Goal: Transaction & Acquisition: Purchase product/service

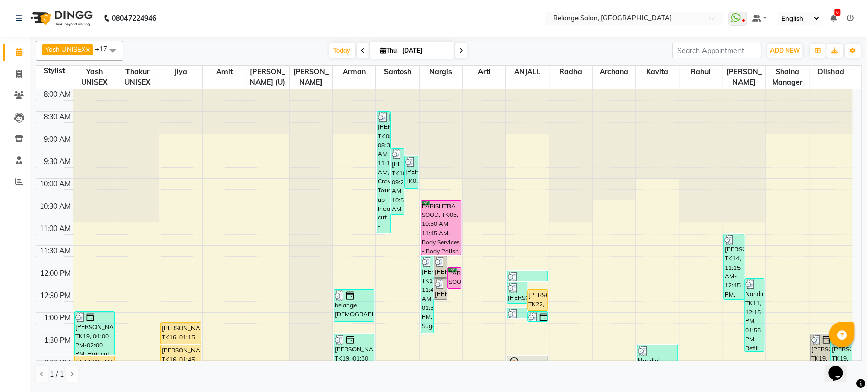
scroll to position [226, 0]
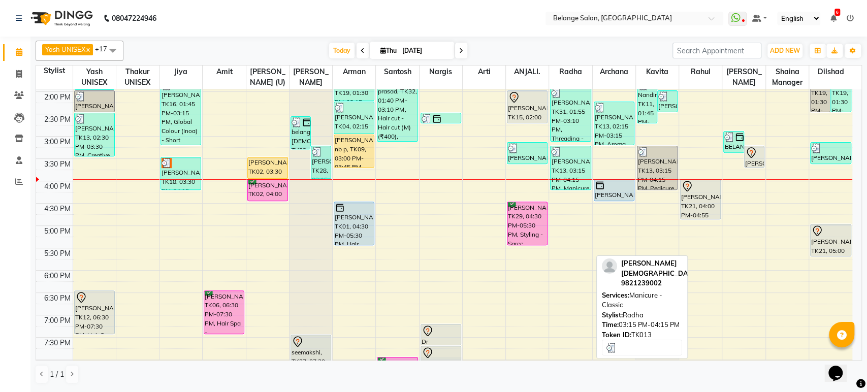
scroll to position [264, 0]
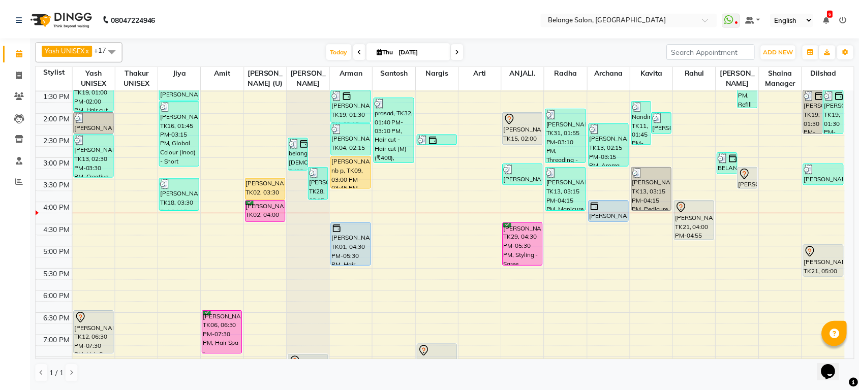
scroll to position [246, 0]
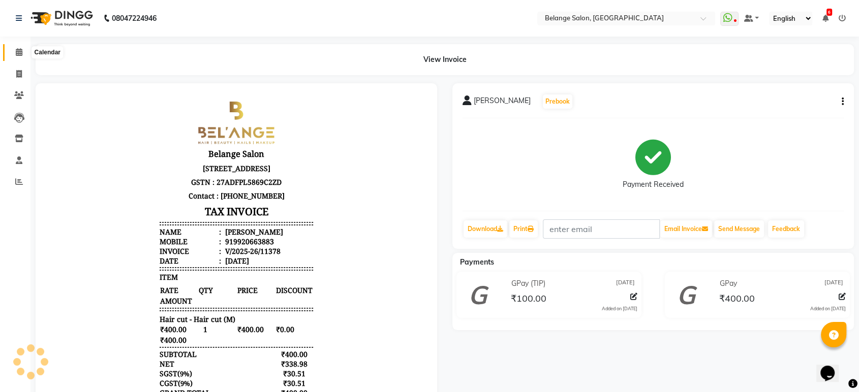
click at [18, 51] on icon at bounding box center [19, 52] width 7 height 8
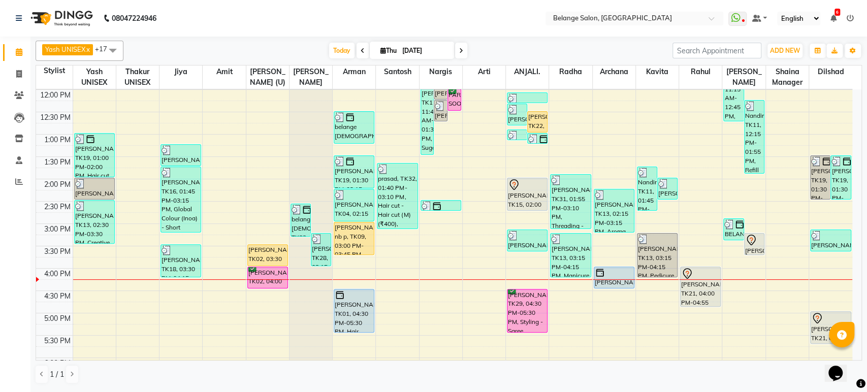
scroll to position [180, 0]
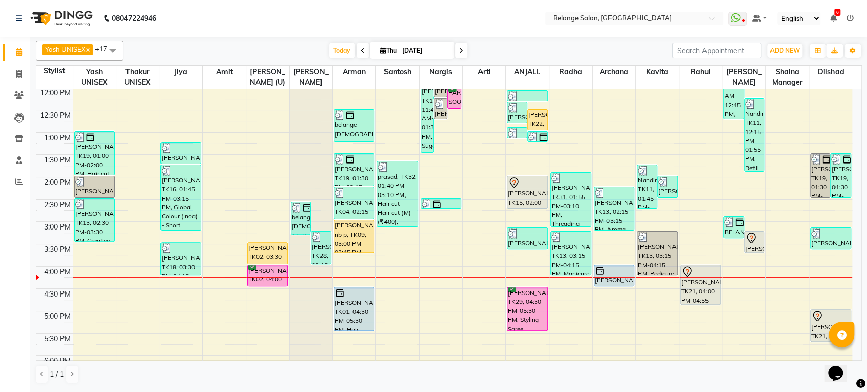
click at [853, 356] on div "Opens Chat This icon Opens the chat window." at bounding box center [841, 356] width 24 height 0
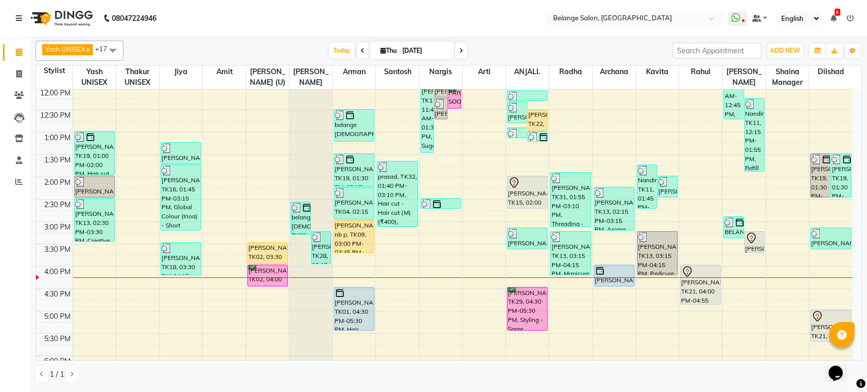
click at [853, 356] on div "Opens Chat This icon Opens the chat window." at bounding box center [841, 356] width 24 height 0
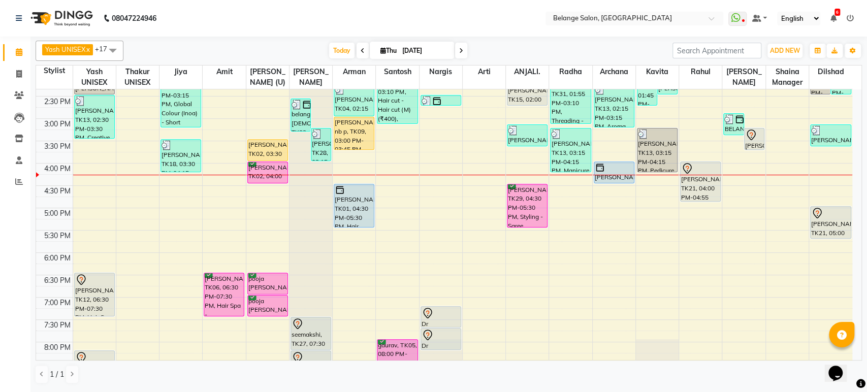
scroll to position [283, 0]
click at [103, 231] on div "8:00 AM 8:30 AM 9:00 AM 9:30 AM 10:00 AM 10:30 AM 11:00 AM 11:30 AM 12:00 PM 12…" at bounding box center [444, 142] width 817 height 670
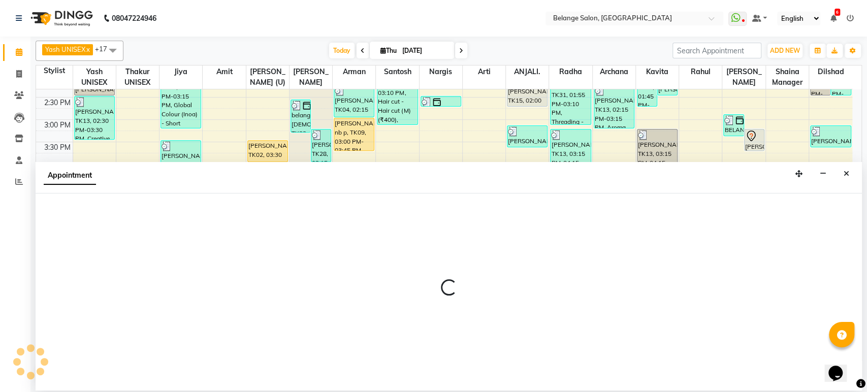
select select "66547"
select select "1050"
select select "tentative"
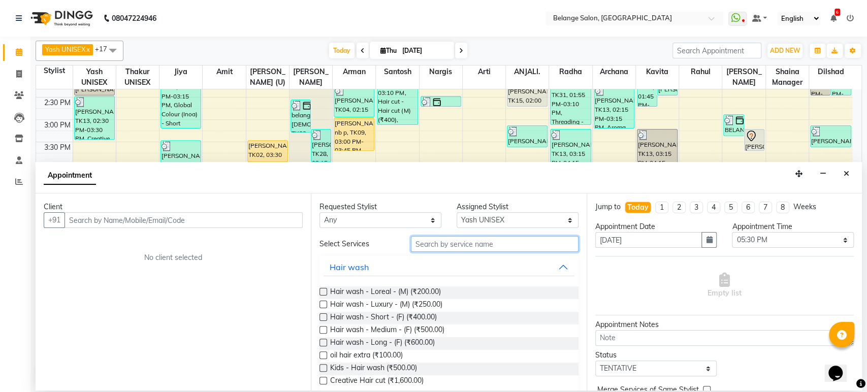
click at [418, 245] on input "text" at bounding box center [495, 244] width 168 height 16
click at [848, 174] on icon "Close" at bounding box center [847, 173] width 6 height 7
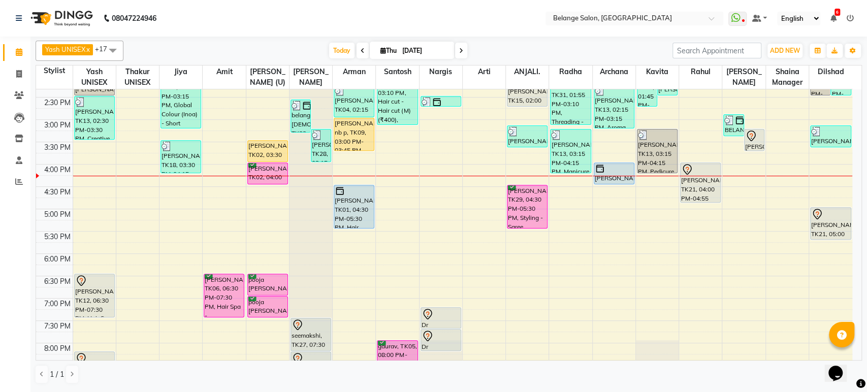
click at [848, 174] on div "8:00 AM 8:30 AM 9:00 AM 9:30 AM 10:00 AM 10:30 AM 11:00 AM 11:30 AM 12:00 PM 12…" at bounding box center [444, 142] width 817 height 670
select select "87927"
select select "tentative"
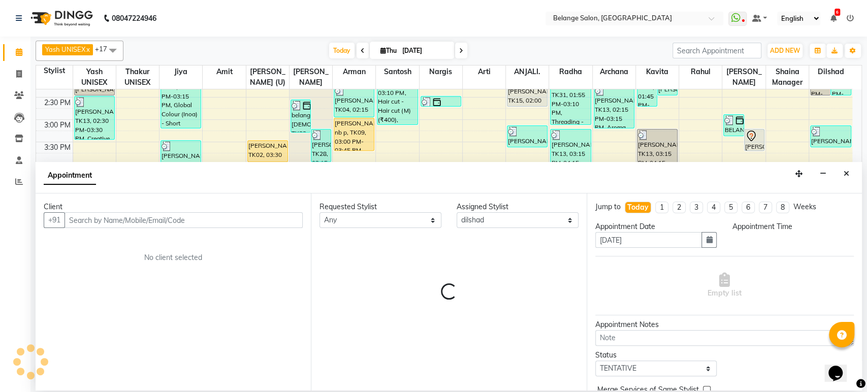
click at [848, 174] on icon "Close" at bounding box center [847, 173] width 6 height 7
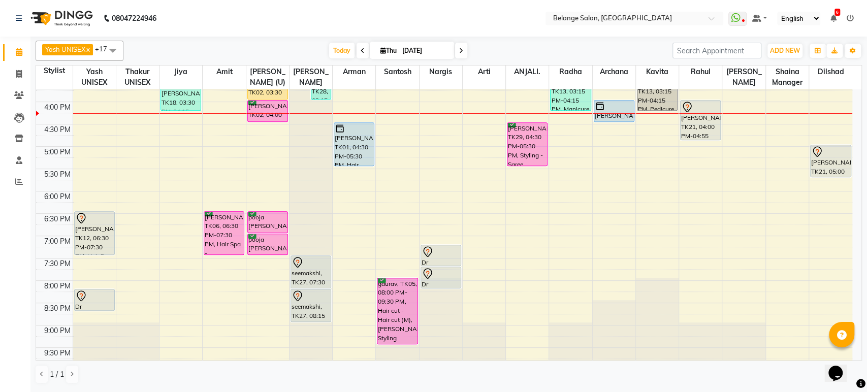
scroll to position [346, 0]
click at [701, 157] on td at bounding box center [463, 162] width 780 height 11
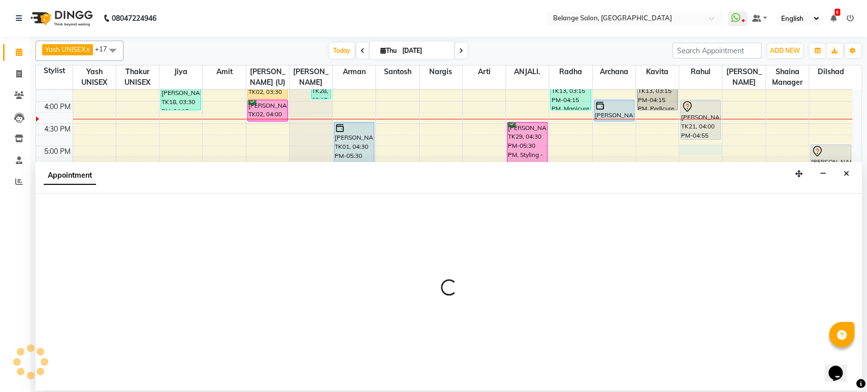
select select "47452"
select select "1020"
select select "tentative"
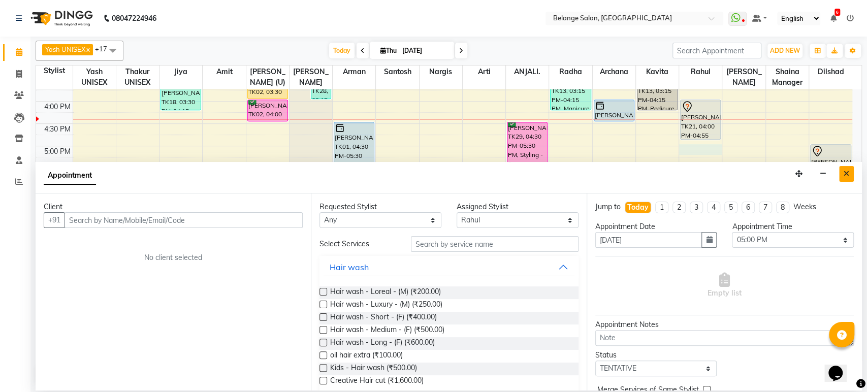
click at [844, 171] on icon "Close" at bounding box center [847, 173] width 6 height 7
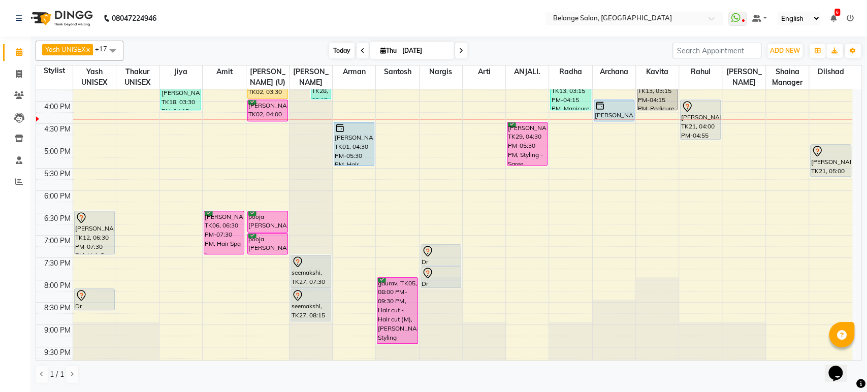
click at [335, 45] on span "Today" at bounding box center [341, 51] width 25 height 16
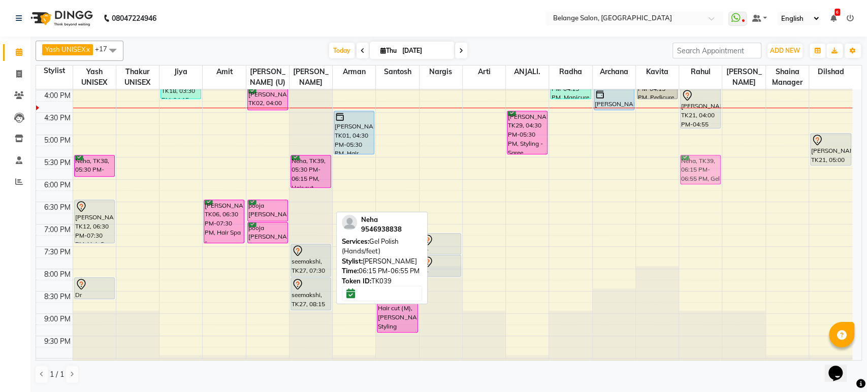
drag, startPoint x: 310, startPoint y: 198, endPoint x: 705, endPoint y: 163, distance: 395.9
click at [705, 163] on tr "kapadia, TK19, 01:00 PM-02:00 PM, Hair cut (Wash + Blow dry) Arvind jain, TK13,…" at bounding box center [444, 68] width 817 height 670
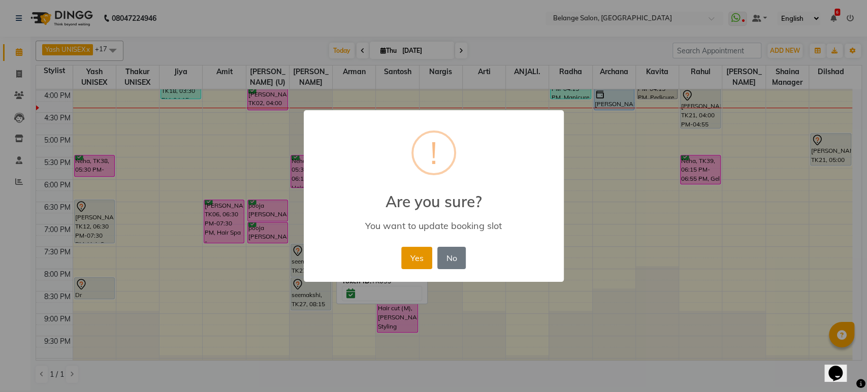
click at [404, 250] on button "Yes" at bounding box center [416, 258] width 31 height 22
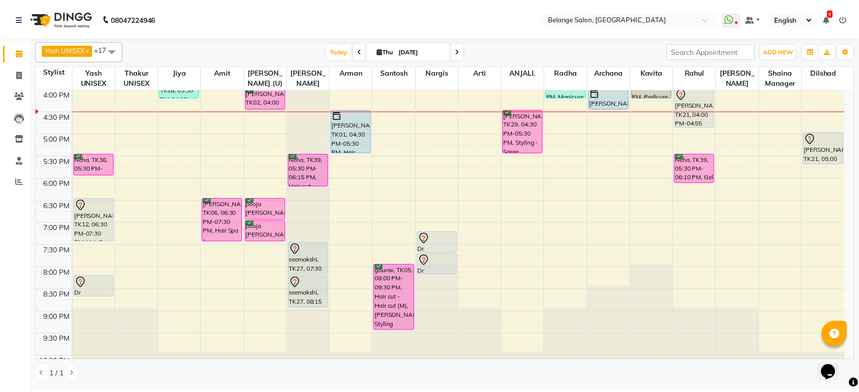
scroll to position [339, 0]
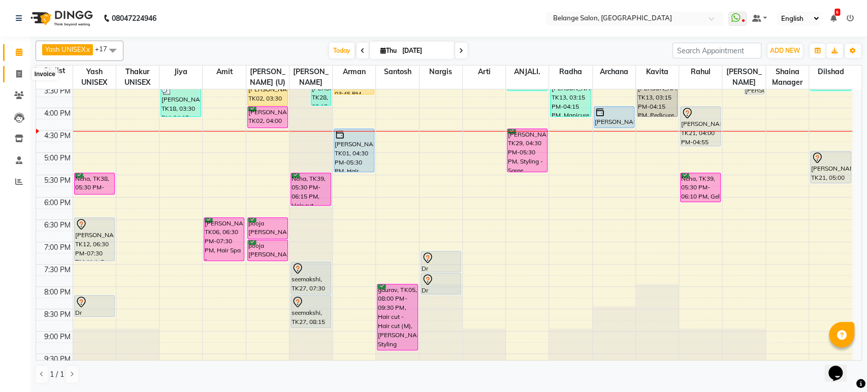
click at [19, 76] on icon at bounding box center [19, 74] width 6 height 8
select select "5076"
select select "service"
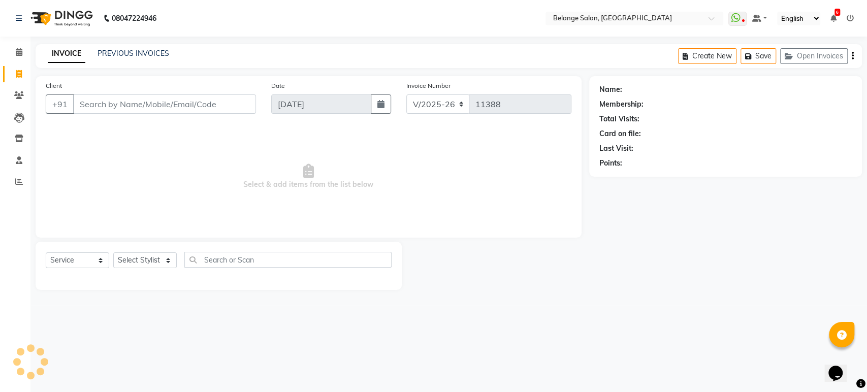
click at [111, 101] on input "Client" at bounding box center [164, 104] width 183 height 19
click at [114, 106] on input "Client" at bounding box center [164, 104] width 183 height 19
drag, startPoint x: 142, startPoint y: 262, endPoint x: 138, endPoint y: 253, distance: 9.8
click at [142, 262] on select "Select Stylist [PERSON_NAME] (U) [PERSON_NAME] ANJALI. [PERSON_NAME] [PERSON_NA…" at bounding box center [145, 261] width 64 height 16
select select "84872"
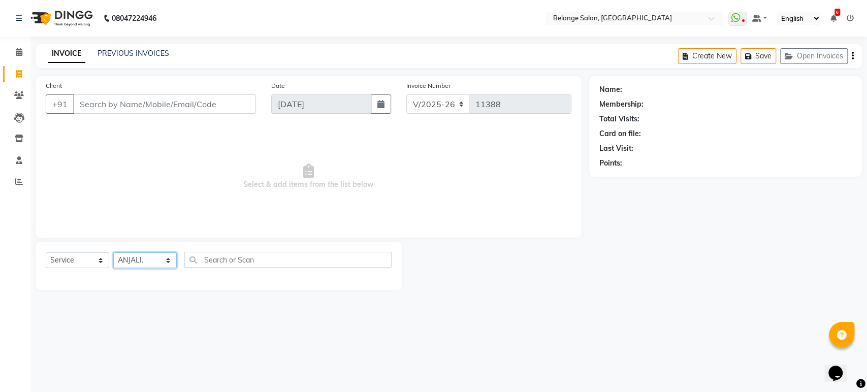
click at [113, 253] on select "Select Stylist [PERSON_NAME] (U) [PERSON_NAME] ANJALI. [PERSON_NAME] [PERSON_NA…" at bounding box center [145, 261] width 64 height 16
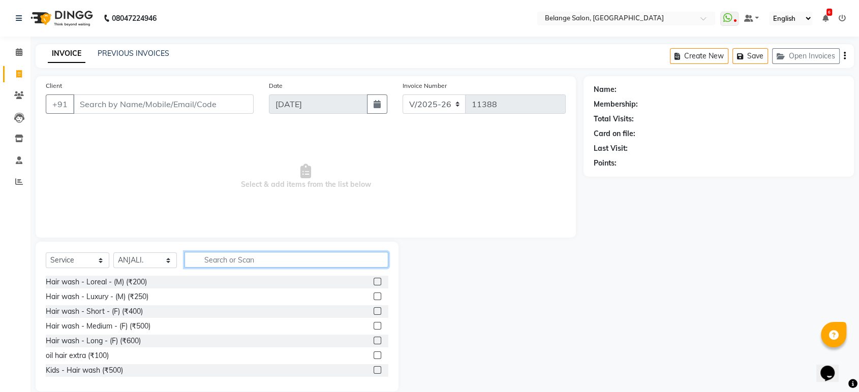
click at [222, 255] on input "text" at bounding box center [286, 260] width 204 height 16
type input "th"
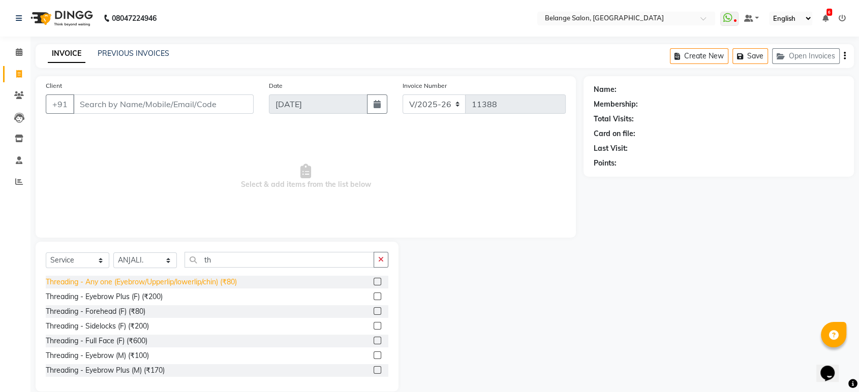
click at [212, 286] on div "Threading - Any one (Eyebrow/Upperlip/lowerlip/chin) (₹80)" at bounding box center [141, 282] width 191 height 11
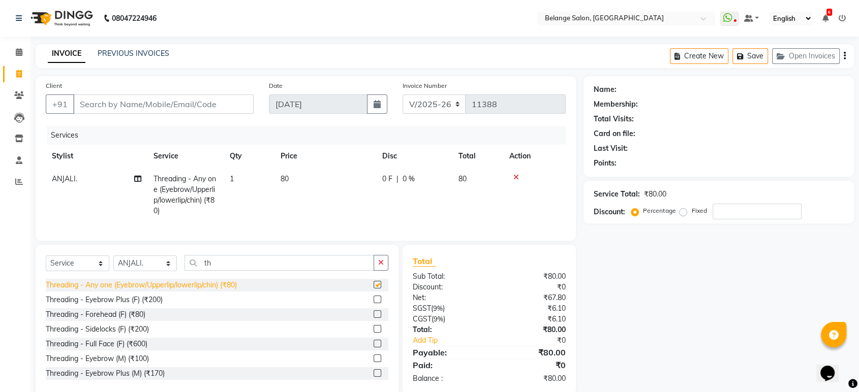
checkbox input "false"
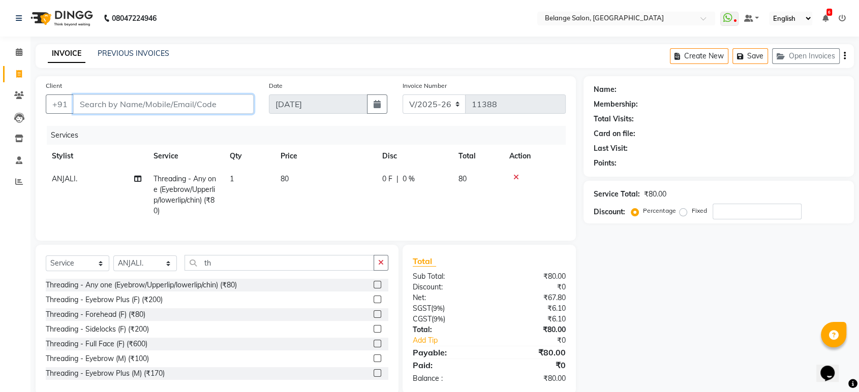
click at [175, 104] on input "Client" at bounding box center [163, 104] width 180 height 19
type input "b"
type input "0"
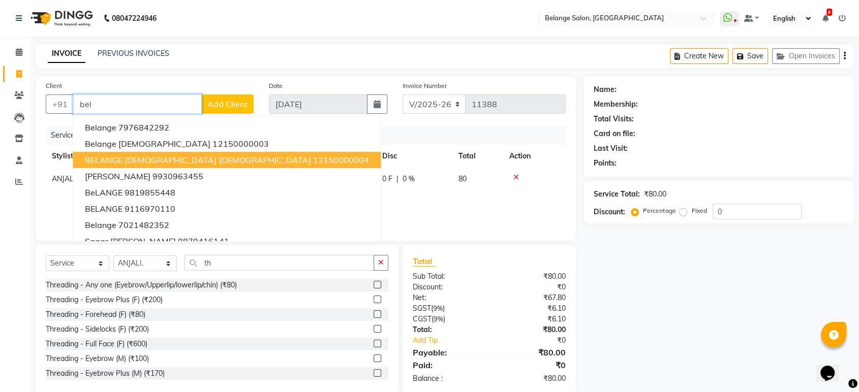
click at [120, 163] on span "BELANGE [DEMOGRAPHIC_DATA] [DEMOGRAPHIC_DATA]" at bounding box center [198, 160] width 226 height 10
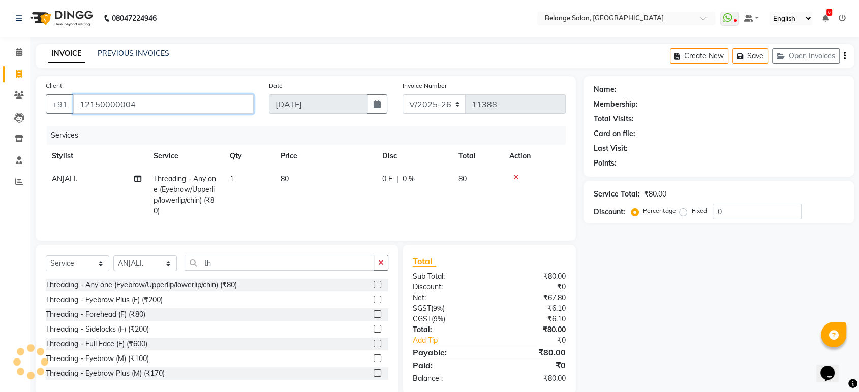
type input "12150000004"
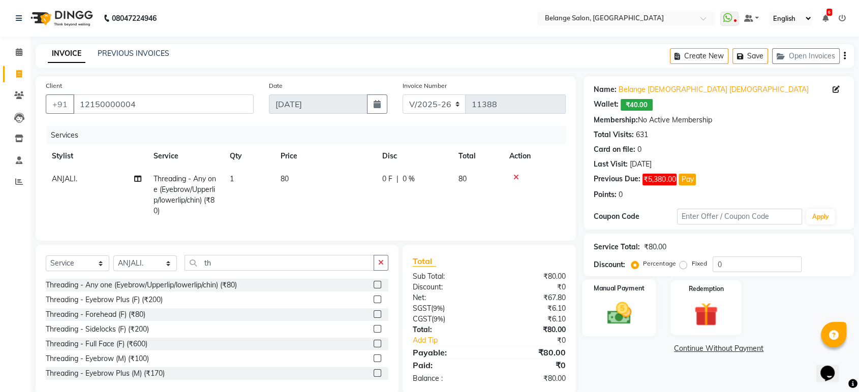
click at [602, 311] on img at bounding box center [619, 313] width 40 height 28
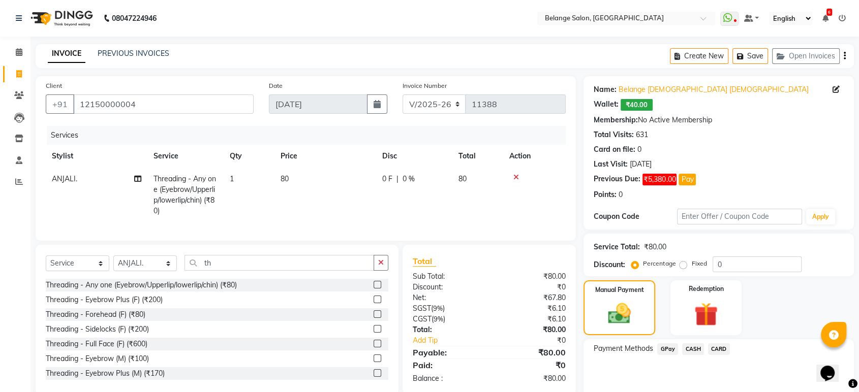
click at [669, 350] on span "GPay" at bounding box center [667, 349] width 21 height 12
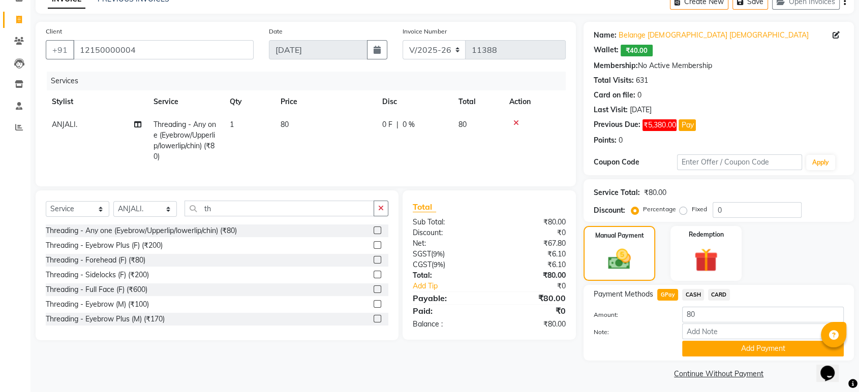
scroll to position [58, 0]
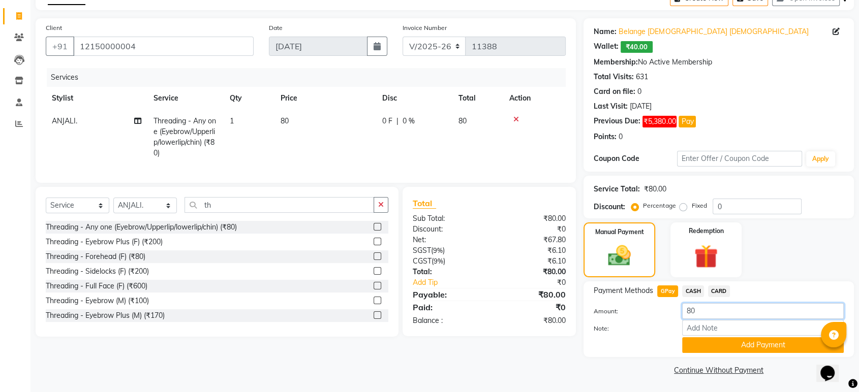
click at [718, 308] on input "80" at bounding box center [763, 311] width 162 height 16
type input "8"
type input "120"
click at [701, 342] on button "Add Payment" at bounding box center [763, 345] width 162 height 16
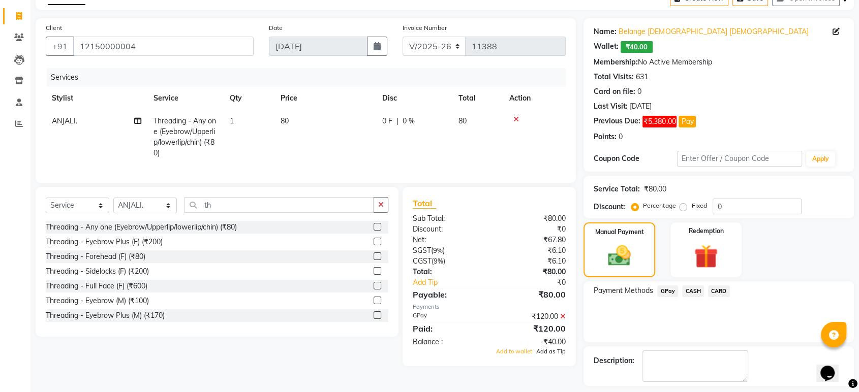
click at [559, 355] on span "Add as Tip" at bounding box center [550, 351] width 29 height 7
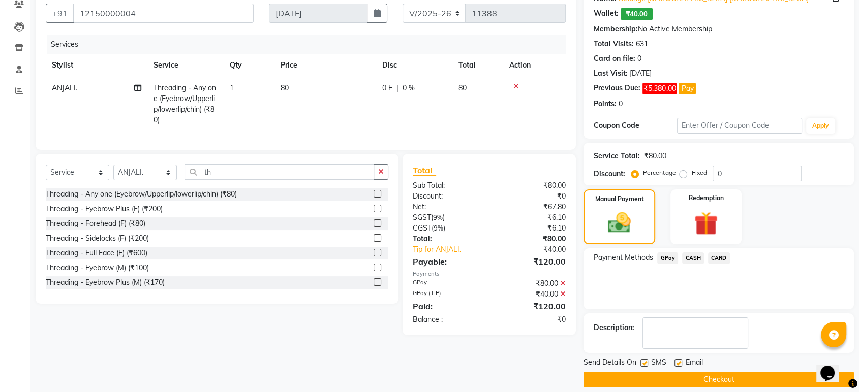
scroll to position [101, 0]
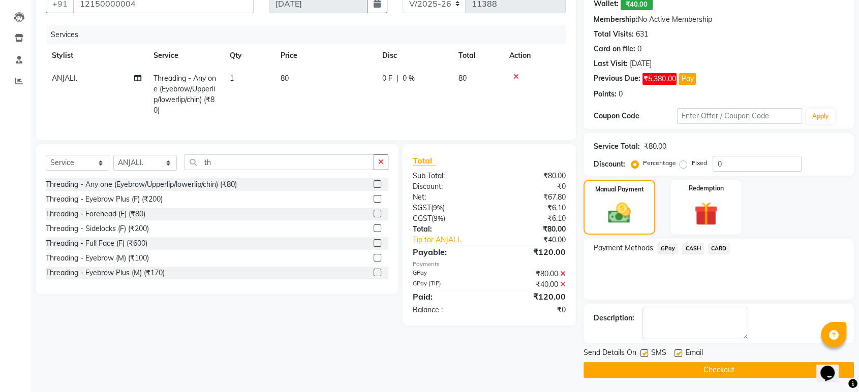
click at [685, 373] on button "Checkout" at bounding box center [718, 370] width 270 height 16
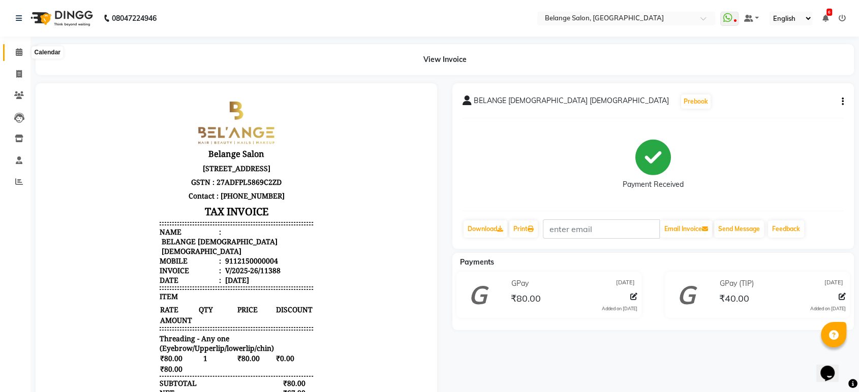
click at [21, 50] on icon at bounding box center [19, 52] width 7 height 8
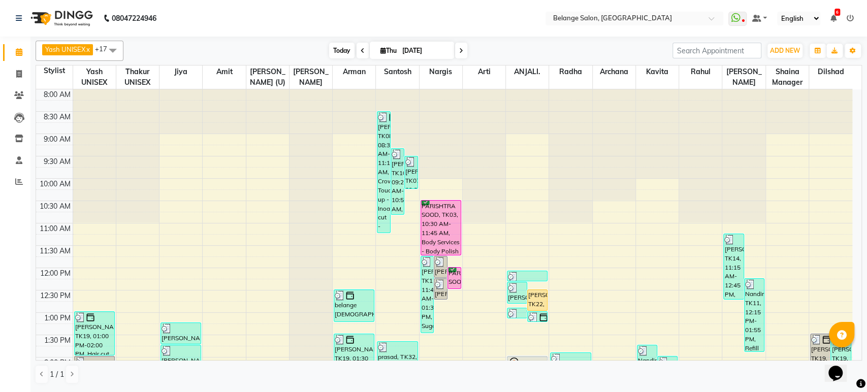
click at [339, 48] on span "Today" at bounding box center [341, 51] width 25 height 16
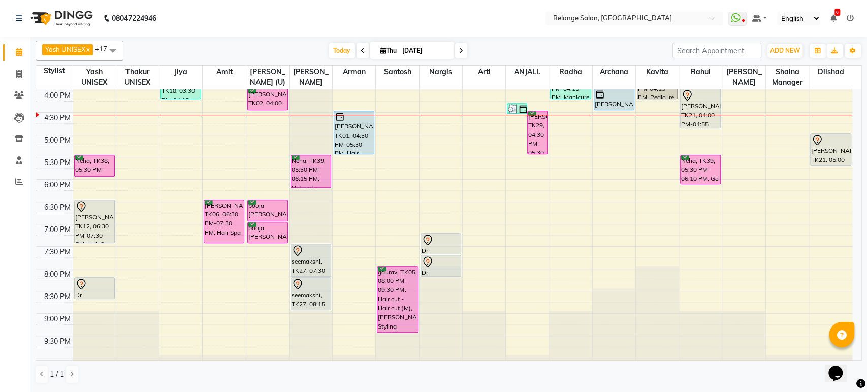
click at [434, 138] on div "8:00 AM 8:30 AM 9:00 AM 9:30 AM 10:00 AM 10:30 AM 11:00 AM 11:30 AM 12:00 PM 12…" at bounding box center [444, 68] width 817 height 670
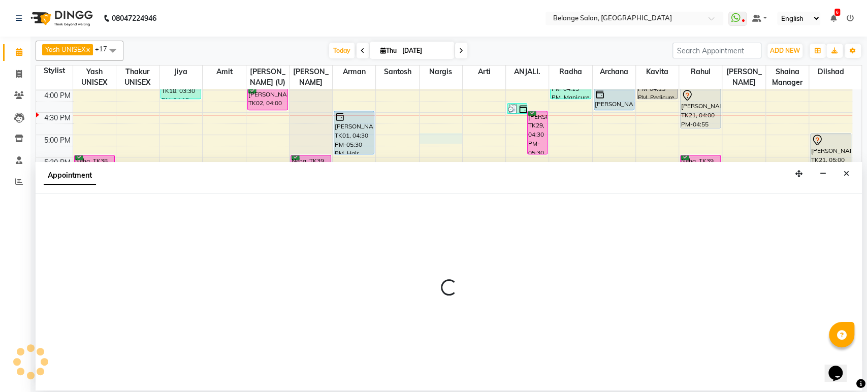
select select "33845"
select select "1020"
select select "tentative"
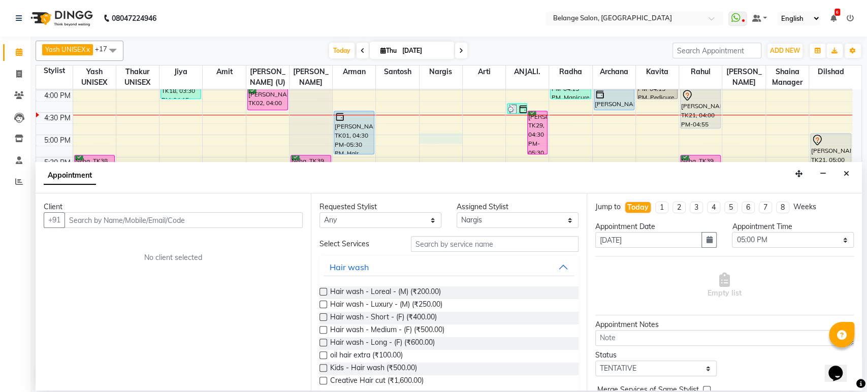
click at [196, 216] on input "text" at bounding box center [184, 220] width 238 height 16
click at [282, 224] on input "text" at bounding box center [184, 220] width 238 height 16
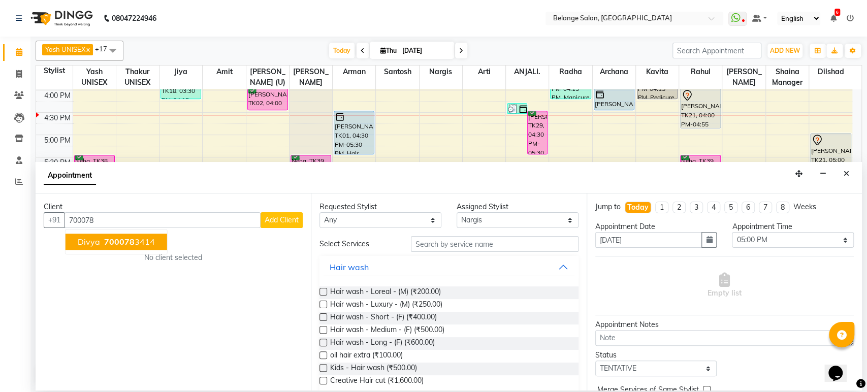
click at [149, 237] on ngb-highlight "700078 3414" at bounding box center [128, 242] width 53 height 10
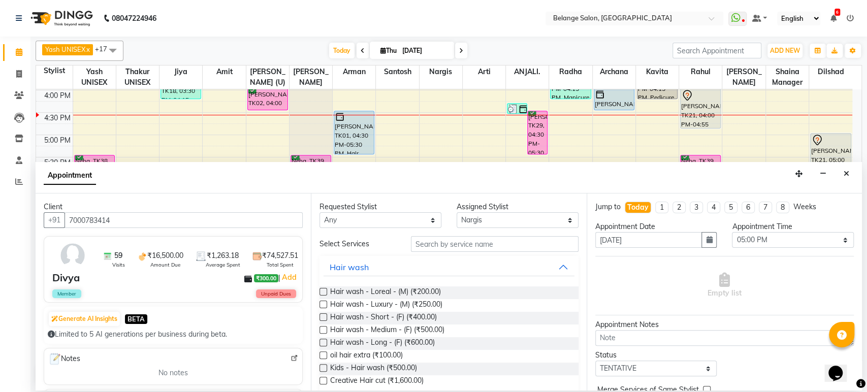
type input "7000783414"
click at [424, 245] on input "text" at bounding box center [495, 244] width 168 height 16
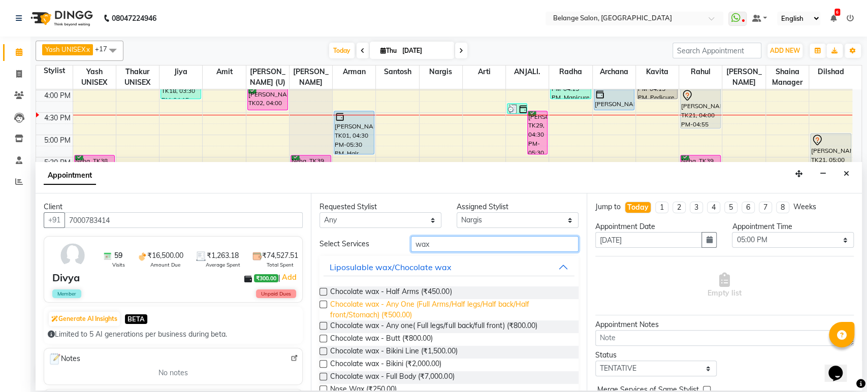
type input "wax"
click at [398, 302] on span "Chocolate wax - Any One (Full Arms/Half legs/Half back/Half front/Stomach) (₹50…" at bounding box center [450, 309] width 240 height 21
checkbox input "false"
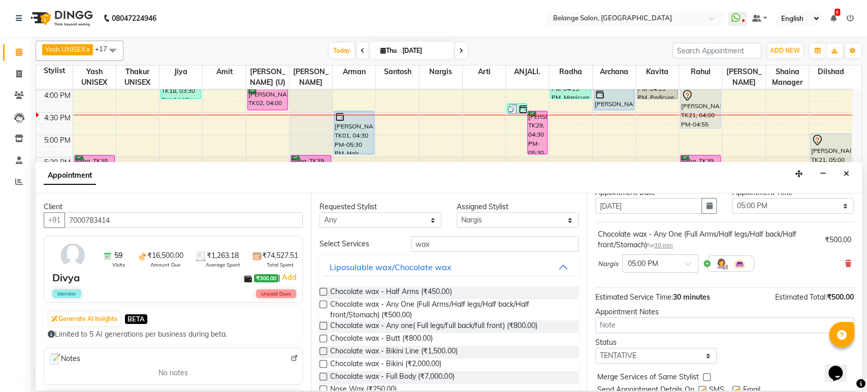
scroll to position [71, 0]
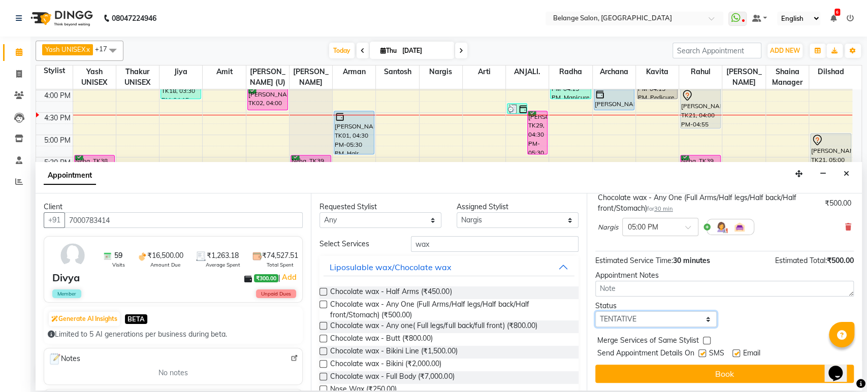
click at [635, 319] on select "Select TENTATIVE CONFIRM CHECK-IN UPCOMING" at bounding box center [657, 319] width 122 height 16
select select "confirm booking"
click at [596, 311] on select "Select TENTATIVE CONFIRM CHECK-IN UPCOMING" at bounding box center [657, 319] width 122 height 16
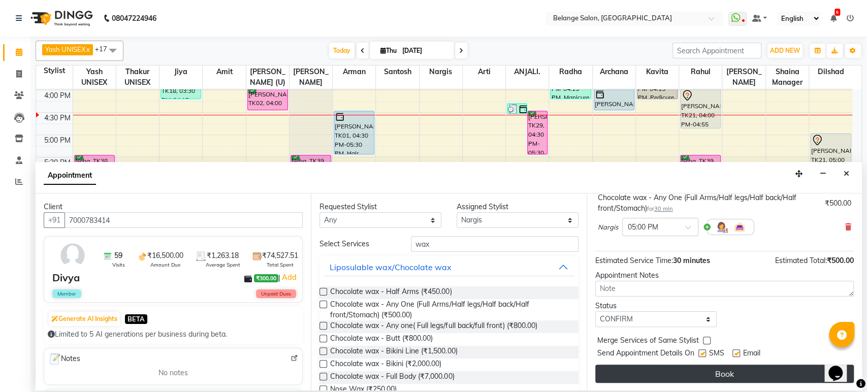
click at [644, 371] on button "Book" at bounding box center [725, 374] width 259 height 18
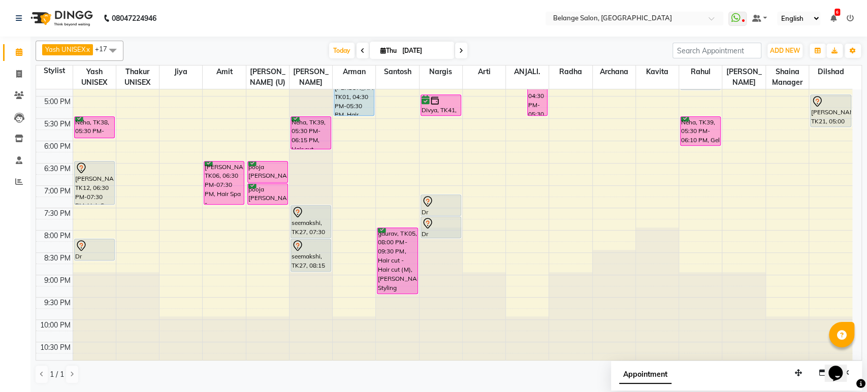
scroll to position [339, 0]
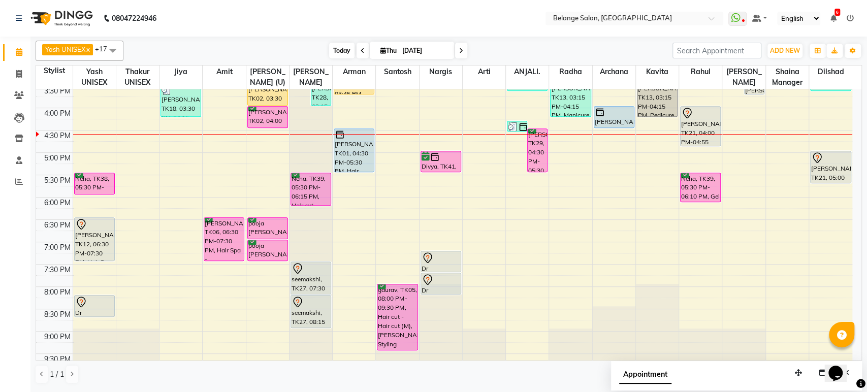
click at [334, 50] on span "Today" at bounding box center [341, 51] width 25 height 16
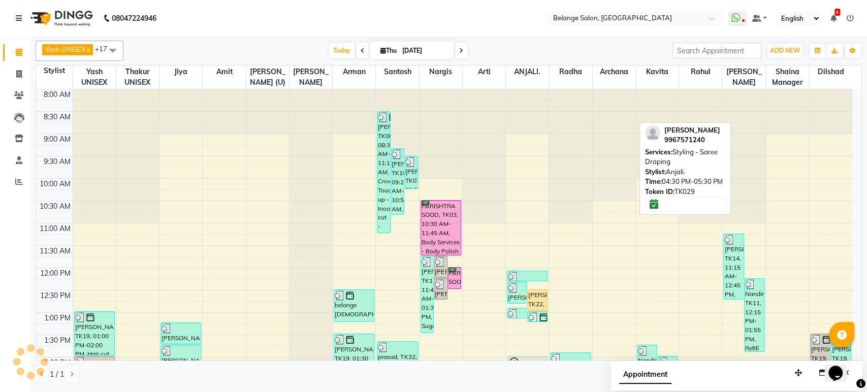
scroll to position [356, 0]
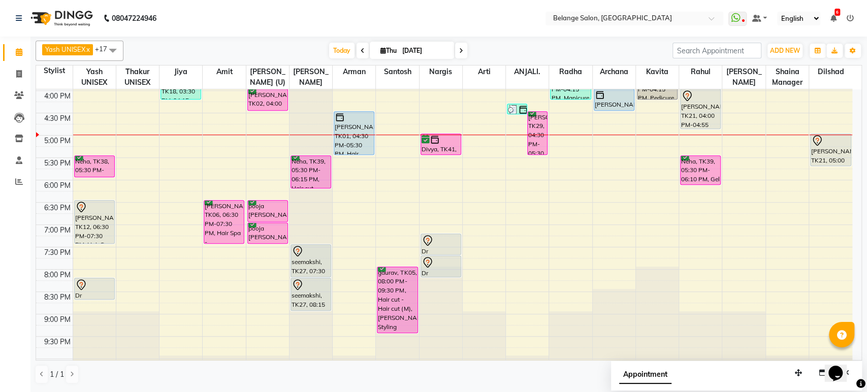
click at [561, 142] on div "8:00 AM 8:30 AM 9:00 AM 9:30 AM 10:00 AM 10:30 AM 11:00 AM 11:30 AM 12:00 PM 12…" at bounding box center [444, 68] width 817 height 670
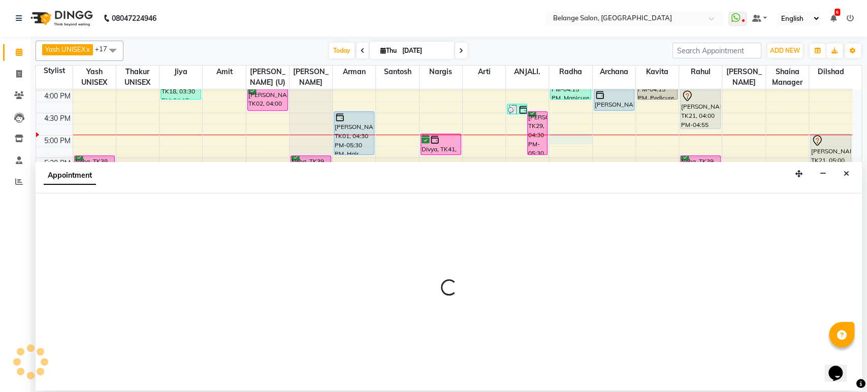
select select "61428"
select select "1020"
select select "tentative"
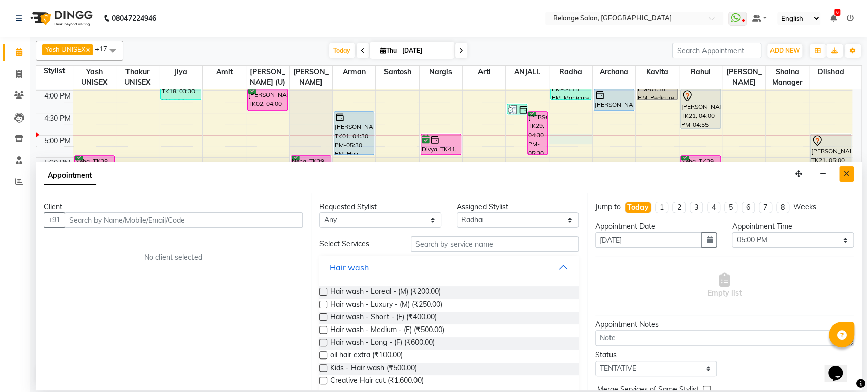
click at [845, 175] on icon "Close" at bounding box center [847, 173] width 6 height 7
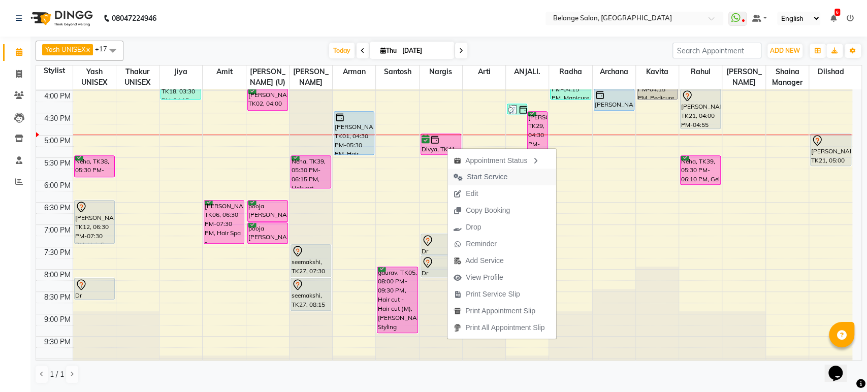
click at [473, 174] on span "Start Service" at bounding box center [487, 177] width 41 height 11
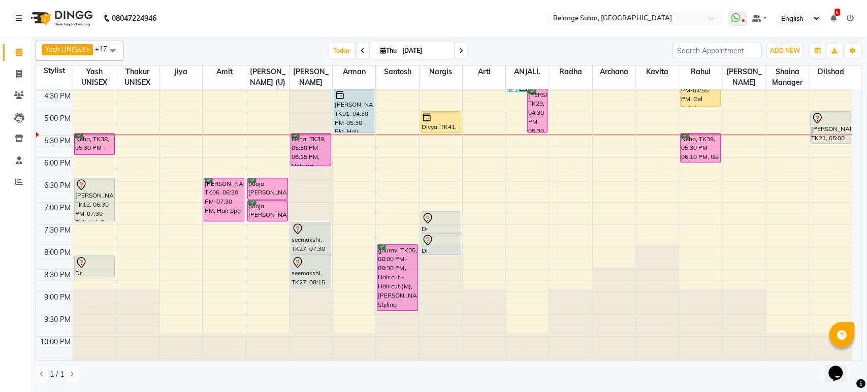
scroll to position [379, 0]
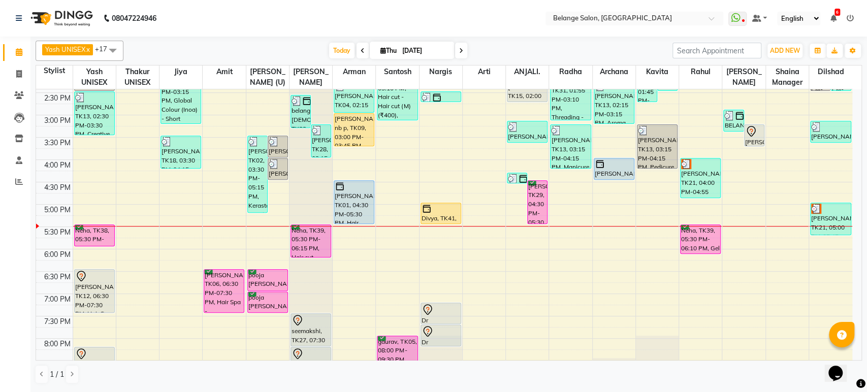
scroll to position [287, 0]
click at [355, 237] on div "8:00 AM 8:30 AM 9:00 AM 9:30 AM 10:00 AM 10:30 AM 11:00 AM 11:30 AM 12:00 PM 12…" at bounding box center [444, 138] width 817 height 670
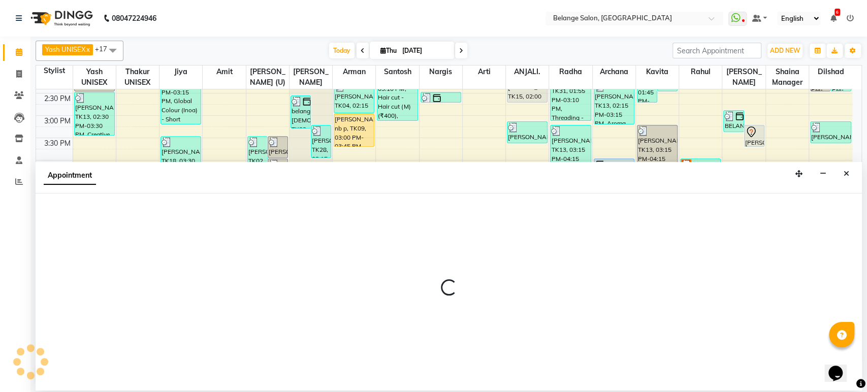
select select "78262"
select select "1065"
select select "tentative"
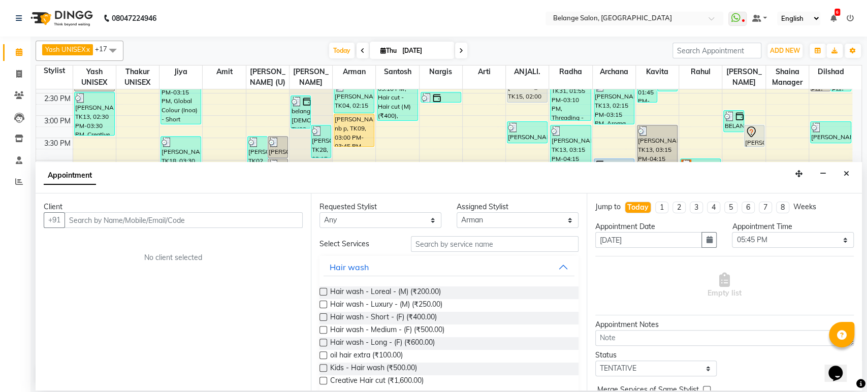
click at [196, 220] on input "text" at bounding box center [184, 220] width 238 height 16
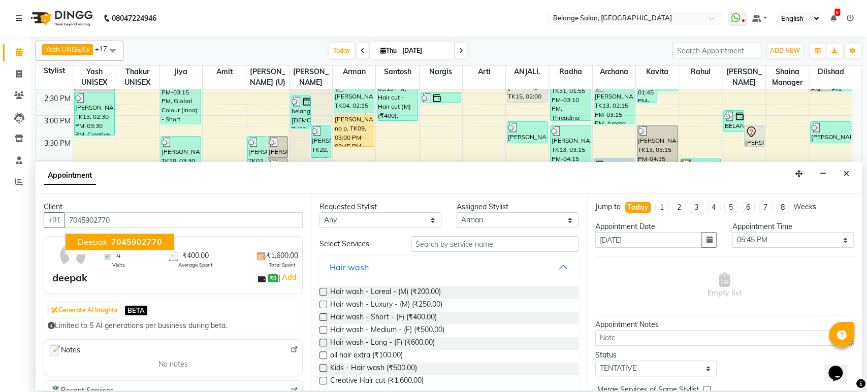
click at [151, 245] on span "7045902770" at bounding box center [136, 242] width 51 height 10
type input "7045902770"
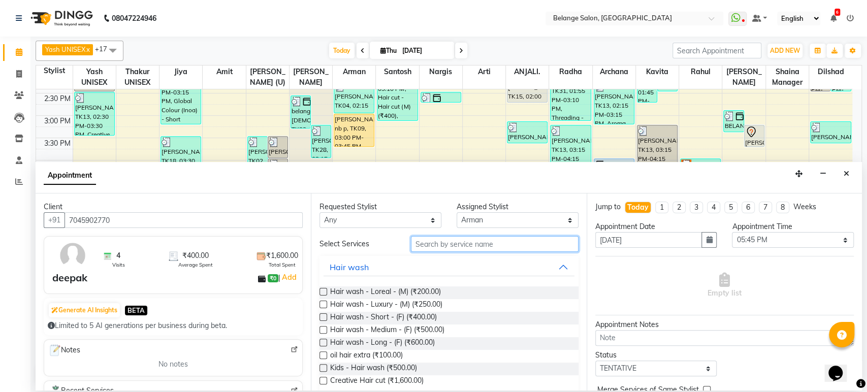
click at [503, 241] on input "text" at bounding box center [495, 244] width 168 height 16
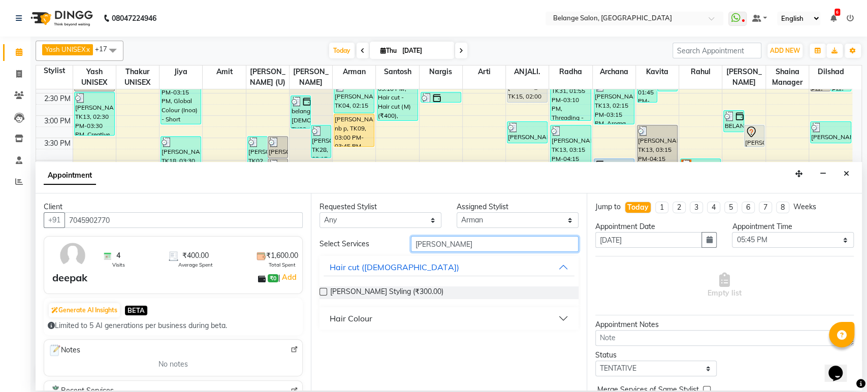
type input "[PERSON_NAME]"
click at [321, 289] on label at bounding box center [324, 292] width 8 height 8
click at [321, 290] on input "checkbox" at bounding box center [323, 293] width 7 height 7
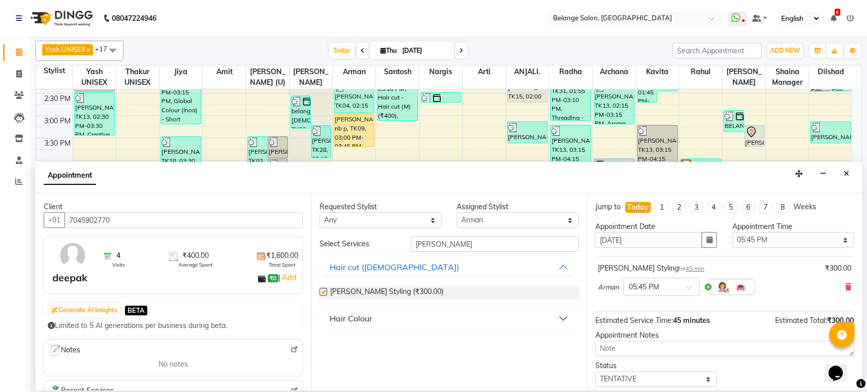
checkbox input "false"
click at [452, 246] on input "[PERSON_NAME]" at bounding box center [495, 244] width 168 height 16
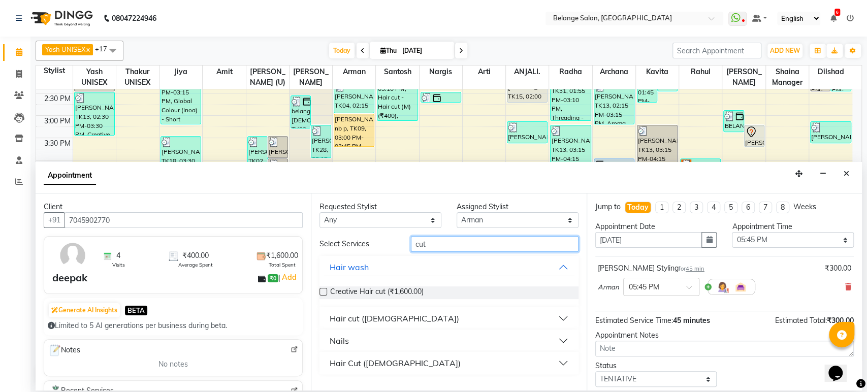
type input "cut"
click at [360, 318] on div "Hair cut ([DEMOGRAPHIC_DATA])" at bounding box center [394, 318] width 129 height 12
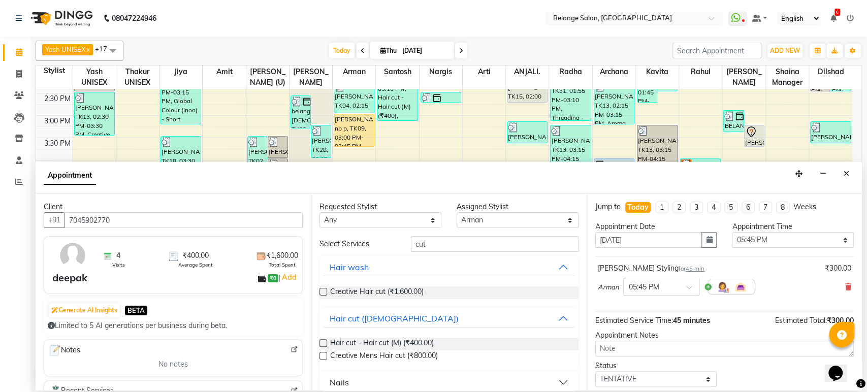
click at [322, 340] on label at bounding box center [324, 343] width 8 height 8
click at [322, 341] on input "checkbox" at bounding box center [323, 344] width 7 height 7
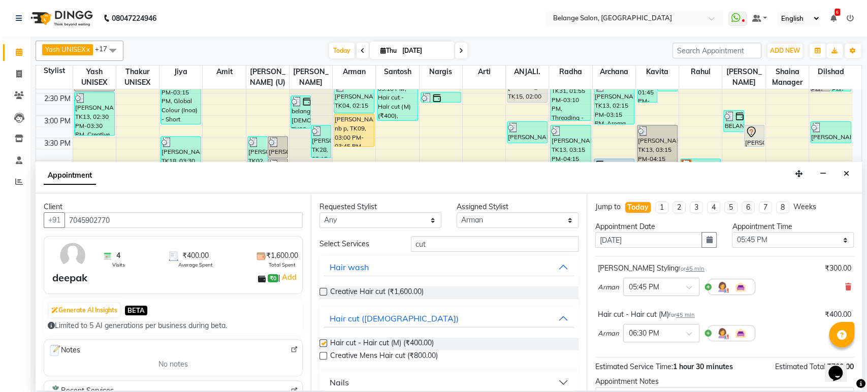
checkbox input "false"
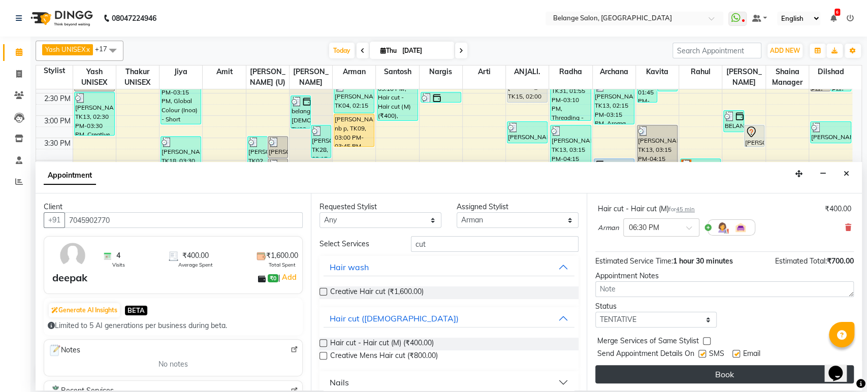
click at [709, 370] on button "Book" at bounding box center [725, 374] width 259 height 18
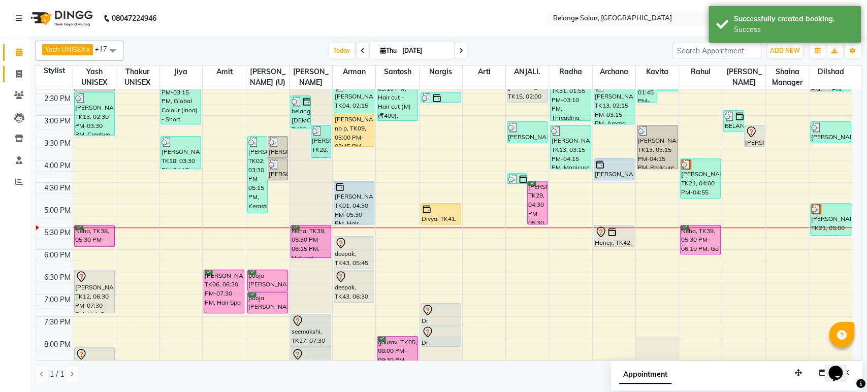
click at [16, 72] on icon at bounding box center [19, 74] width 6 height 8
select select "5076"
select select "service"
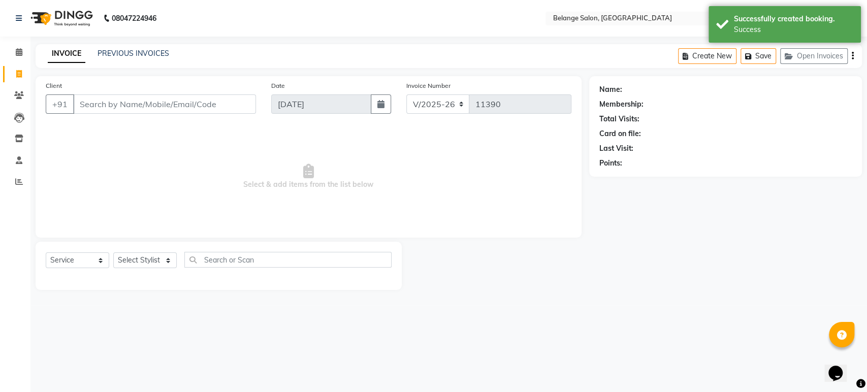
click at [106, 97] on input "Client" at bounding box center [164, 104] width 183 height 19
click at [14, 48] on span at bounding box center [19, 53] width 18 height 12
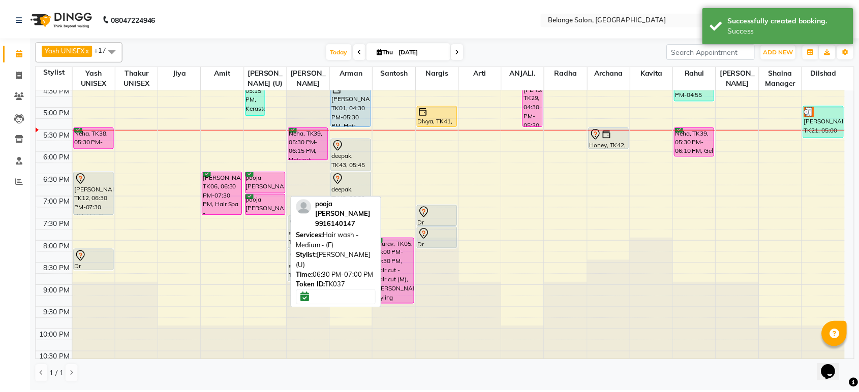
scroll to position [386, 0]
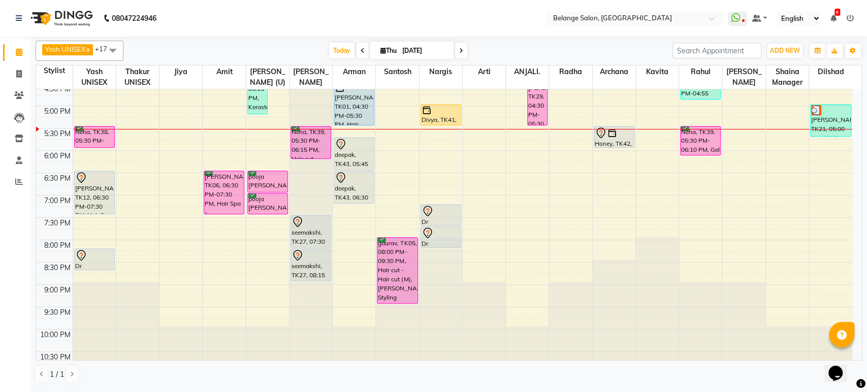
click at [402, 134] on div "8:00 AM 8:30 AM 9:00 AM 9:30 AM 10:00 AM 10:30 AM 11:00 AM 11:30 AM 12:00 PM 12…" at bounding box center [444, 39] width 817 height 670
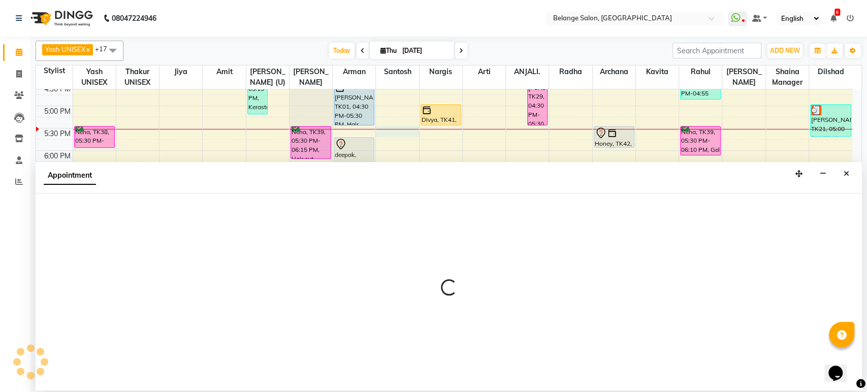
select select "45203"
select select "tentative"
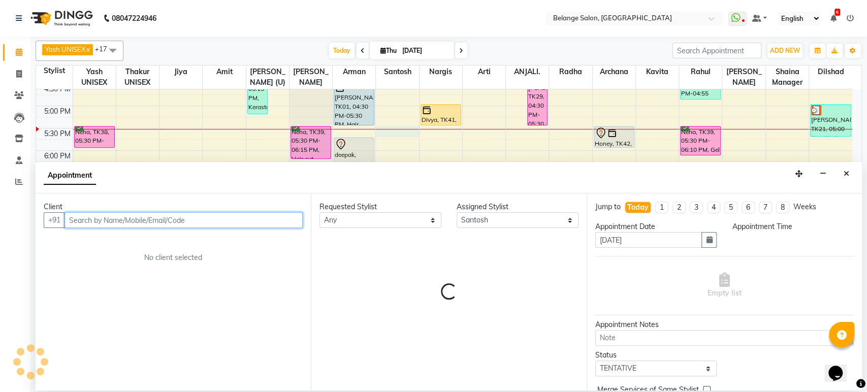
select select "1050"
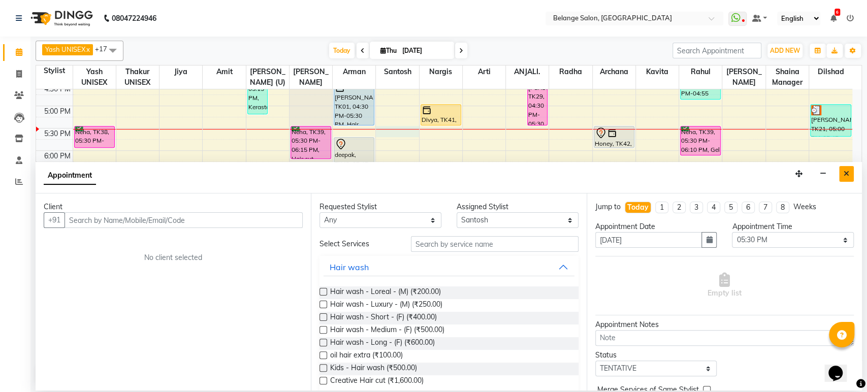
click at [844, 176] on icon "Close" at bounding box center [847, 173] width 6 height 7
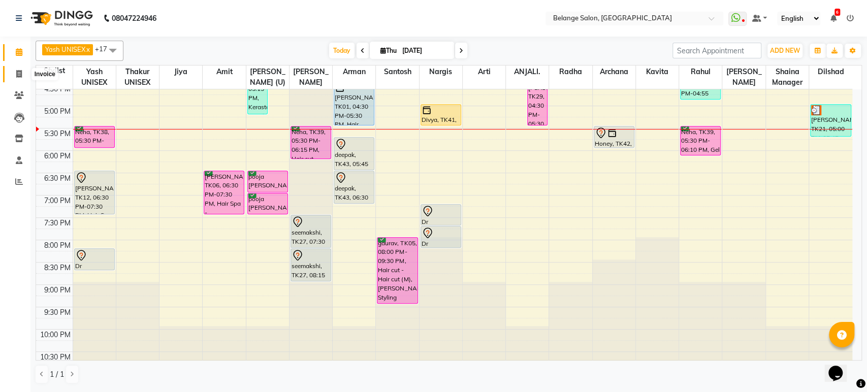
click at [16, 74] on icon at bounding box center [19, 74] width 6 height 8
select select "service"
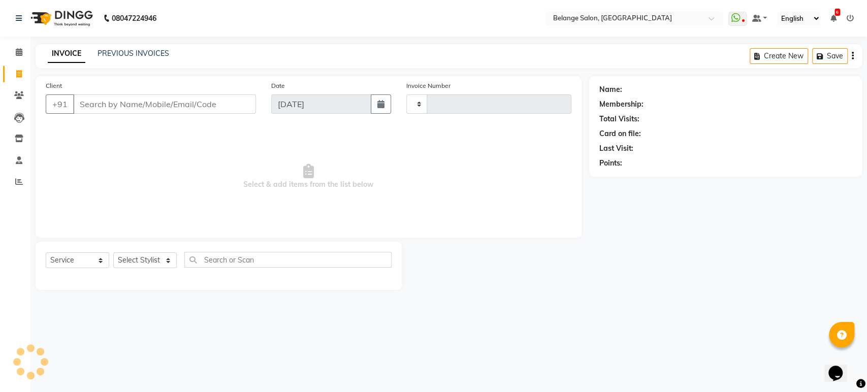
type input "11390"
select select "5076"
click at [121, 100] on input "Client" at bounding box center [164, 104] width 183 height 19
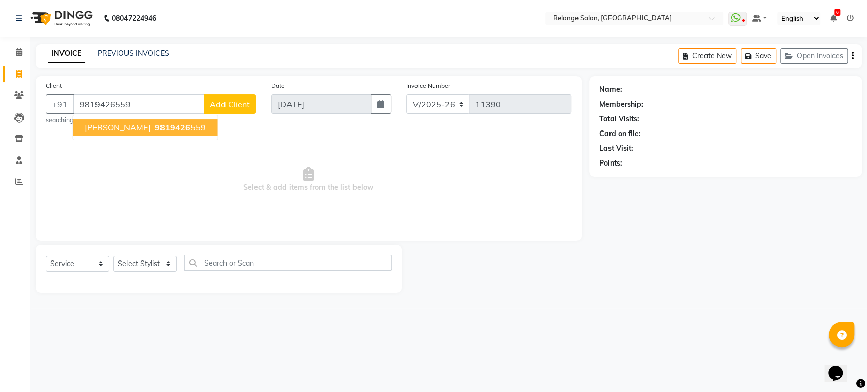
type input "9819426559"
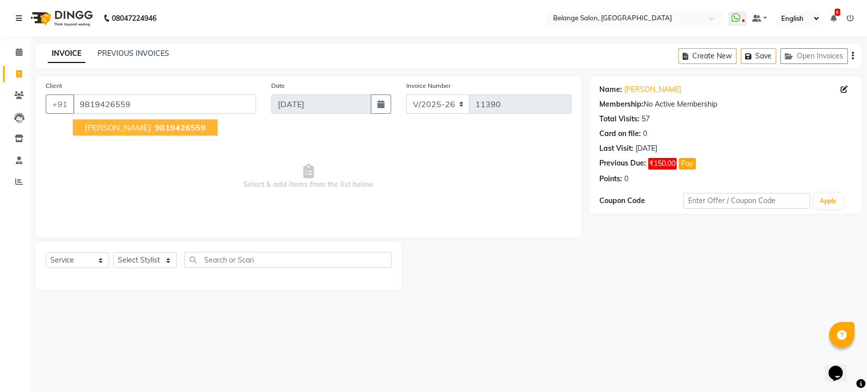
click at [124, 127] on span "Muskan Chainani" at bounding box center [118, 127] width 66 height 10
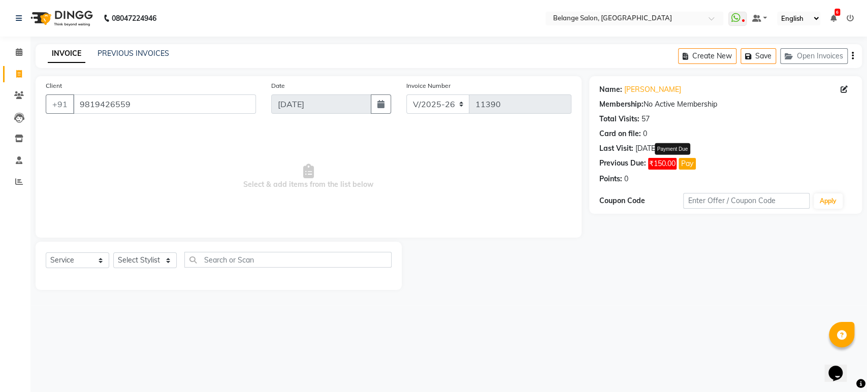
click at [690, 168] on button "Pay" at bounding box center [687, 164] width 17 height 12
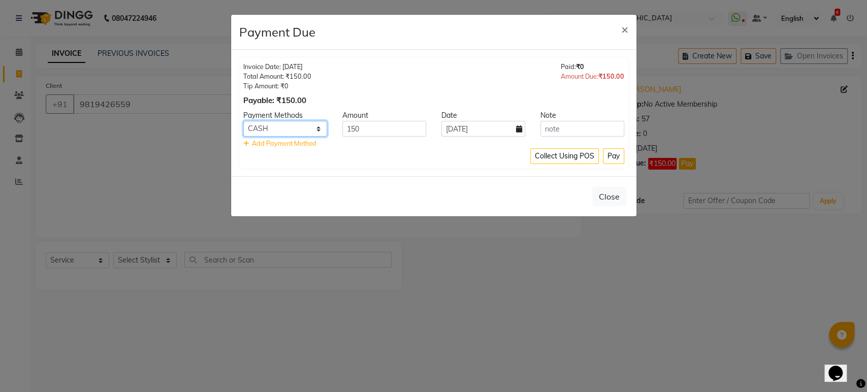
click at [304, 131] on select "GPay CASH CARD" at bounding box center [285, 129] width 84 height 16
select select "2"
click at [243, 121] on select "GPay CASH CARD" at bounding box center [285, 129] width 84 height 16
click at [611, 160] on button "Pay" at bounding box center [613, 156] width 21 height 16
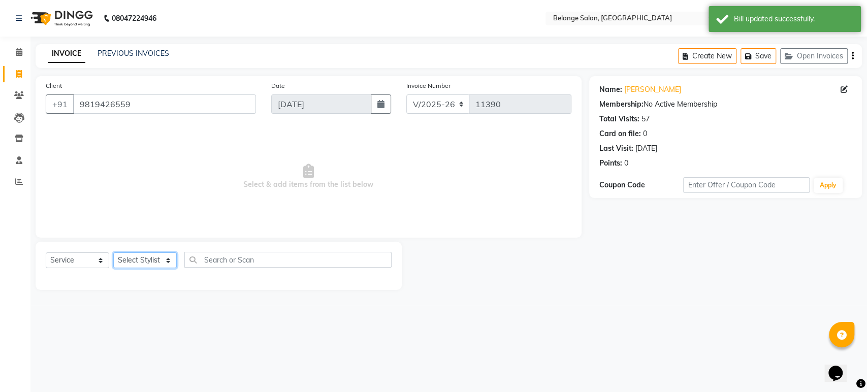
click at [138, 265] on select "Select Stylist aftab (U) Ali Amit ANJALI. Archana Arman Arti Belange Billing de…" at bounding box center [145, 261] width 64 height 16
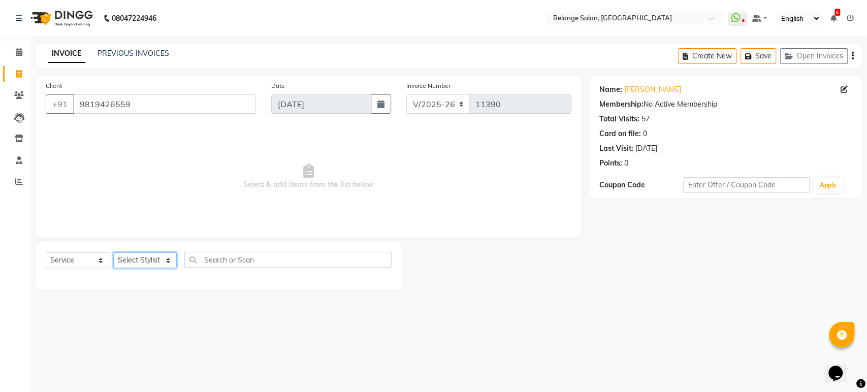
select select "84872"
click at [113, 253] on select "Select Stylist aftab (U) Ali Amit ANJALI. Archana Arman Arti Belange Billing de…" at bounding box center [145, 261] width 64 height 16
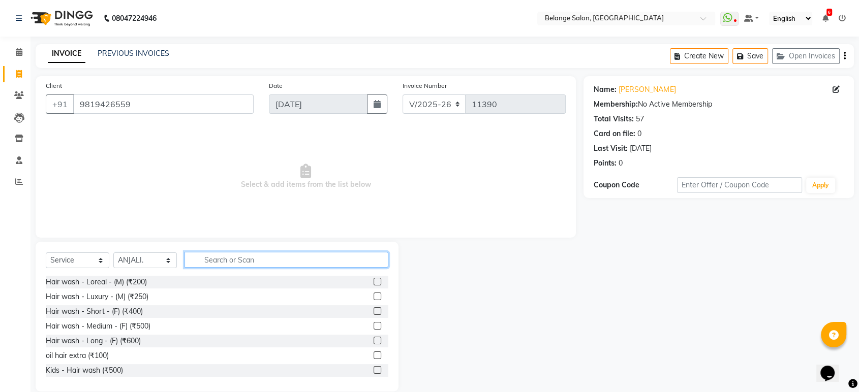
click at [217, 259] on input "text" at bounding box center [286, 260] width 204 height 16
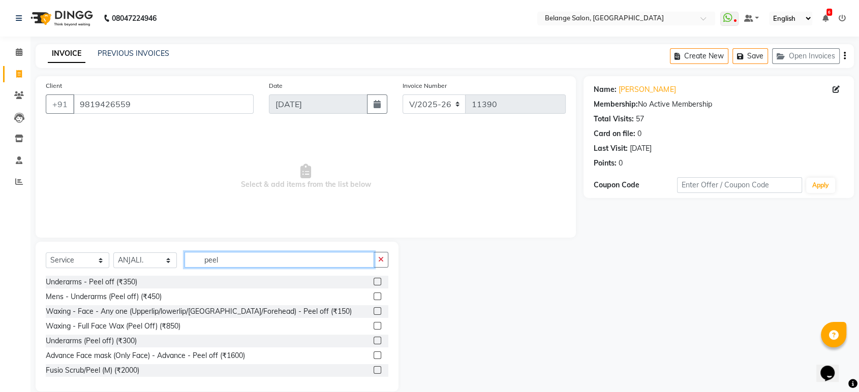
type input "peel"
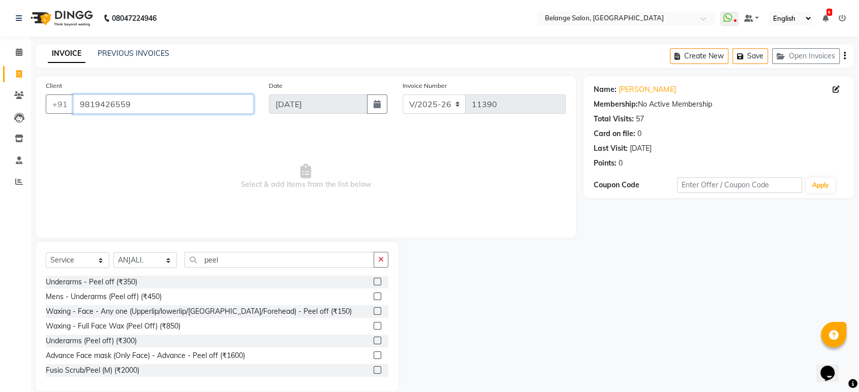
click at [103, 105] on input "9819426559" at bounding box center [163, 104] width 180 height 19
click at [373, 311] on label at bounding box center [377, 311] width 8 height 8
click at [373, 311] on input "checkbox" at bounding box center [376, 311] width 7 height 7
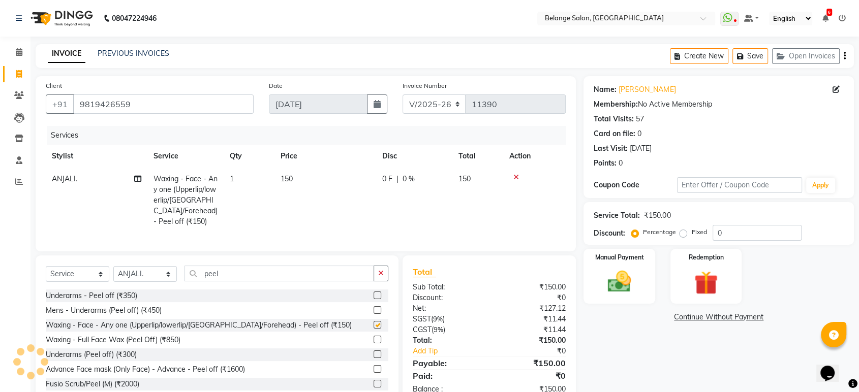
checkbox input "false"
click at [234, 176] on td "1" at bounding box center [249, 201] width 51 height 66
select select "84872"
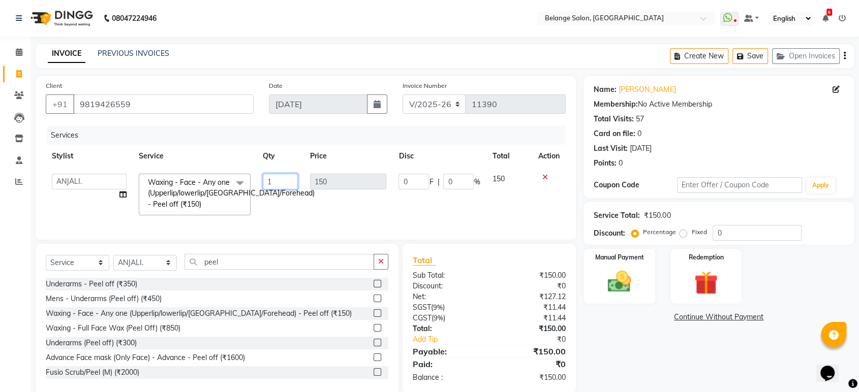
click at [274, 182] on input "1" at bounding box center [280, 182] width 35 height 16
type input "4"
type input "3"
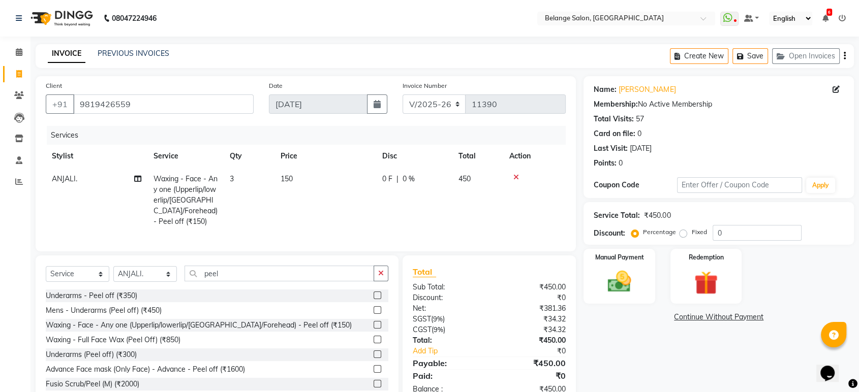
click at [305, 208] on td "150" at bounding box center [325, 201] width 102 height 66
select select "84872"
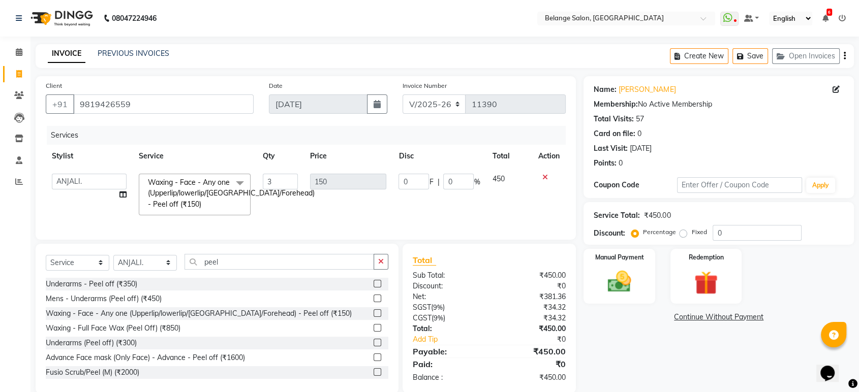
click at [225, 187] on span "Waxing - Face - Any one (Upperlip/lowerlip/Chin/Forehead) - Peel off (₹150) x" at bounding box center [231, 193] width 172 height 33
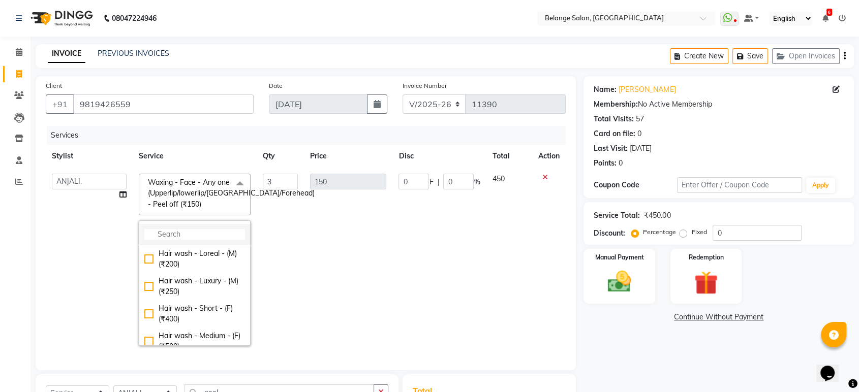
click at [191, 235] on input "multiselect-search" at bounding box center [194, 234] width 101 height 11
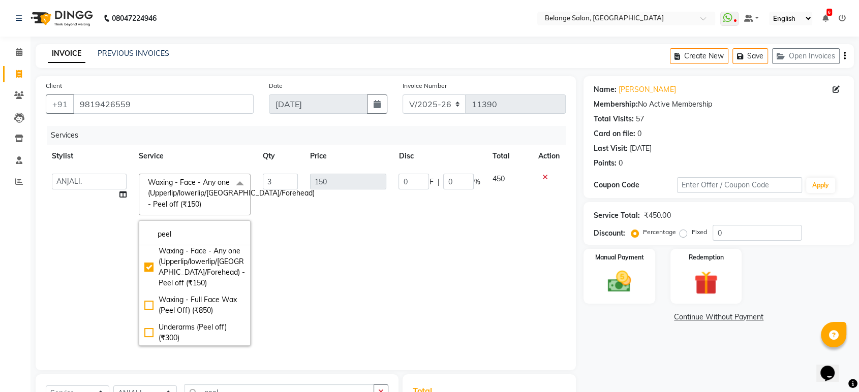
scroll to position [57, 0]
type input "peel"
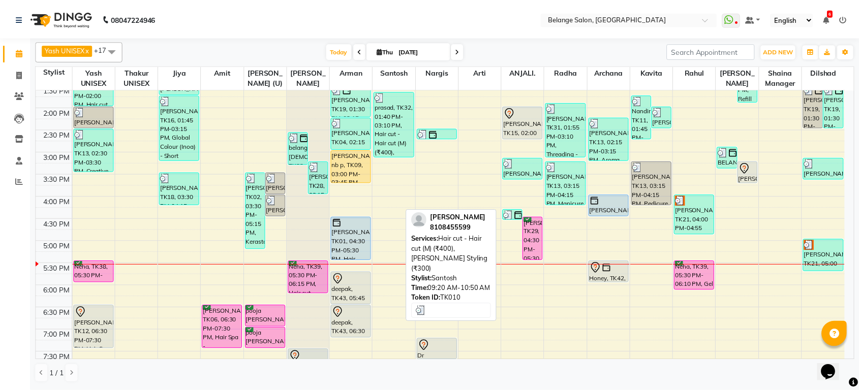
scroll to position [248, 0]
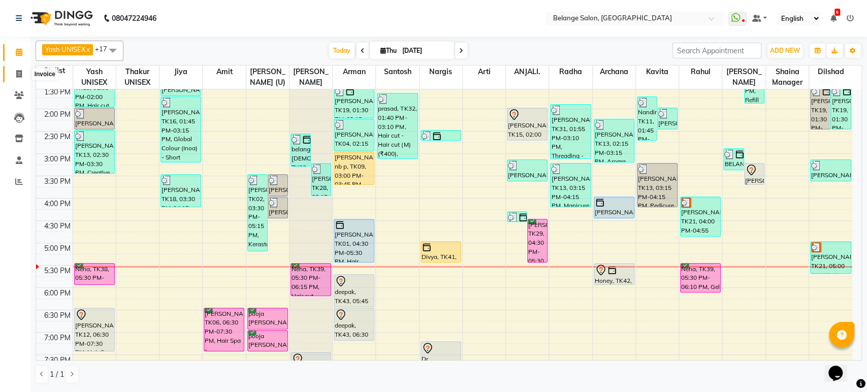
click at [14, 74] on span at bounding box center [19, 75] width 18 height 12
select select "service"
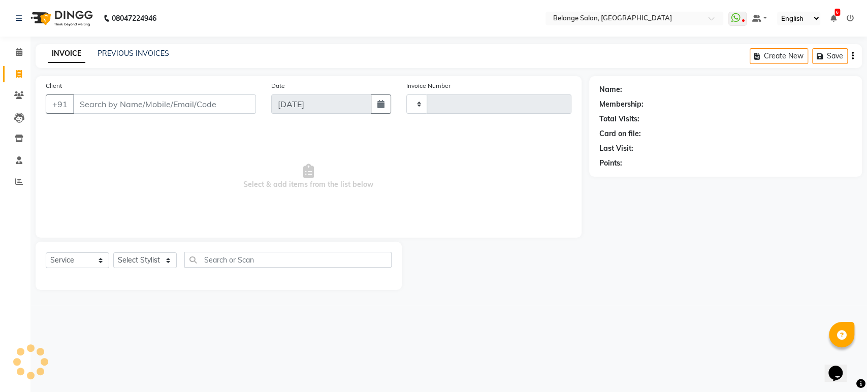
type input "11390"
select select "5076"
click at [172, 101] on input "Client" at bounding box center [164, 104] width 183 height 19
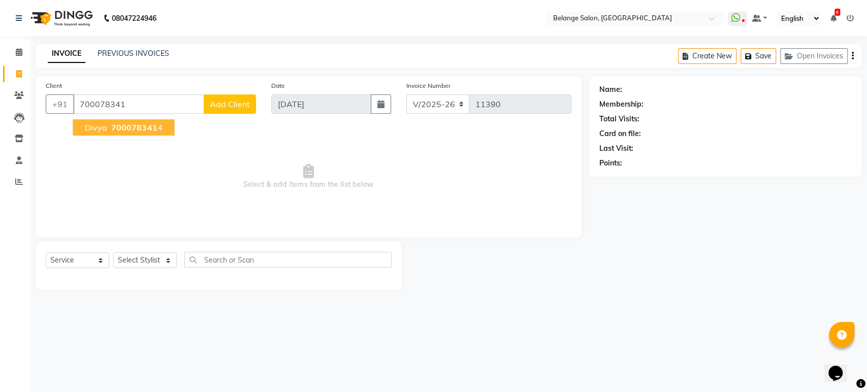
click at [143, 123] on span "700078341" at bounding box center [134, 127] width 46 height 10
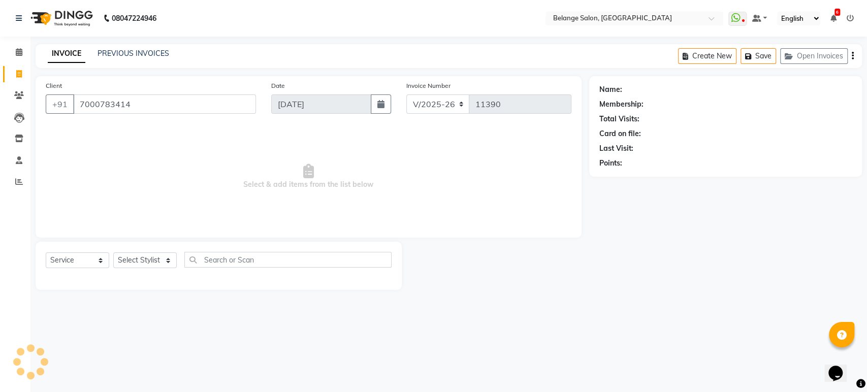
type input "7000783414"
select select "1: Object"
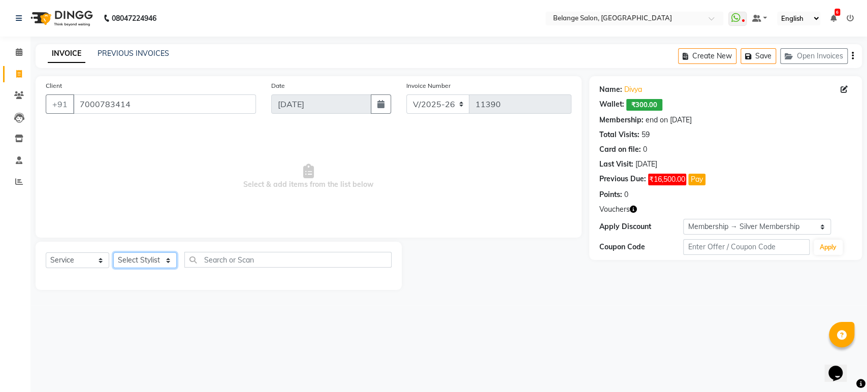
click at [157, 260] on select "Select Stylist [PERSON_NAME] (U) [PERSON_NAME] ANJALI. [PERSON_NAME] [PERSON_NA…" at bounding box center [145, 261] width 64 height 16
select select "33845"
click at [113, 253] on select "Select Stylist [PERSON_NAME] (U) [PERSON_NAME] ANJALI. [PERSON_NAME] [PERSON_NA…" at bounding box center [145, 261] width 64 height 16
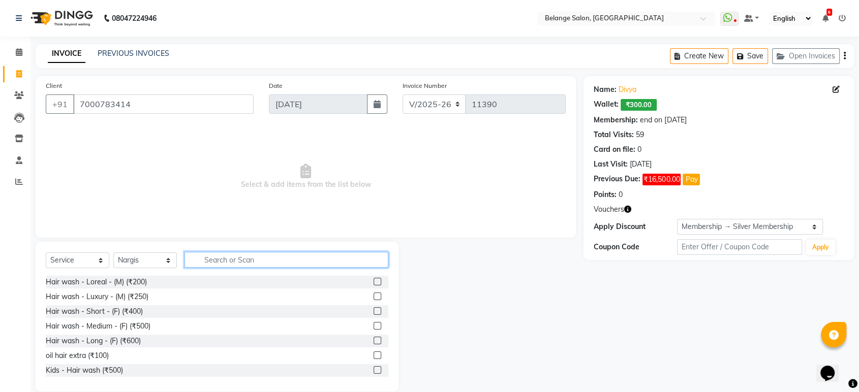
click at [218, 261] on input "text" at bounding box center [286, 260] width 204 height 16
type input "thr"
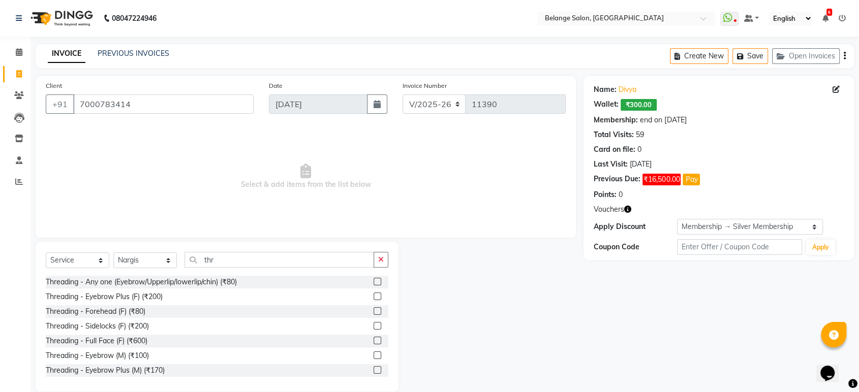
click at [373, 281] on label at bounding box center [377, 282] width 8 height 8
click at [373, 281] on input "checkbox" at bounding box center [376, 282] width 7 height 7
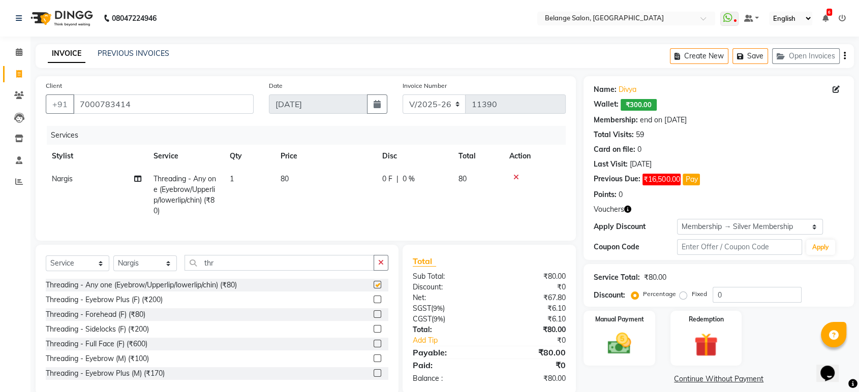
checkbox input "false"
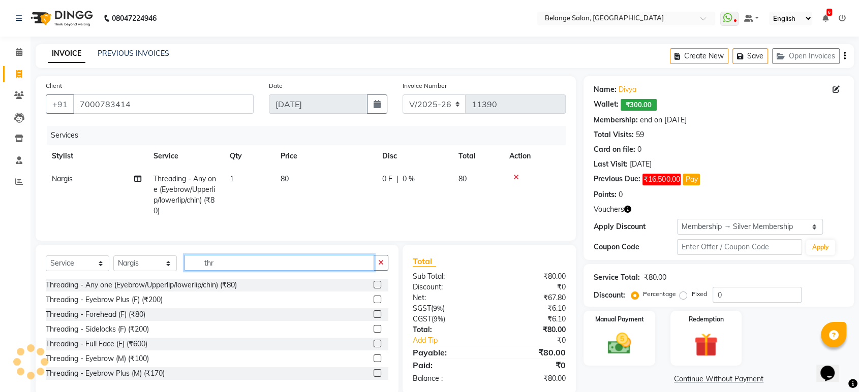
click at [266, 271] on input "thr" at bounding box center [279, 263] width 190 height 16
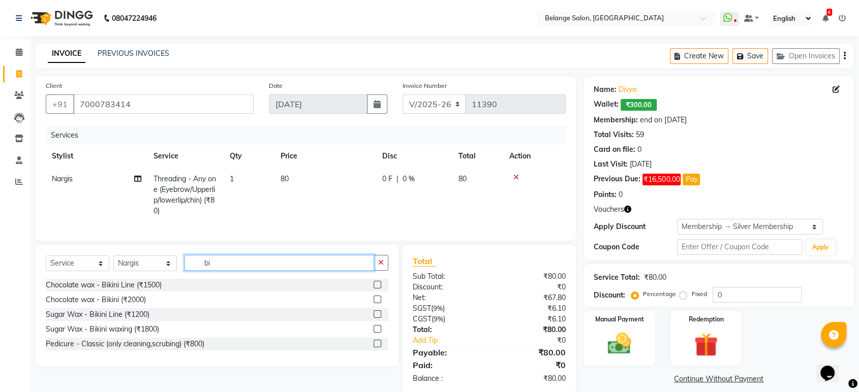
type input "bi"
click at [376, 303] on label at bounding box center [377, 300] width 8 height 8
click at [376, 303] on input "checkbox" at bounding box center [376, 300] width 7 height 7
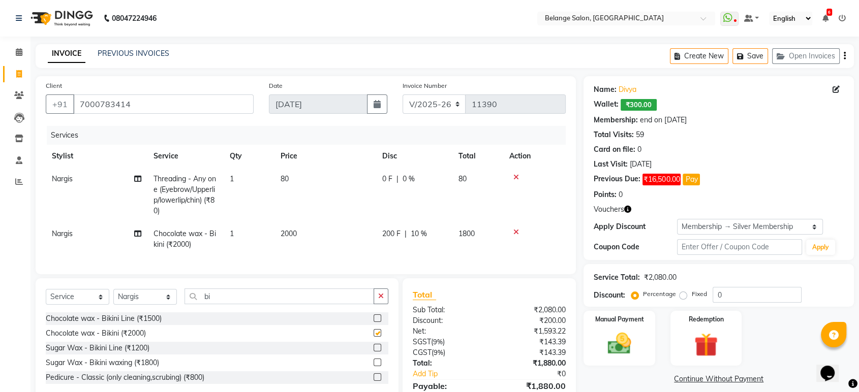
checkbox input "false"
click at [633, 336] on img at bounding box center [619, 344] width 40 height 28
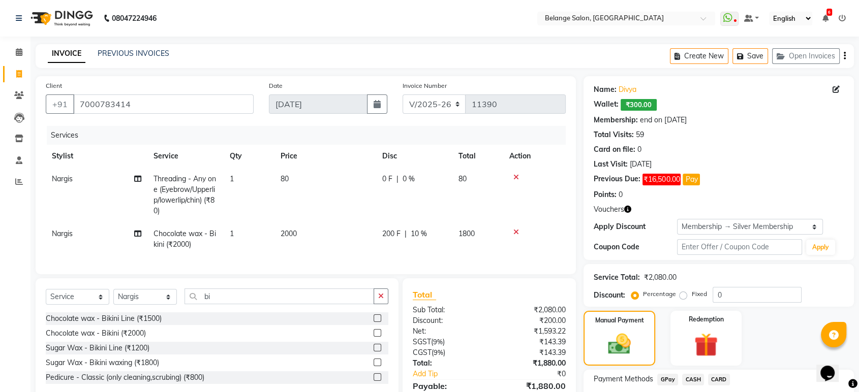
scroll to position [74, 0]
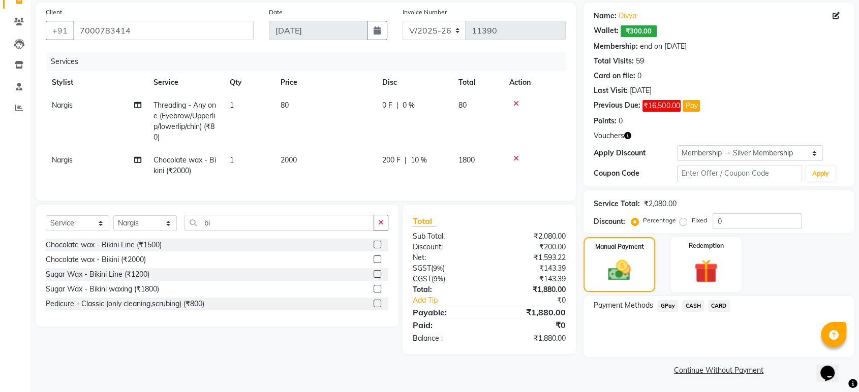
click at [671, 304] on span "GPay" at bounding box center [667, 306] width 21 height 12
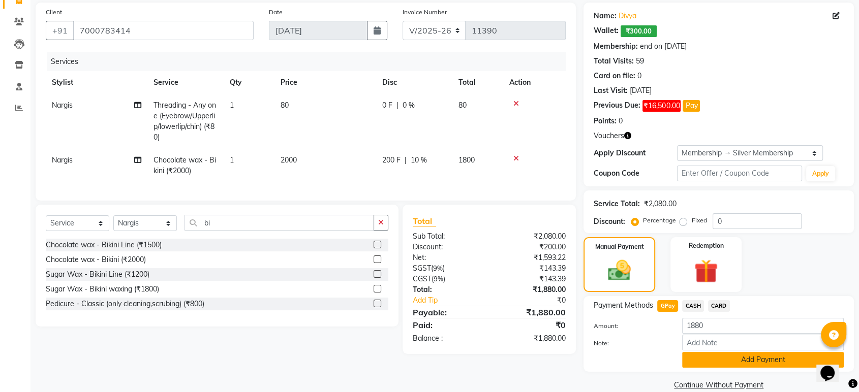
click at [726, 353] on button "Add Payment" at bounding box center [763, 360] width 162 height 16
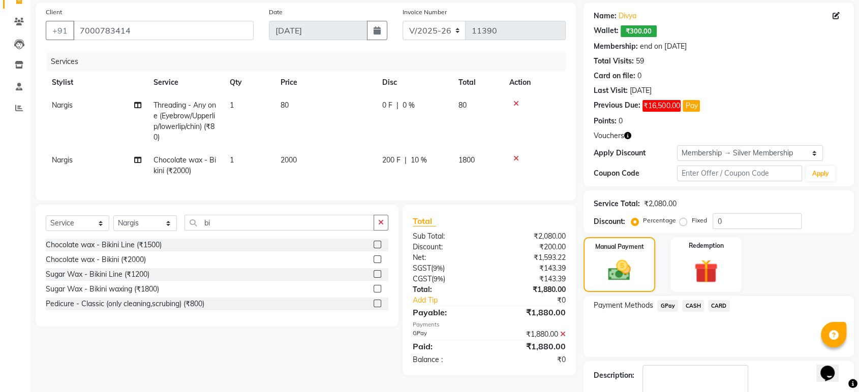
scroll to position [131, 0]
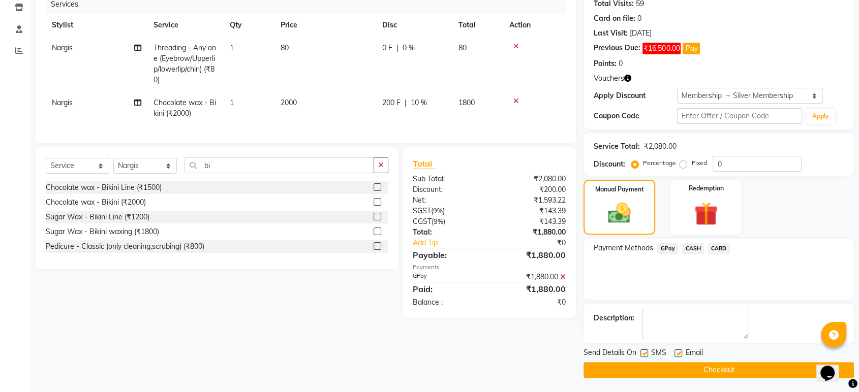
click at [732, 369] on button "Checkout" at bounding box center [718, 370] width 270 height 16
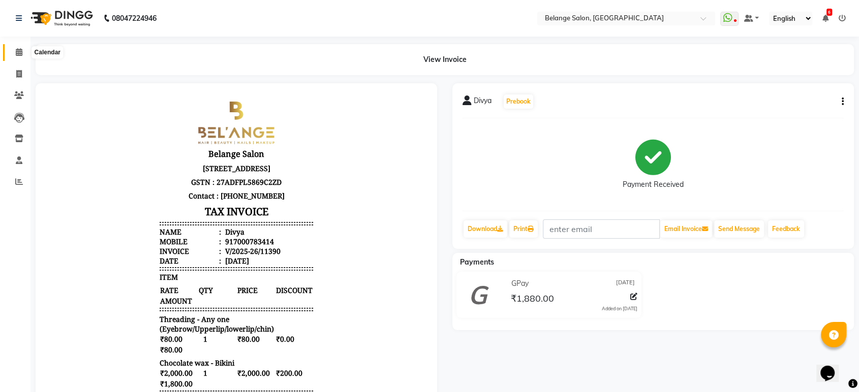
click at [16, 56] on icon at bounding box center [19, 52] width 7 height 8
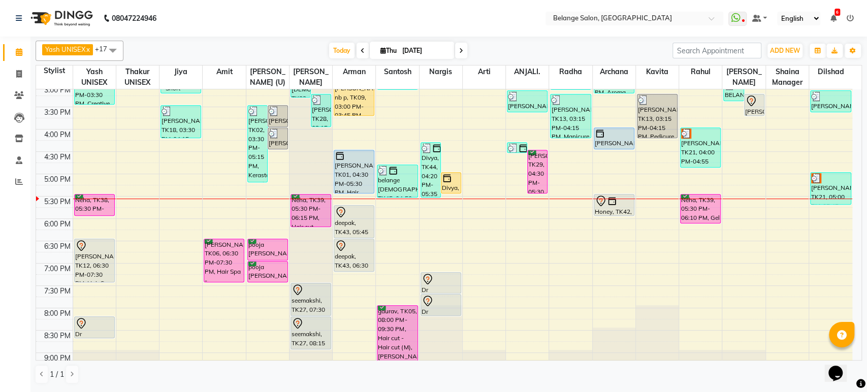
scroll to position [318, 0]
click at [390, 211] on div "8:00 AM 8:30 AM 9:00 AM 9:30 AM 10:00 AM 10:30 AM 11:00 AM 11:30 AM 12:00 PM 12…" at bounding box center [444, 107] width 817 height 670
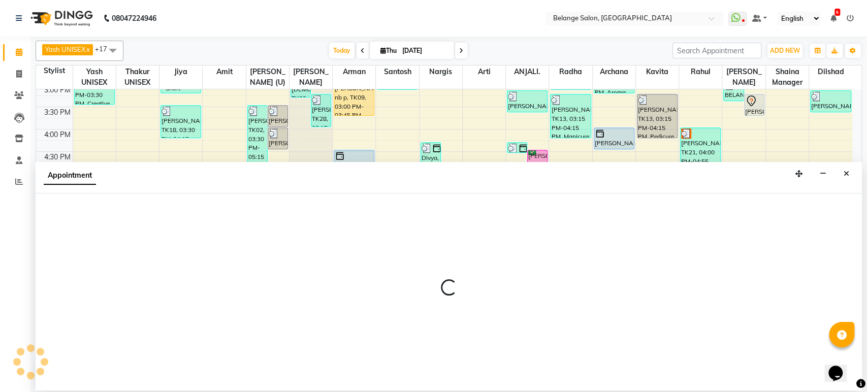
select select "45203"
select select "tentative"
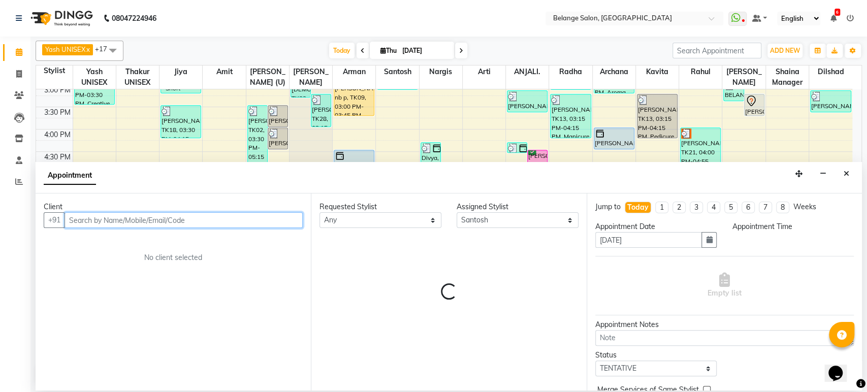
select select "1065"
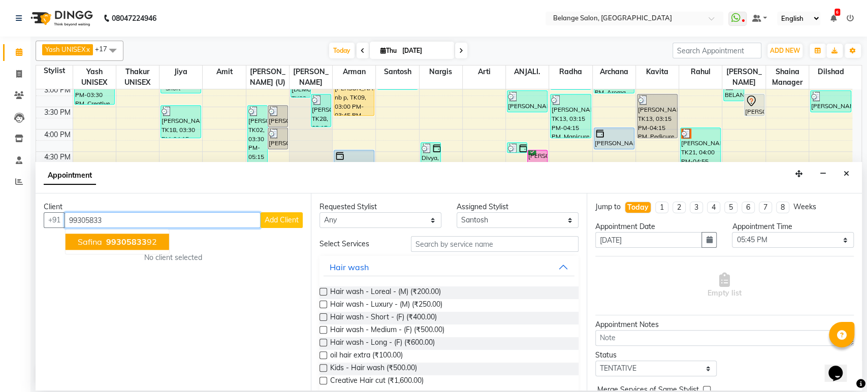
click at [143, 239] on span "99305833" at bounding box center [126, 242] width 41 height 10
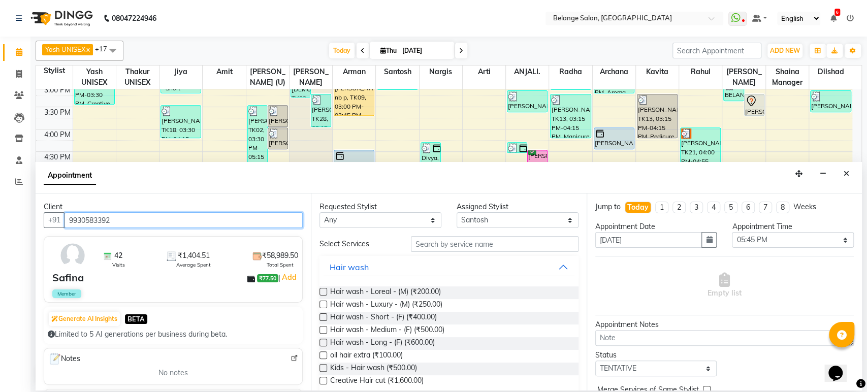
type input "9930583392"
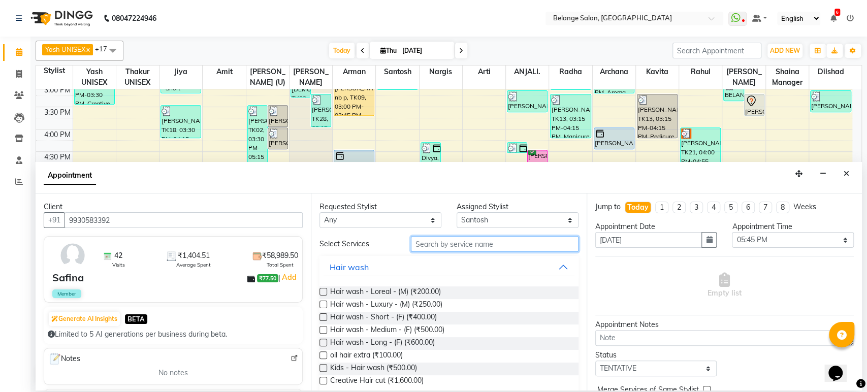
click at [463, 242] on input "text" at bounding box center [495, 244] width 168 height 16
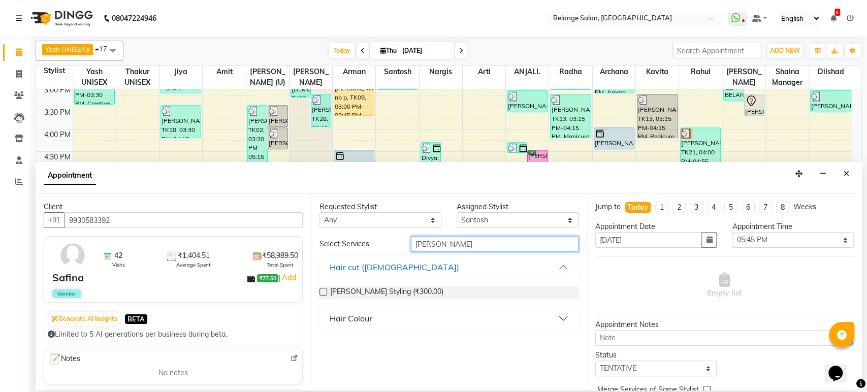
type input "beard"
click at [326, 290] on label at bounding box center [324, 292] width 8 height 8
click at [326, 290] on input "checkbox" at bounding box center [323, 293] width 7 height 7
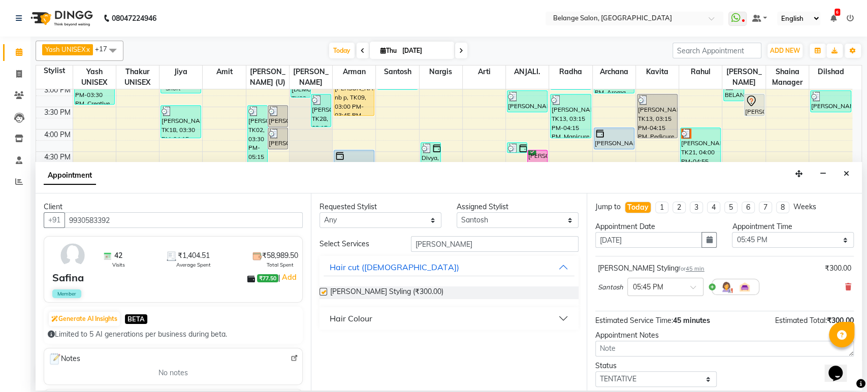
checkbox input "false"
click at [475, 244] on input "beard" at bounding box center [495, 244] width 168 height 16
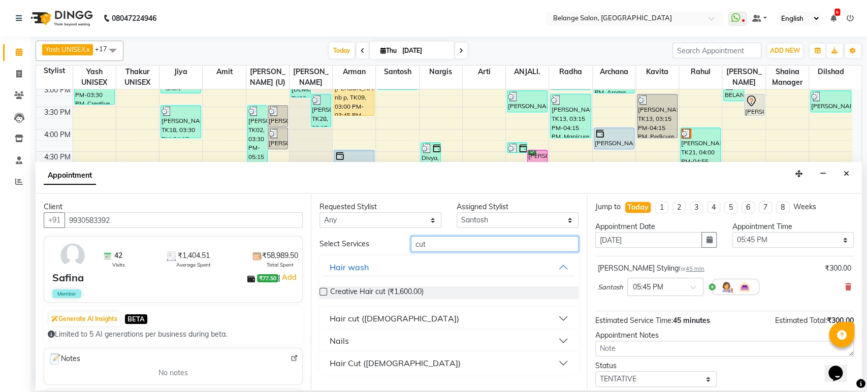
type input "cut"
click at [469, 312] on button "Hair cut ([DEMOGRAPHIC_DATA])" at bounding box center [449, 318] width 251 height 18
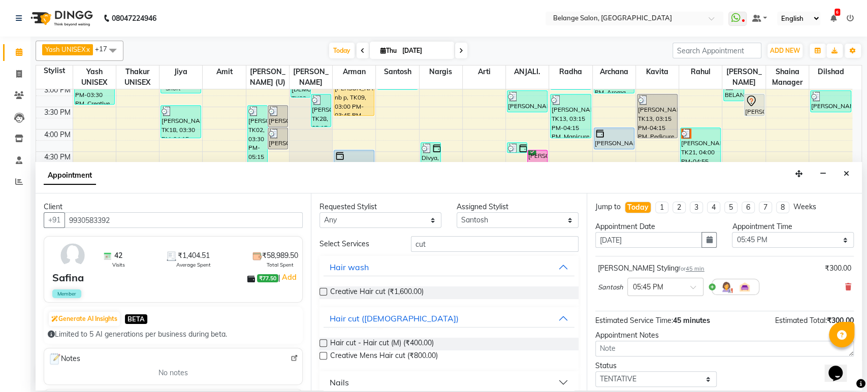
click at [324, 342] on label at bounding box center [324, 343] width 8 height 8
click at [324, 342] on input "checkbox" at bounding box center [323, 344] width 7 height 7
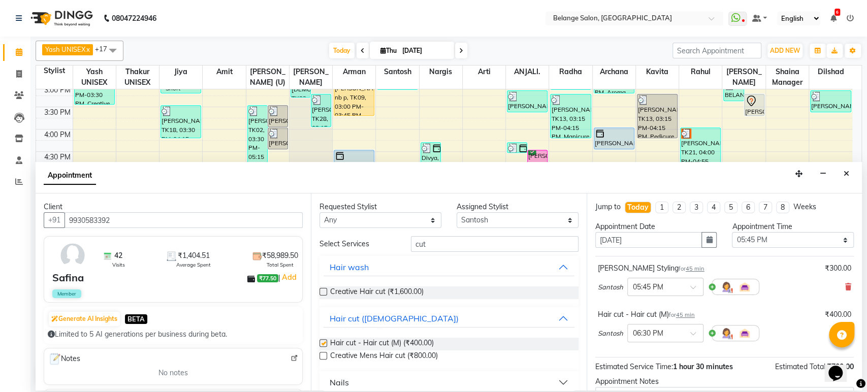
checkbox input "false"
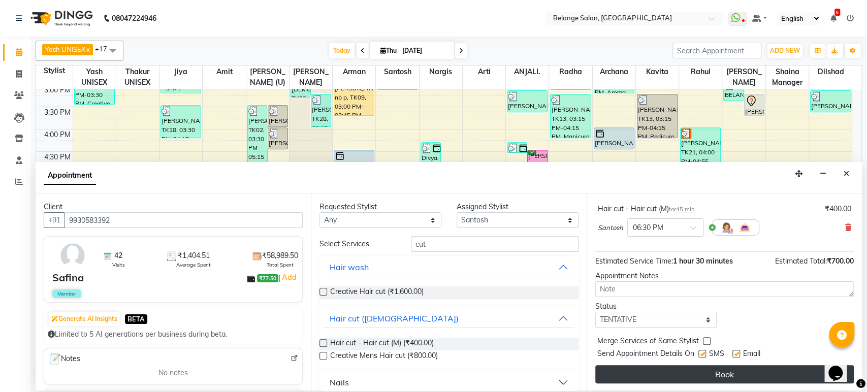
click at [732, 376] on button "Book" at bounding box center [725, 374] width 259 height 18
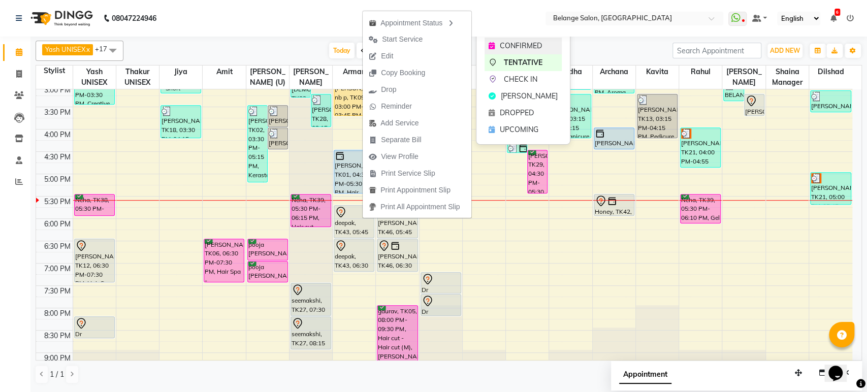
click at [504, 48] on span "CONFIRMED" at bounding box center [521, 46] width 42 height 11
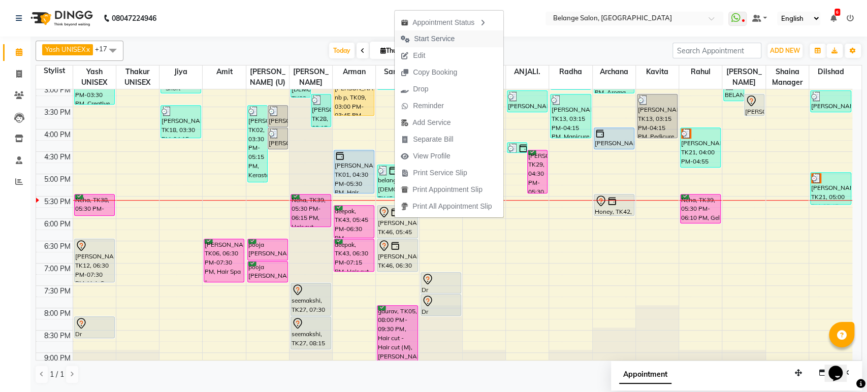
click at [461, 33] on button "Start Service" at bounding box center [449, 38] width 109 height 17
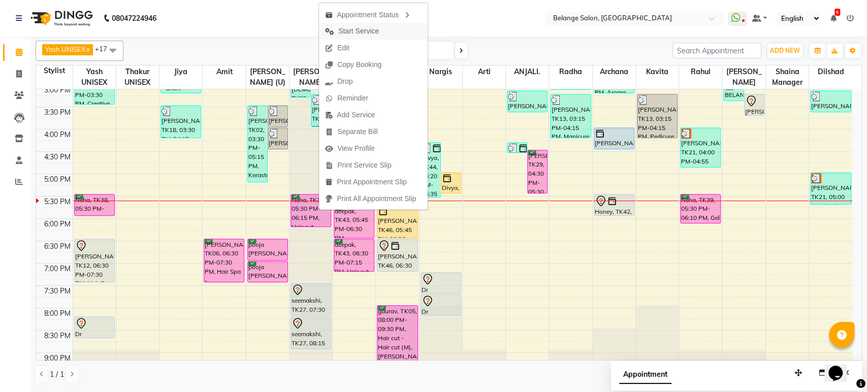
click at [377, 29] on span "Start Service" at bounding box center [358, 31] width 41 height 11
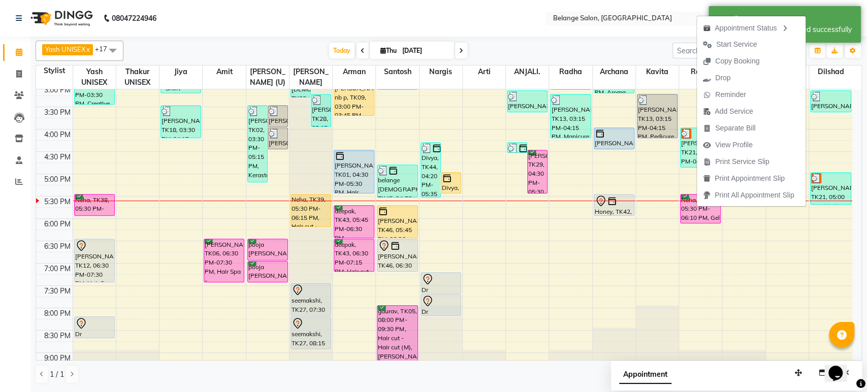
click at [640, 48] on div "Today Thu 04-09-2025" at bounding box center [398, 50] width 539 height 15
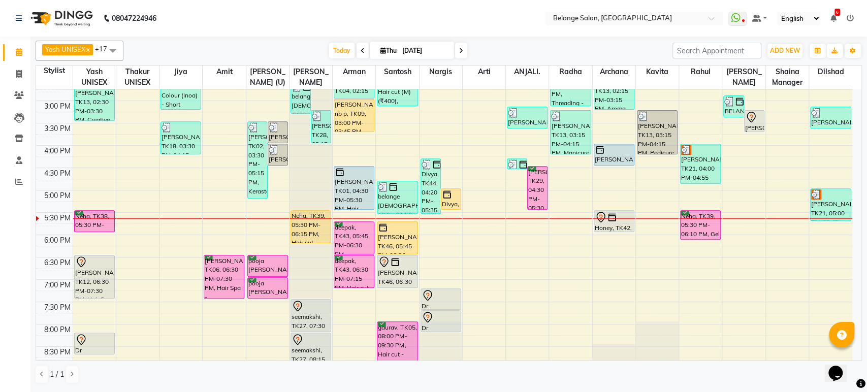
scroll to position [314, 0]
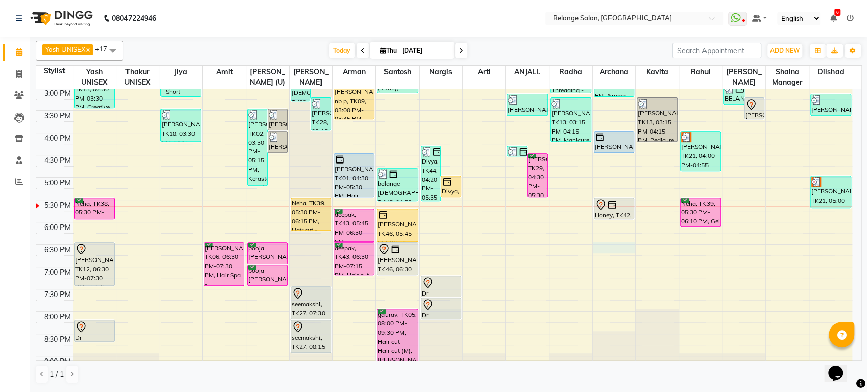
click at [607, 247] on div "8:00 AM 8:30 AM 9:00 AM 9:30 AM 10:00 AM 10:30 AM 11:00 AM 11:30 AM 12:00 PM 12…" at bounding box center [444, 110] width 817 height 670
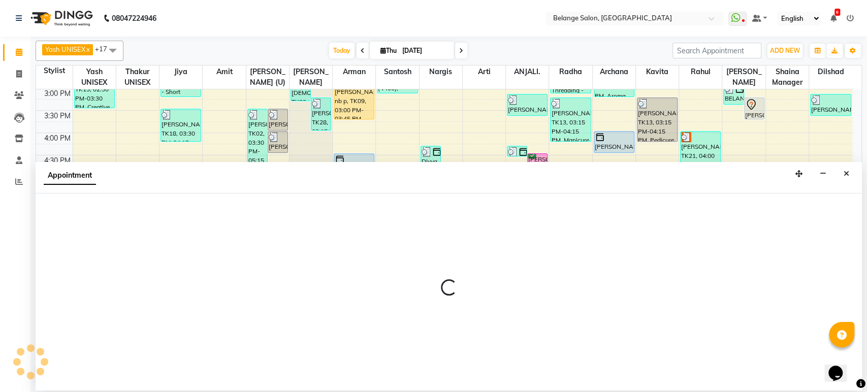
select select "70102"
select select "1110"
select select "tentative"
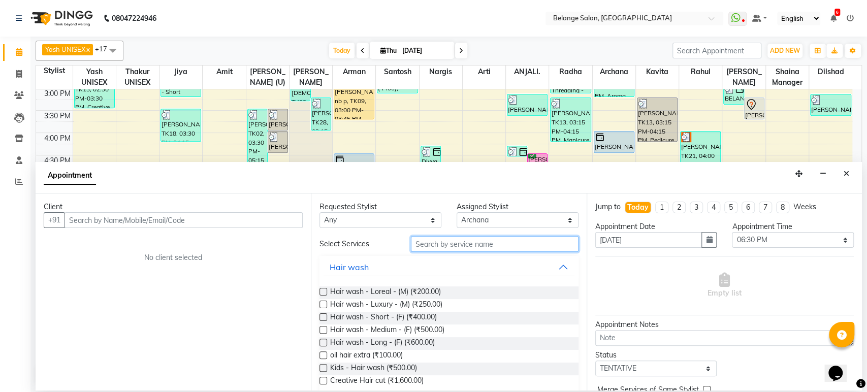
click at [451, 249] on input "text" at bounding box center [495, 244] width 168 height 16
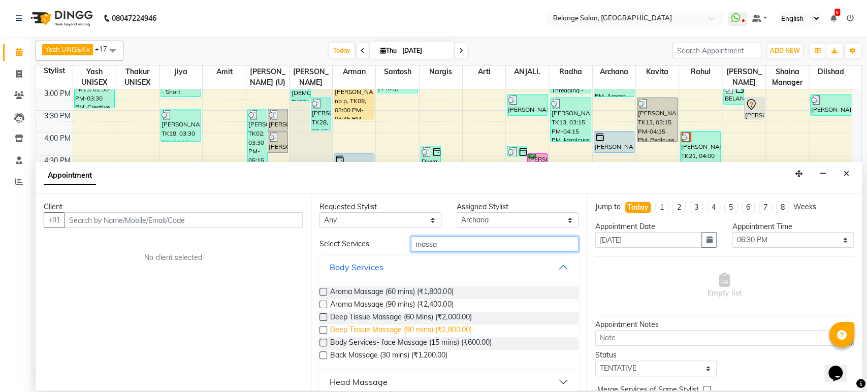
scroll to position [10, 0]
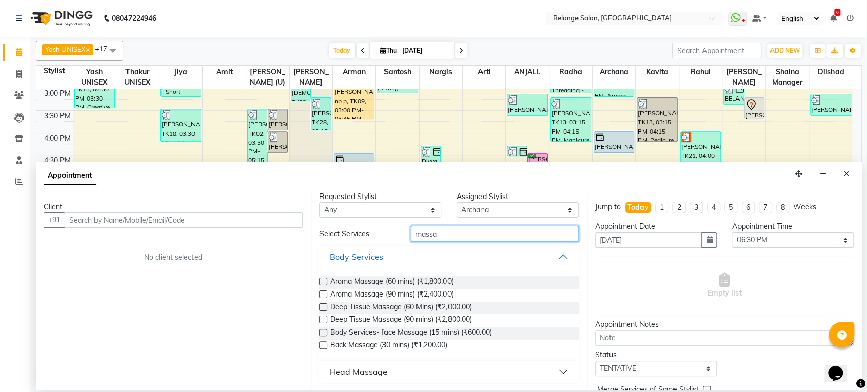
type input "massa"
click at [342, 373] on div "Head Massage" at bounding box center [359, 372] width 58 height 12
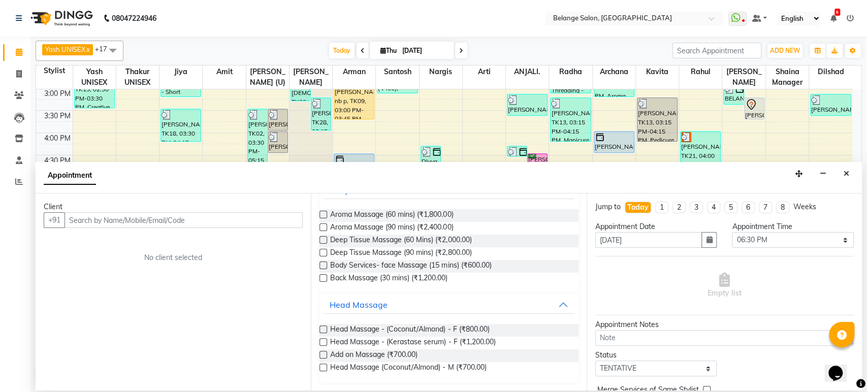
click at [324, 329] on label at bounding box center [324, 330] width 8 height 8
click at [324, 329] on input "checkbox" at bounding box center [323, 330] width 7 height 7
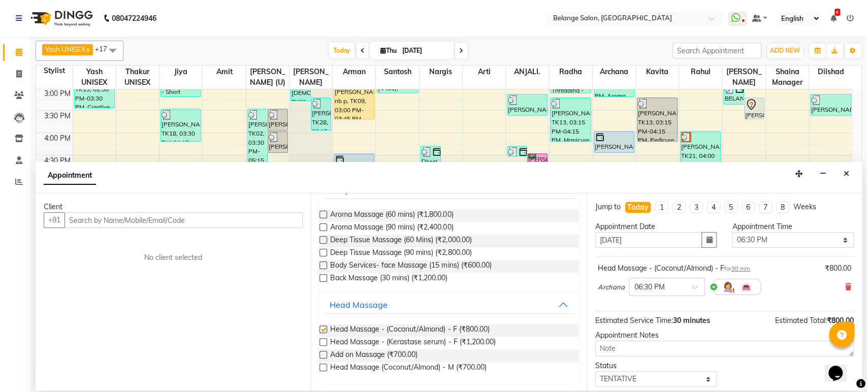
checkbox input "false"
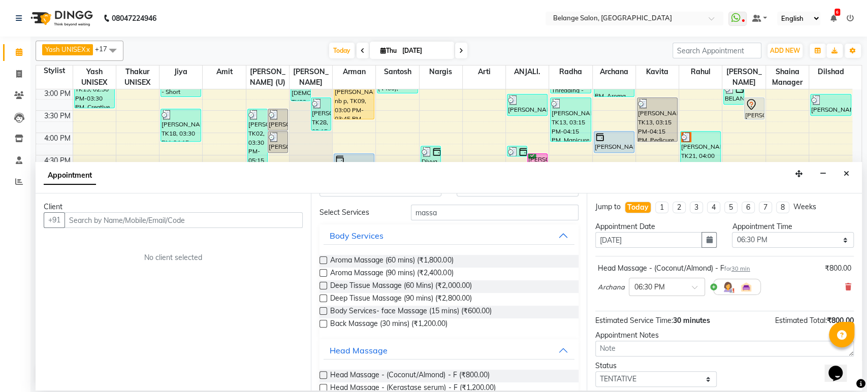
scroll to position [30, 0]
click at [163, 224] on input "text" at bounding box center [184, 220] width 238 height 16
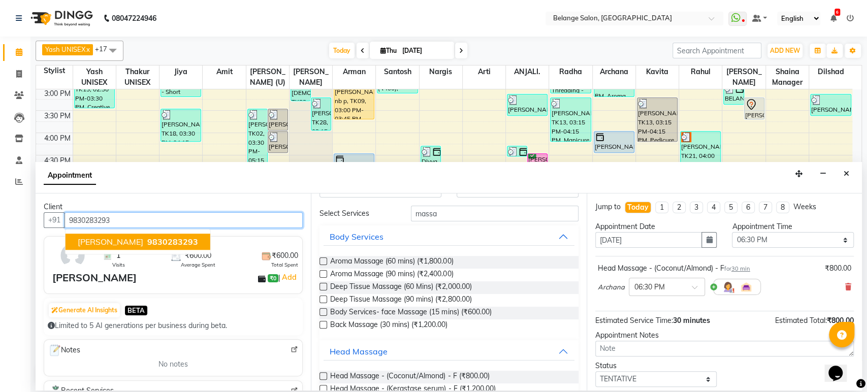
click at [147, 241] on span "9830283293" at bounding box center [172, 242] width 51 height 10
type input "9830283293"
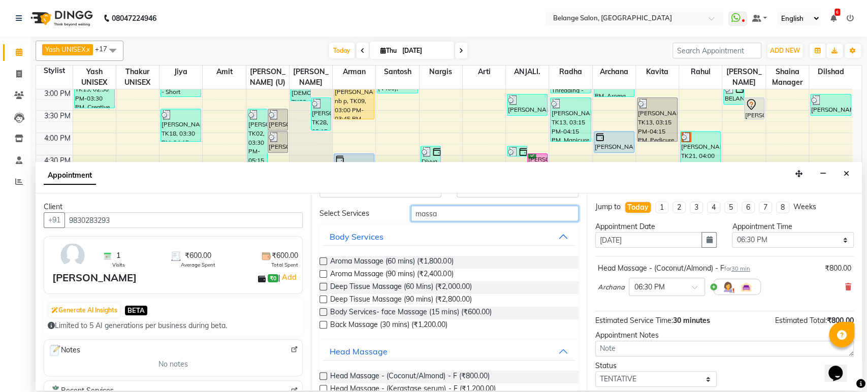
click at [454, 214] on input "massa" at bounding box center [495, 214] width 168 height 16
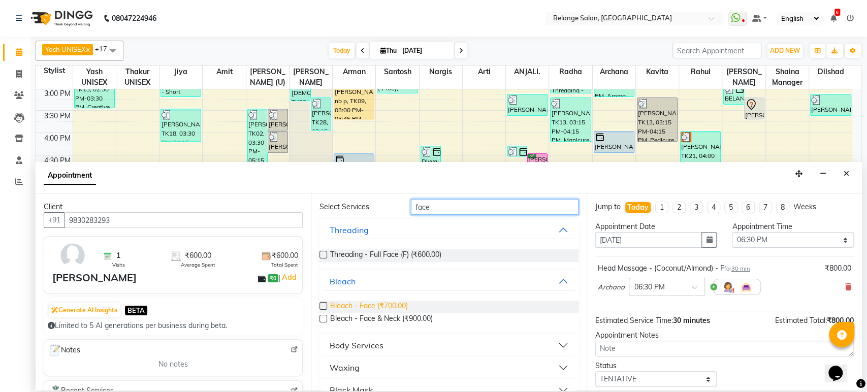
scroll to position [100, 0]
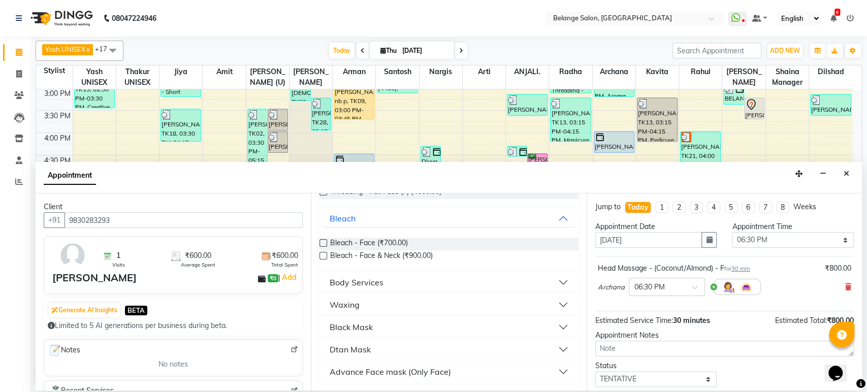
type input "face"
click at [377, 287] on div "Body Services" at bounding box center [357, 282] width 54 height 12
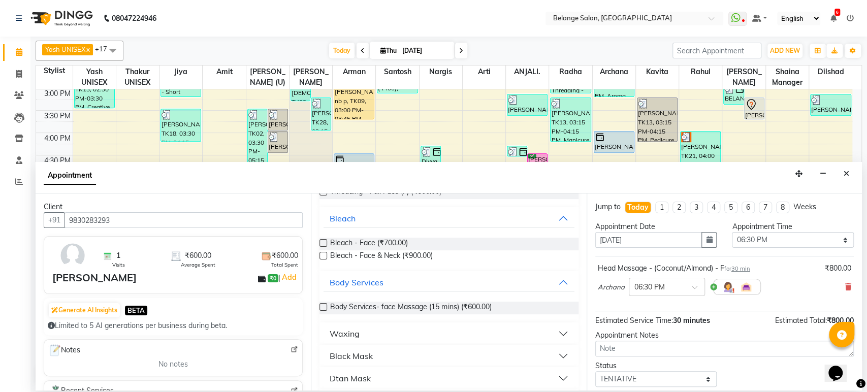
click at [324, 307] on label at bounding box center [324, 307] width 8 height 8
click at [324, 307] on input "checkbox" at bounding box center [323, 308] width 7 height 7
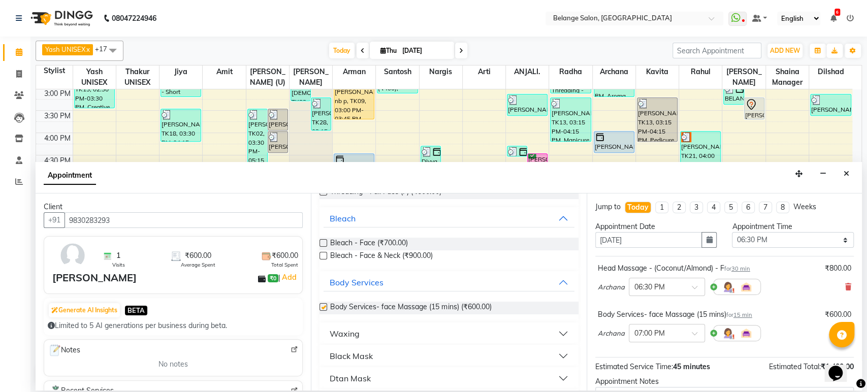
checkbox input "false"
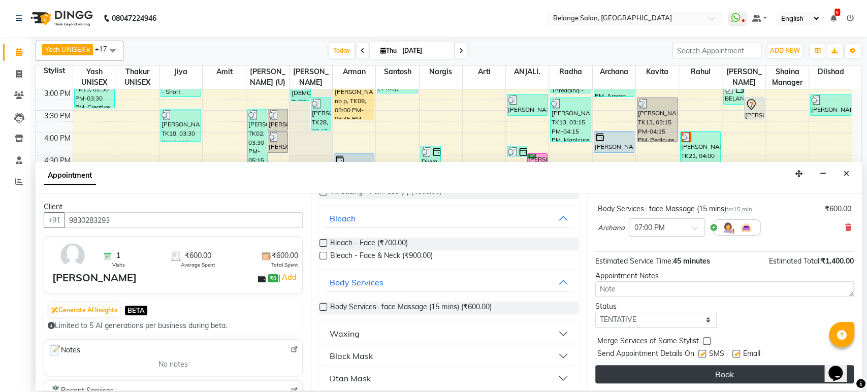
click at [736, 379] on button "Book" at bounding box center [725, 374] width 259 height 18
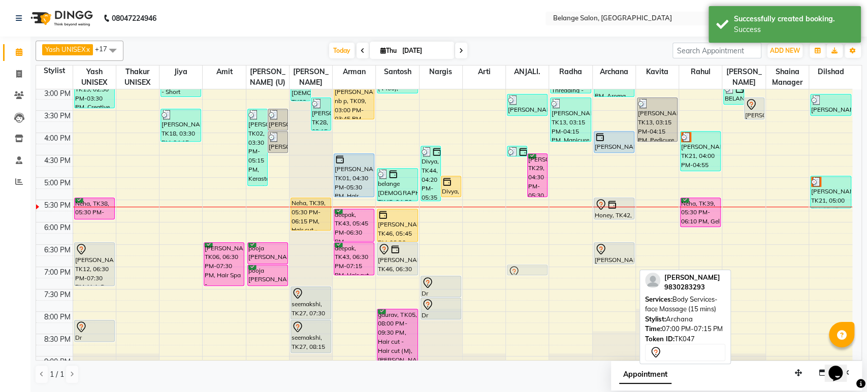
drag, startPoint x: 615, startPoint y: 267, endPoint x: 539, endPoint y: 266, distance: 76.2
click at [539, 266] on tr "[PERSON_NAME], TK19, 01:00 PM-02:00 PM, Hair cut (Wash + Blow dry) [PERSON_NAME…" at bounding box center [444, 110] width 817 height 670
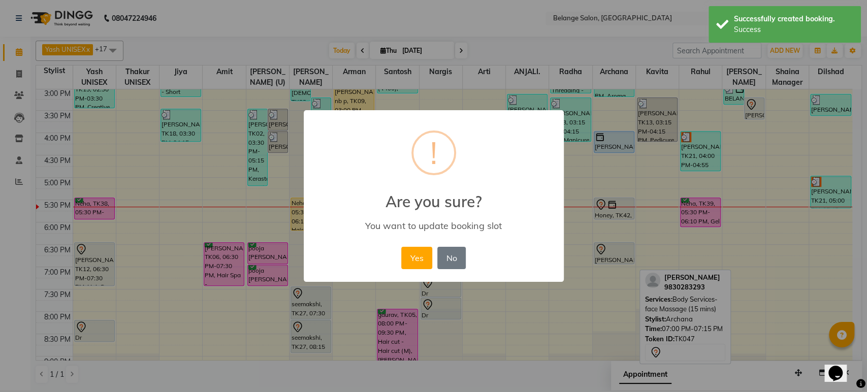
click at [401, 247] on button "Yes" at bounding box center [416, 258] width 31 height 22
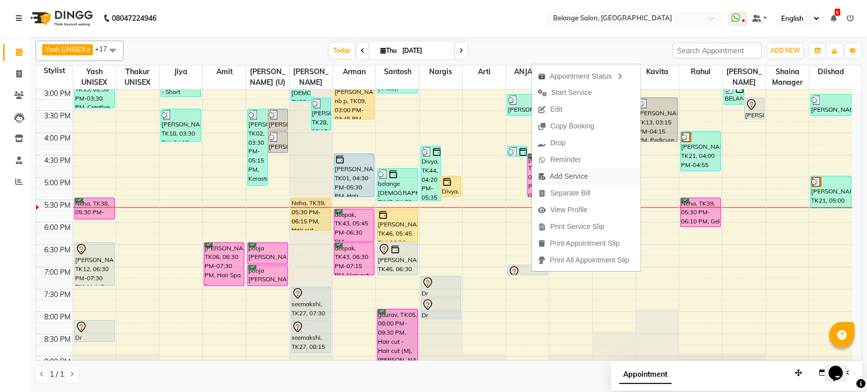
click at [588, 178] on span "Add Service" at bounding box center [569, 176] width 38 height 11
select select "84872"
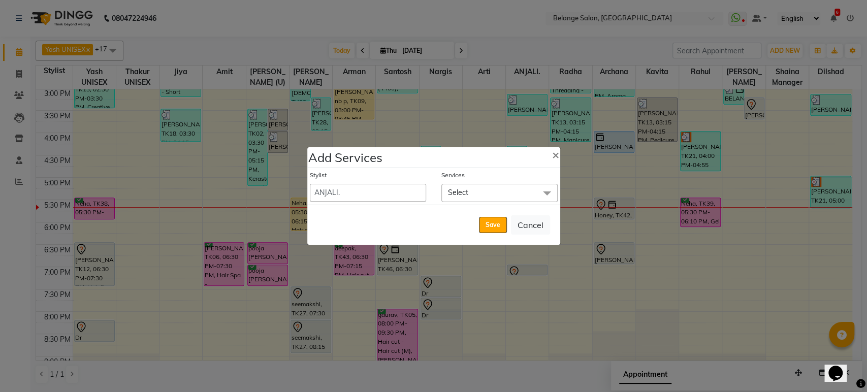
click at [480, 192] on span "Select" at bounding box center [500, 193] width 116 height 18
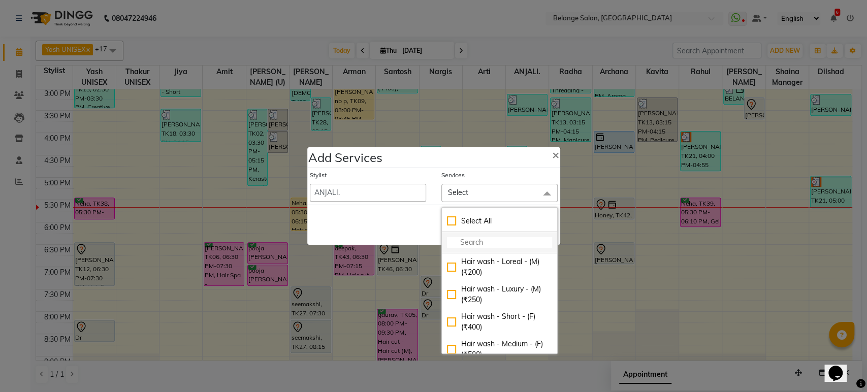
click at [478, 240] on input "multiselect-search" at bounding box center [499, 242] width 105 height 11
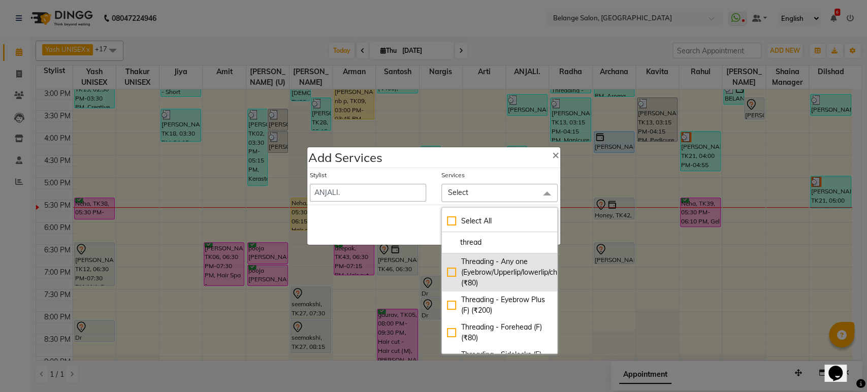
type input "thread"
click at [447, 269] on div "Threading - Any one (Eyebrow/Upperlip/lowerlip/chin) (₹80)" at bounding box center [499, 273] width 105 height 32
checkbox input "true"
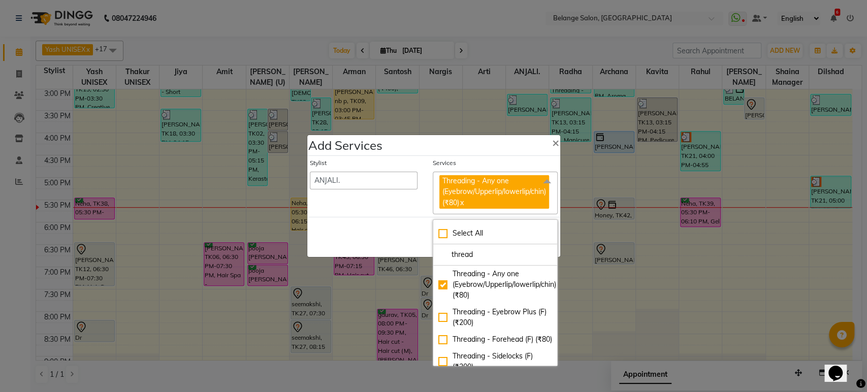
click at [386, 227] on div "Save Cancel" at bounding box center [433, 237] width 253 height 40
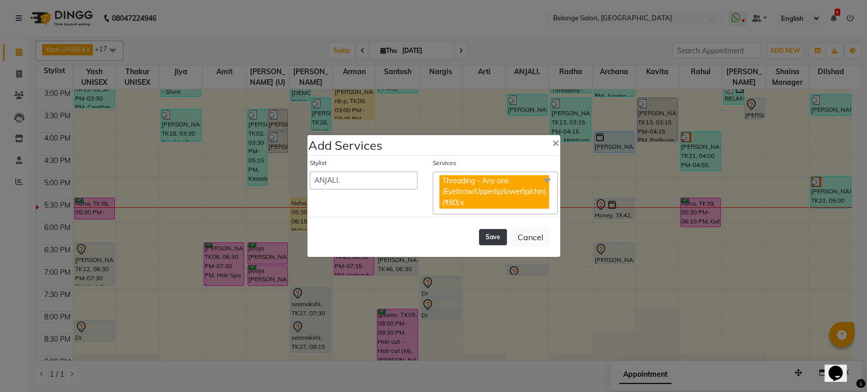
click at [492, 238] on button "Save" at bounding box center [493, 237] width 28 height 16
select select "61784"
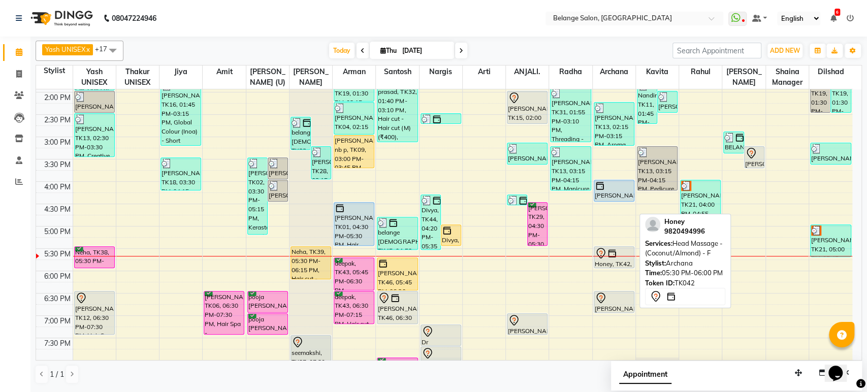
scroll to position [264, 0]
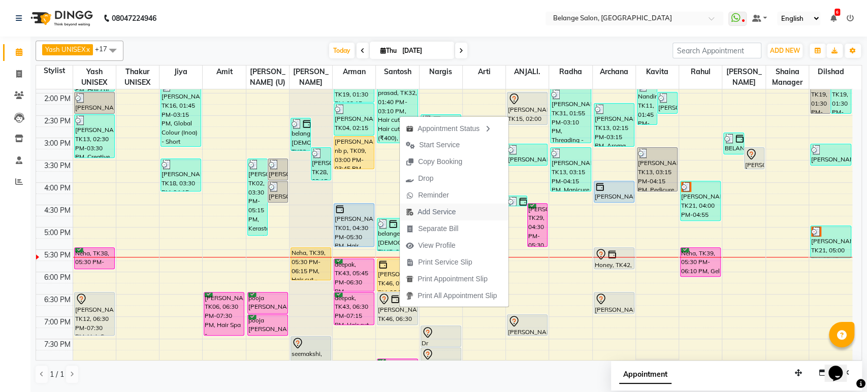
click at [470, 210] on button "Add Service" at bounding box center [454, 212] width 109 height 17
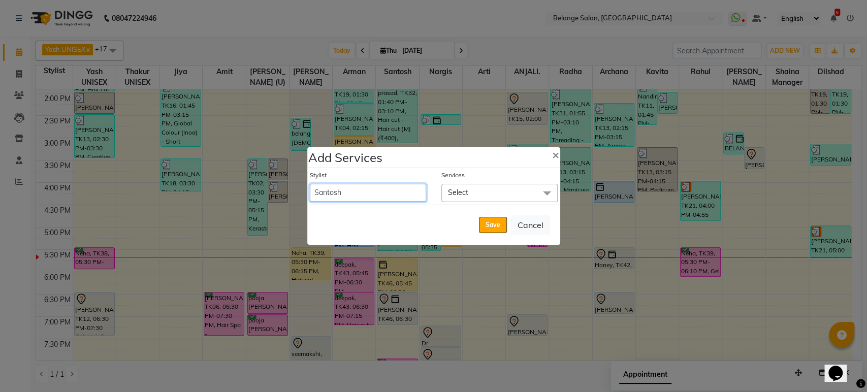
click at [415, 189] on select "[PERSON_NAME] (U) [PERSON_NAME]. [PERSON_NAME] [PERSON_NAME] Billing [PERSON_NA…" at bounding box center [368, 193] width 116 height 18
select select "60057"
select select "1155"
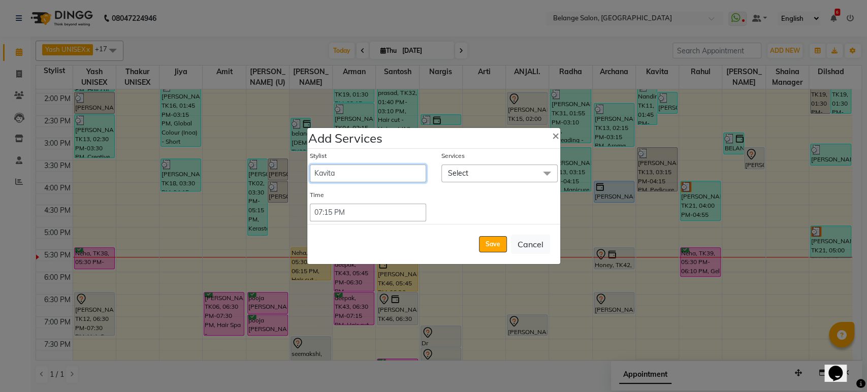
click at [415, 189] on div "Stylist aftab (U) Ali Amit ANJALI. Archana Arman Arti Belange Billing deepali d…" at bounding box center [433, 186] width 253 height 75
click at [529, 173] on span "Select" at bounding box center [500, 174] width 116 height 18
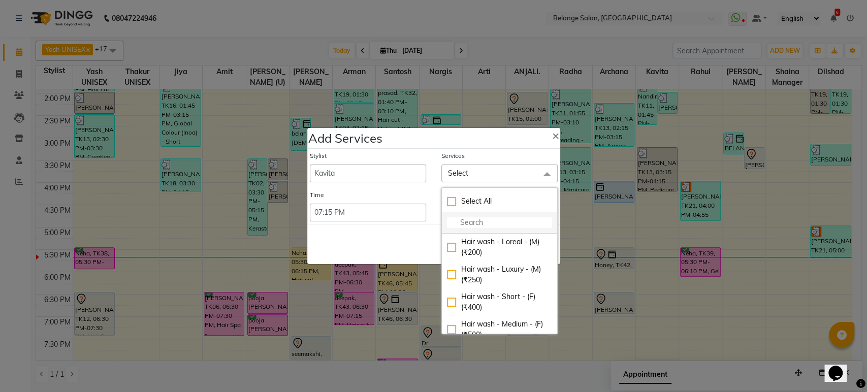
click at [502, 216] on li at bounding box center [499, 222] width 115 height 21
click at [495, 222] on input "multiselect-search" at bounding box center [499, 222] width 105 height 11
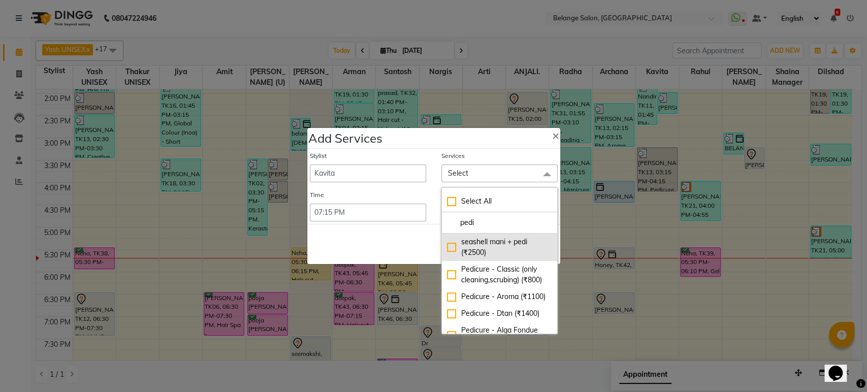
scroll to position [28, 0]
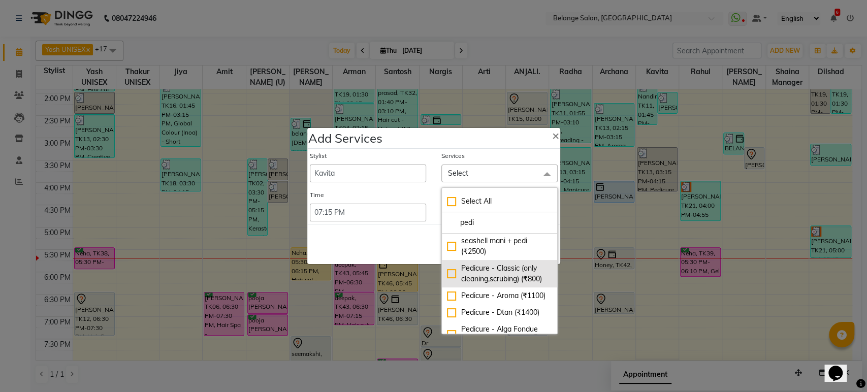
type input "pedi"
click at [449, 280] on div "Pedicure - Classic (only cleaning,scrubing) (₹800)" at bounding box center [499, 273] width 105 height 21
checkbox input "true"
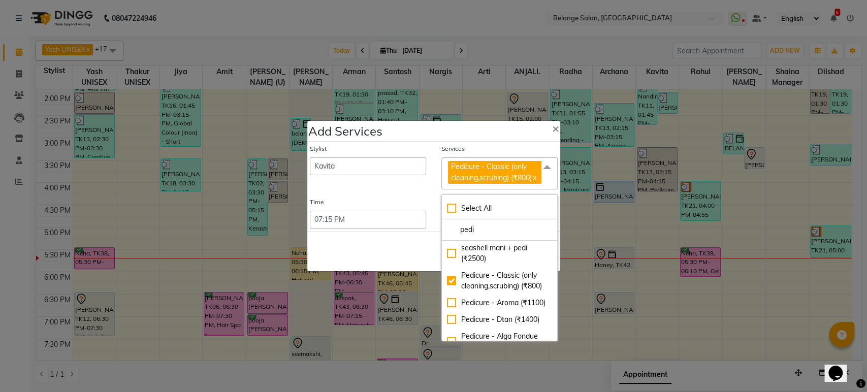
click at [401, 257] on div "Save Cancel" at bounding box center [433, 251] width 253 height 40
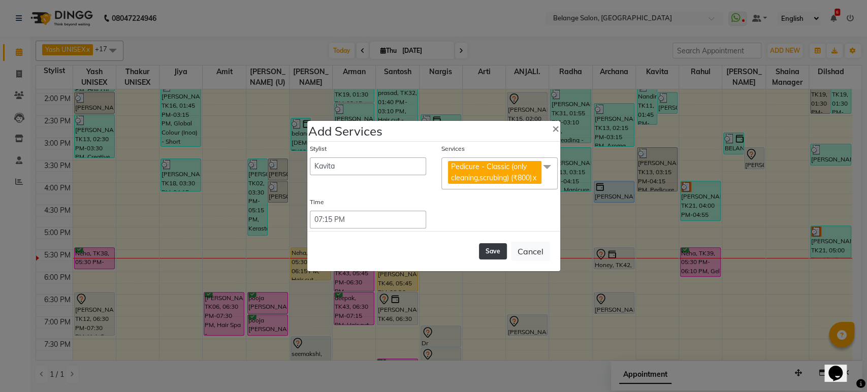
click at [500, 254] on button "Save" at bounding box center [493, 251] width 28 height 16
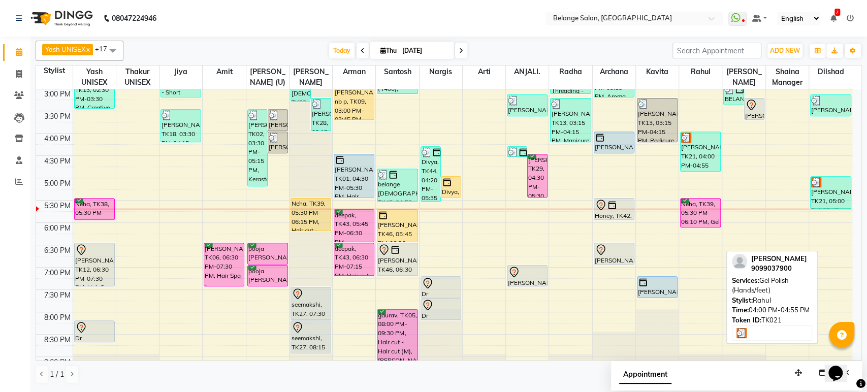
scroll to position [314, 0]
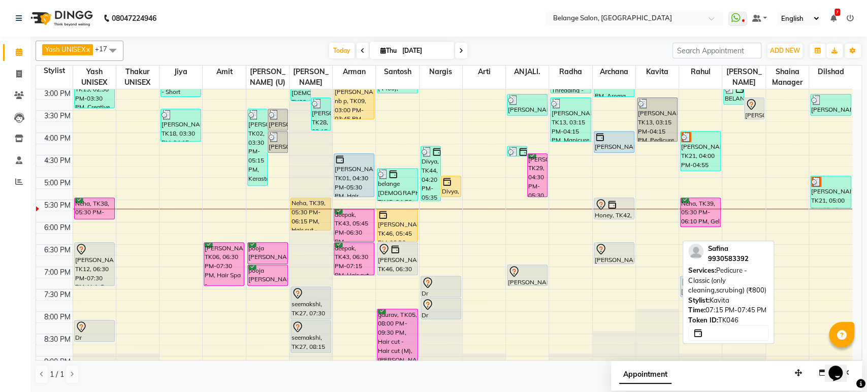
drag, startPoint x: 654, startPoint y: 280, endPoint x: 685, endPoint y: 279, distance: 30.5
click at [685, 279] on div "Yash UNISEX x Thakur UNISEX x Jiya x Amit x aftab (U) x Ali x Arman x Santosh x…" at bounding box center [449, 213] width 827 height 352
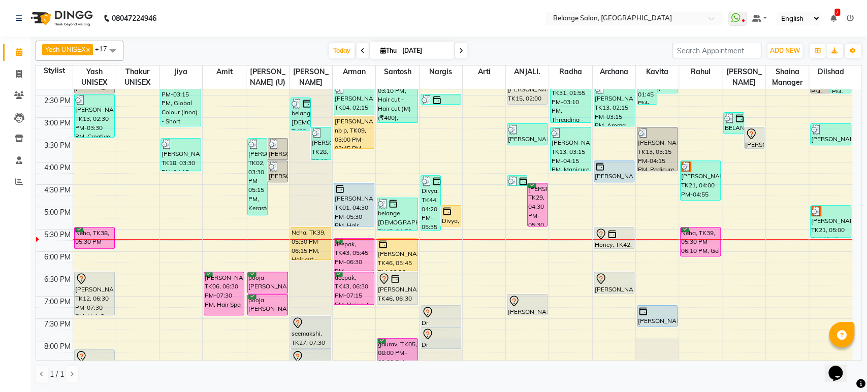
scroll to position [285, 0]
click at [463, 18] on nav "08047224946 Select Location × [GEOGRAPHIC_DATA], [GEOGRAPHIC_DATA] WhatsApp Sta…" at bounding box center [433, 18] width 867 height 37
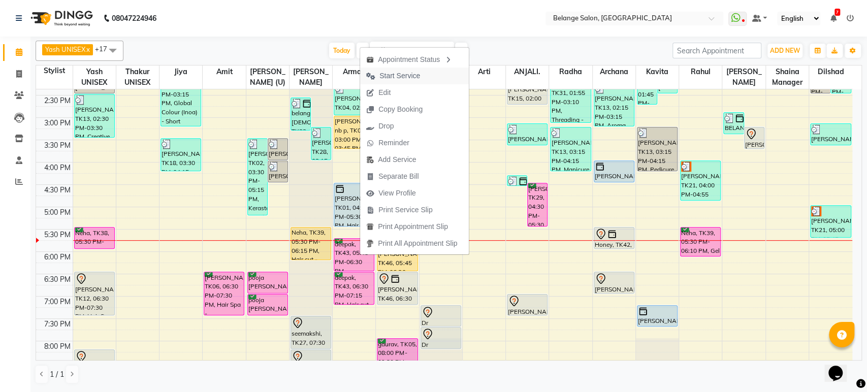
click at [429, 70] on button "Start Service" at bounding box center [414, 76] width 109 height 17
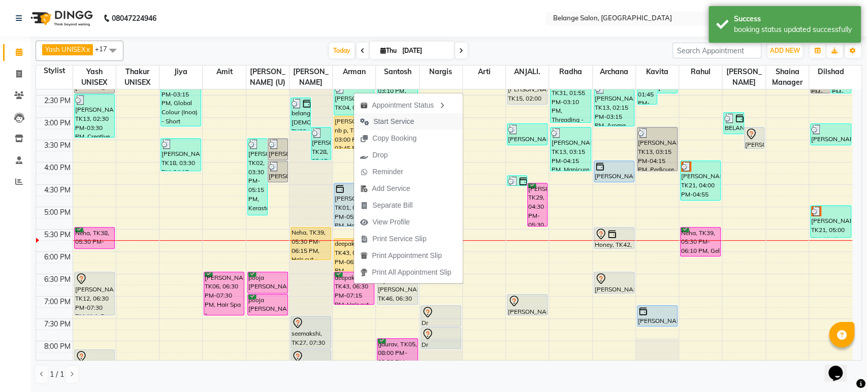
click at [397, 122] on span "Start Service" at bounding box center [393, 121] width 41 height 11
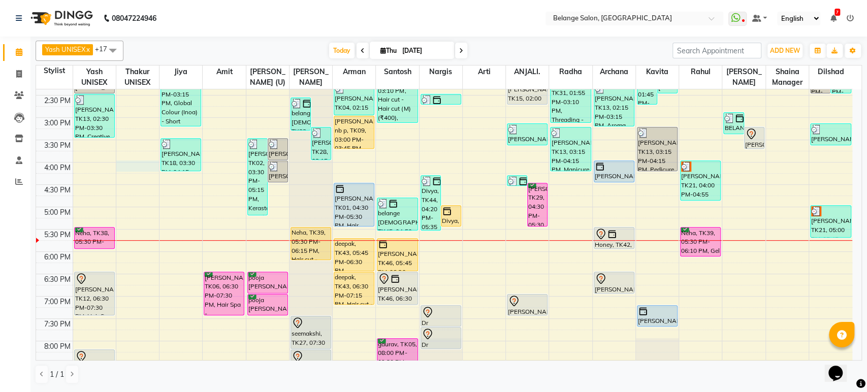
click at [120, 166] on div "8:00 AM 8:30 AM 9:00 AM 9:30 AM 10:00 AM 10:30 AM 11:00 AM 11:30 AM 12:00 PM 12…" at bounding box center [444, 140] width 817 height 670
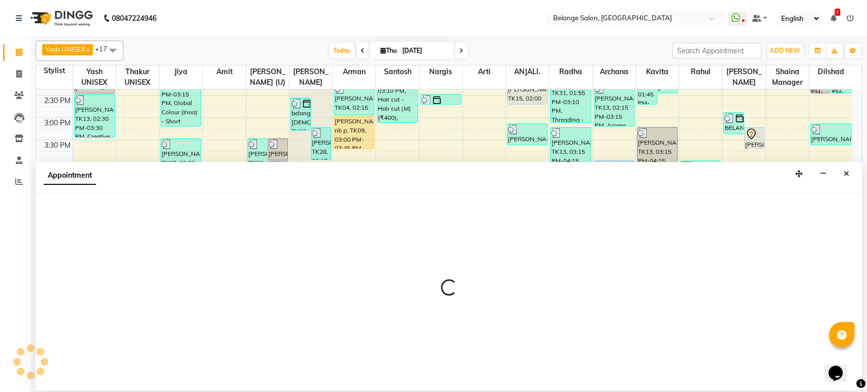
select select "63887"
select select "960"
select select "tentative"
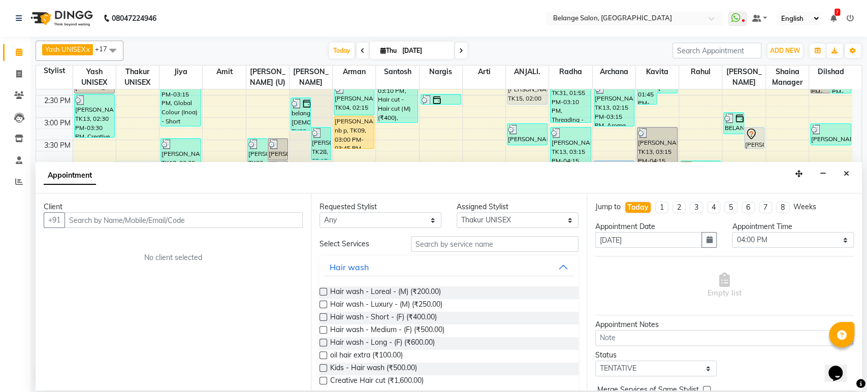
click at [115, 218] on input "text" at bounding box center [184, 220] width 238 height 16
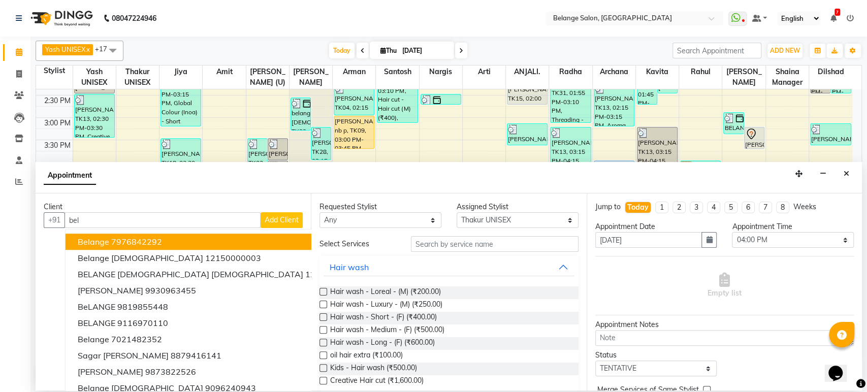
click at [111, 242] on ngb-highlight "7976842292" at bounding box center [136, 242] width 51 height 10
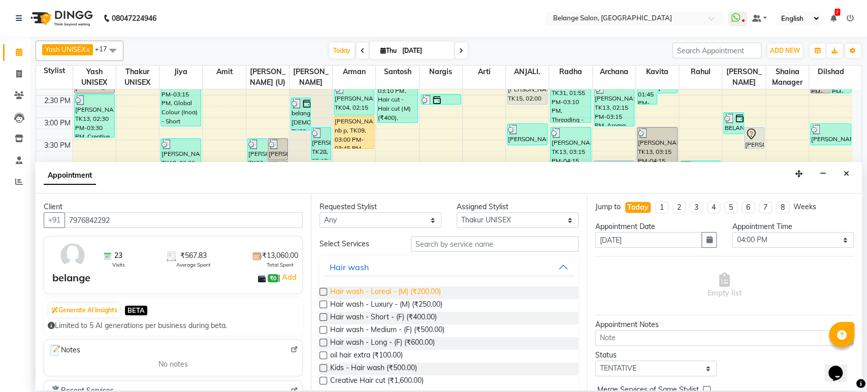
type input "7976842292"
click at [387, 293] on span "Hair wash - Loreal - (M) (₹200.00)" at bounding box center [385, 293] width 111 height 13
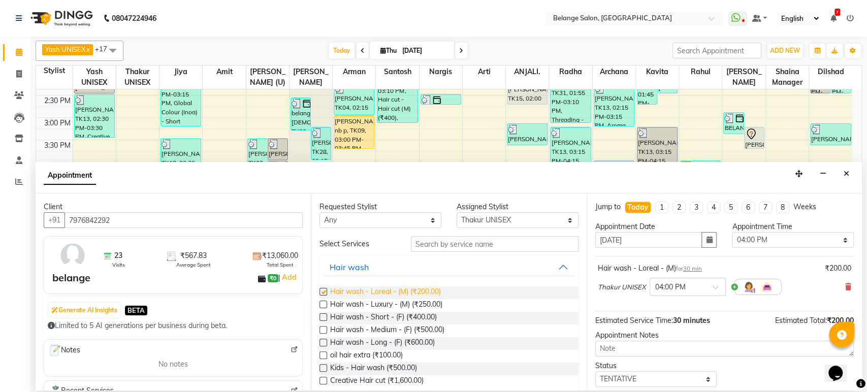
checkbox input "false"
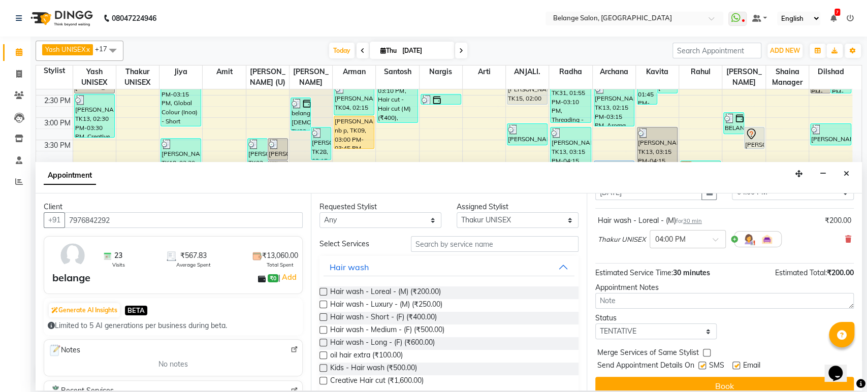
scroll to position [51, 0]
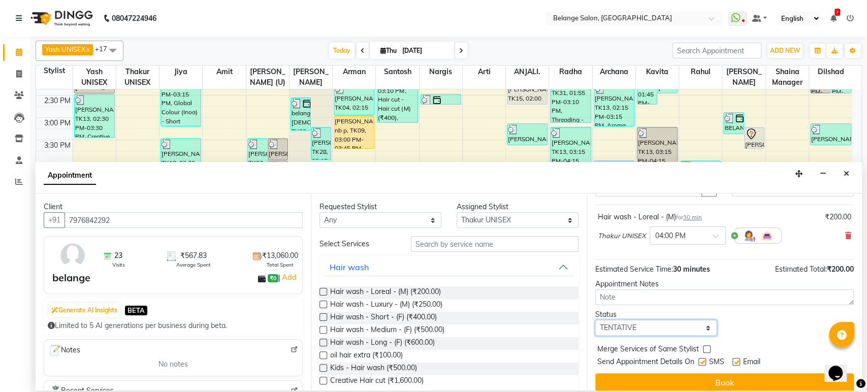
click at [652, 330] on select "Select TENTATIVE CONFIRM CHECK-IN UPCOMING" at bounding box center [657, 328] width 122 height 16
click at [846, 170] on icon "Close" at bounding box center [847, 173] width 6 height 7
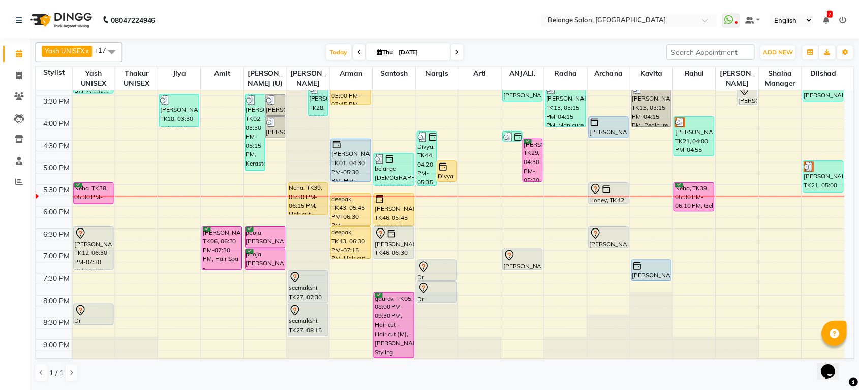
scroll to position [301, 0]
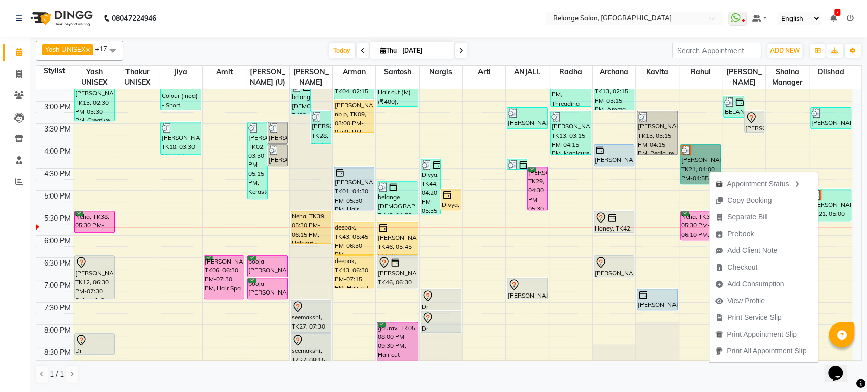
click at [696, 153] on link "[PERSON_NAME], TK21, 04:00 PM-04:55 PM, Gel Polish (Hands/feet)" at bounding box center [700, 164] width 41 height 40
select select "3"
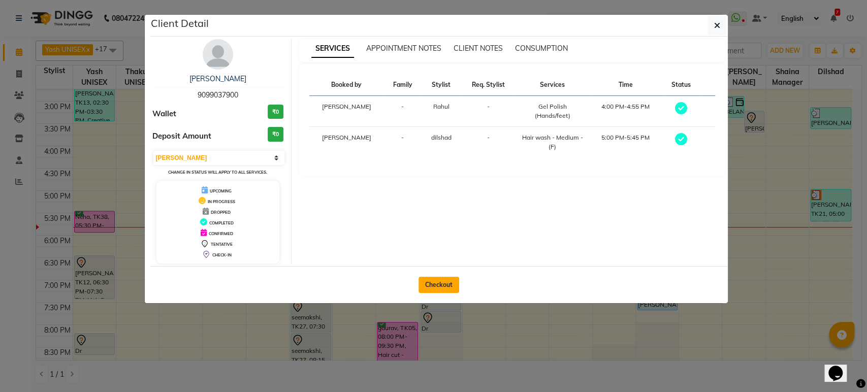
click at [439, 286] on button "Checkout" at bounding box center [439, 285] width 41 height 16
select select "5076"
select select "service"
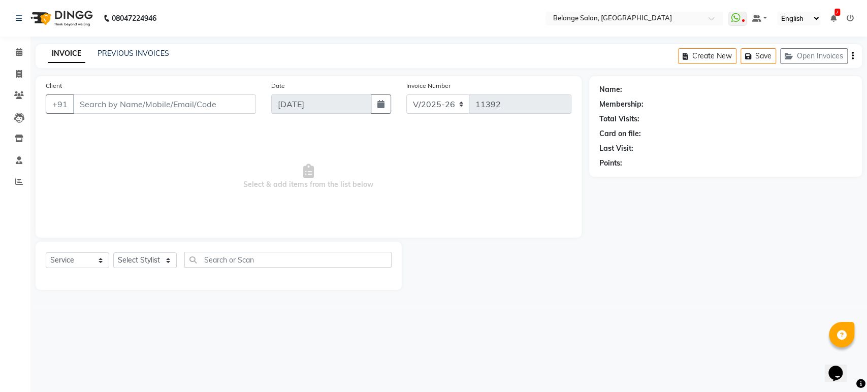
type input "9099037900"
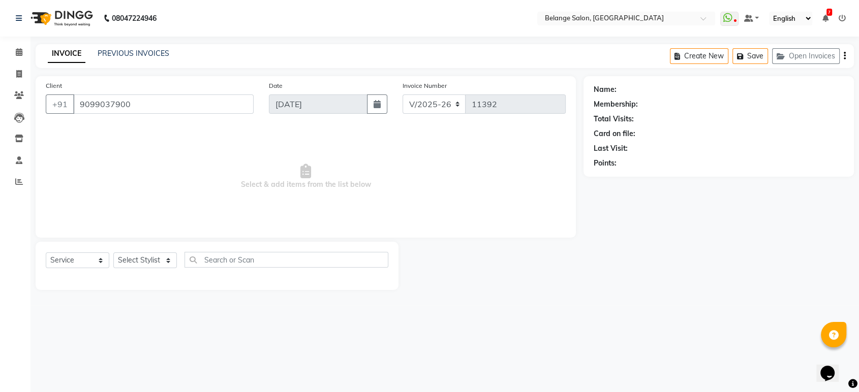
select select "87927"
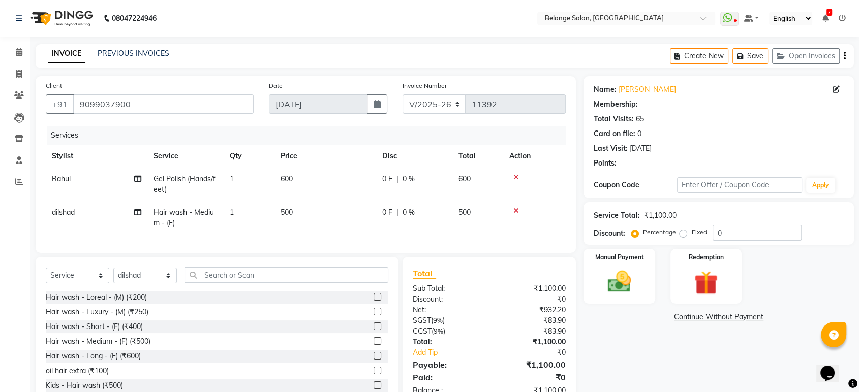
select select "1: Object"
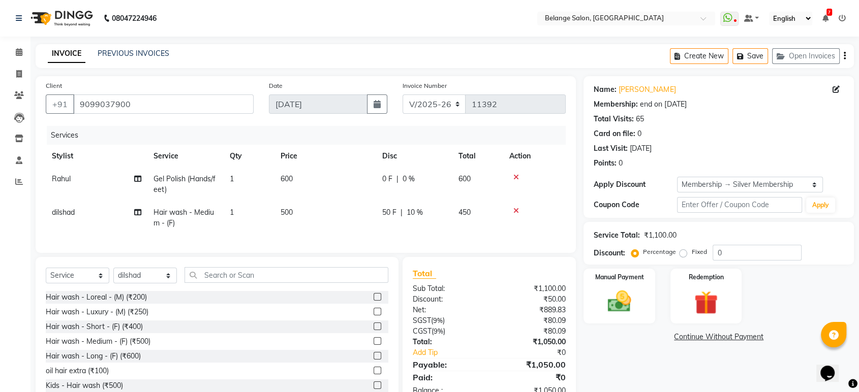
click at [208, 178] on span "Gel Polish (Hands/feet)" at bounding box center [184, 184] width 62 height 20
select select "47452"
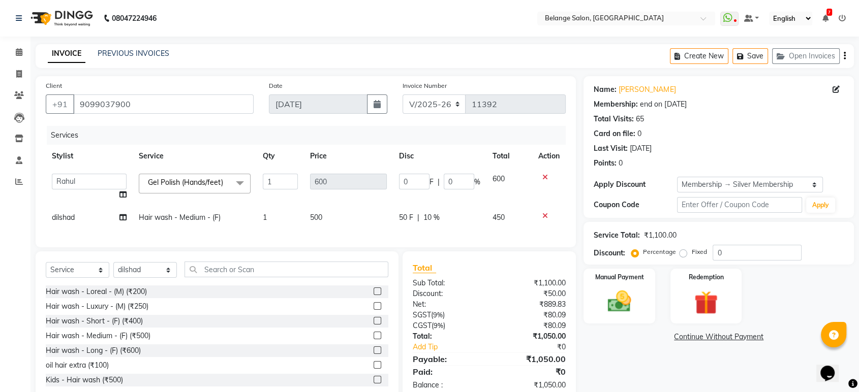
click at [245, 181] on span at bounding box center [240, 183] width 20 height 19
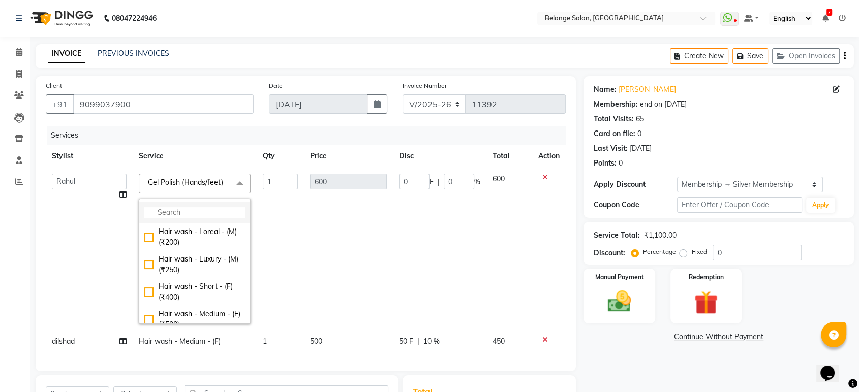
click at [207, 211] on input "multiselect-search" at bounding box center [194, 212] width 101 height 11
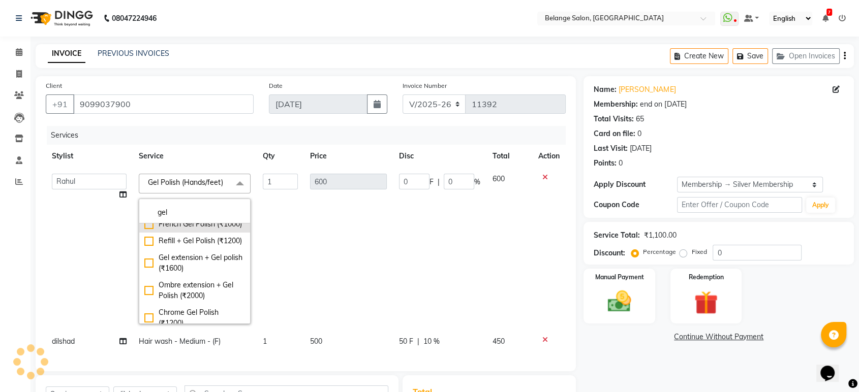
type input "gel"
click at [145, 230] on div "French Gel Polish (₹1000)" at bounding box center [194, 224] width 101 height 11
checkbox input "false"
checkbox input "true"
type input "1000"
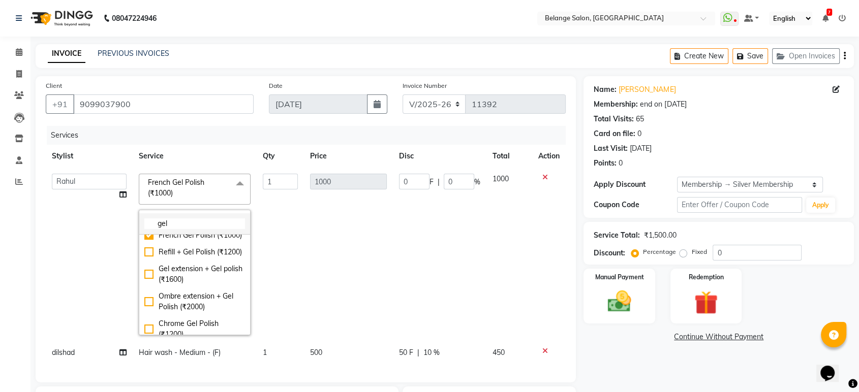
click at [194, 224] on input "gel" at bounding box center [194, 223] width 101 height 11
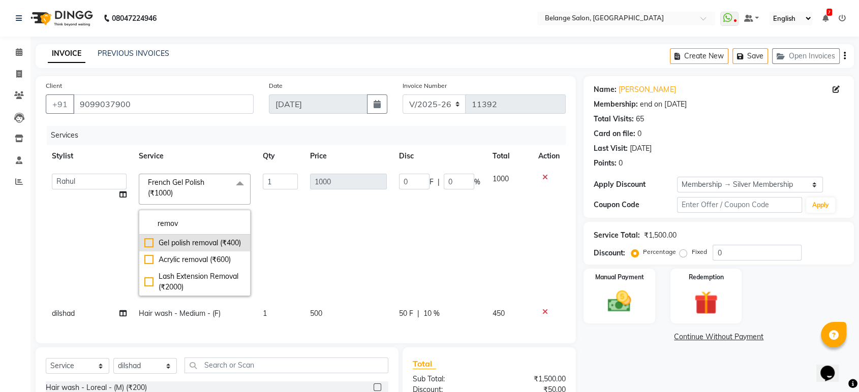
type input "remov"
click at [145, 245] on div "Gel polish removal (₹400)" at bounding box center [194, 243] width 101 height 11
checkbox input "true"
type input "400"
click at [280, 236] on td "1" at bounding box center [280, 235] width 47 height 135
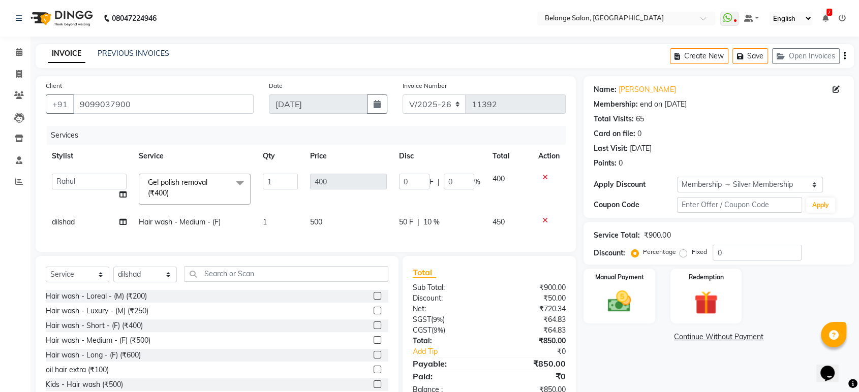
click at [98, 218] on td "dilshad" at bounding box center [89, 222] width 87 height 23
select select "87927"
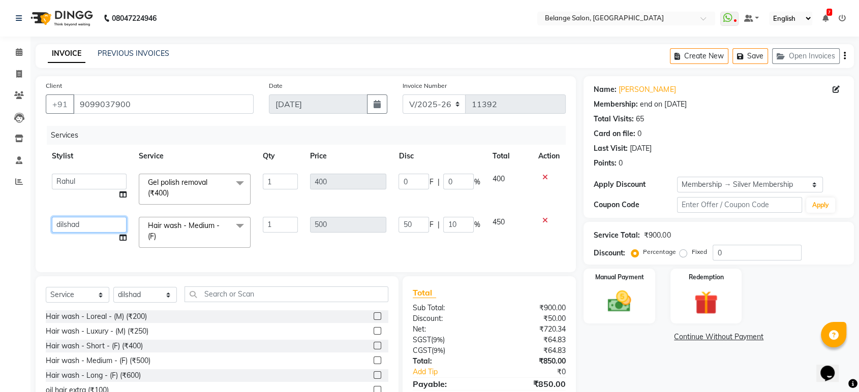
click at [70, 223] on select "[PERSON_NAME] (U) [PERSON_NAME]. [PERSON_NAME] [PERSON_NAME] Billing [PERSON_NA…" at bounding box center [89, 225] width 75 height 16
click at [240, 226] on span at bounding box center [240, 226] width 20 height 19
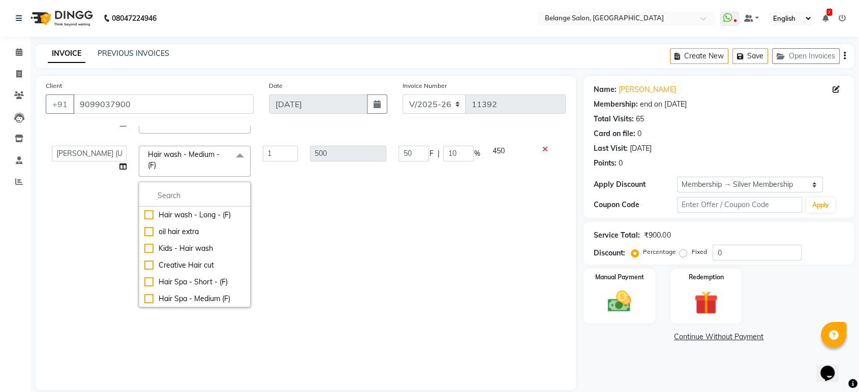
scroll to position [69, 0]
click at [147, 218] on div "Hair wash - Long - (F)" at bounding box center [194, 213] width 101 height 11
checkbox input "false"
checkbox input "true"
type input "600"
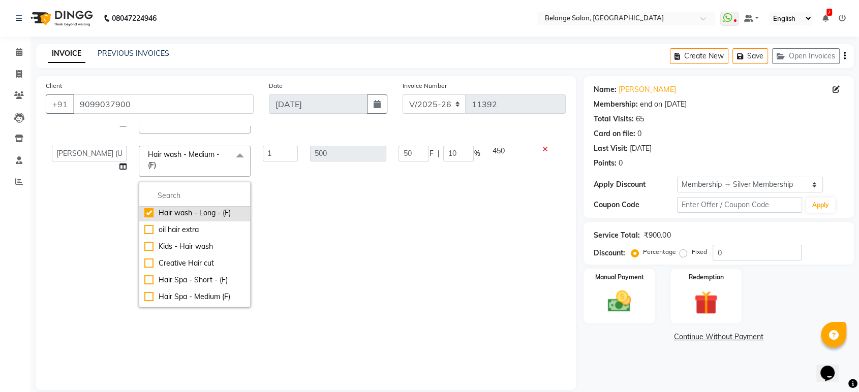
type input "60"
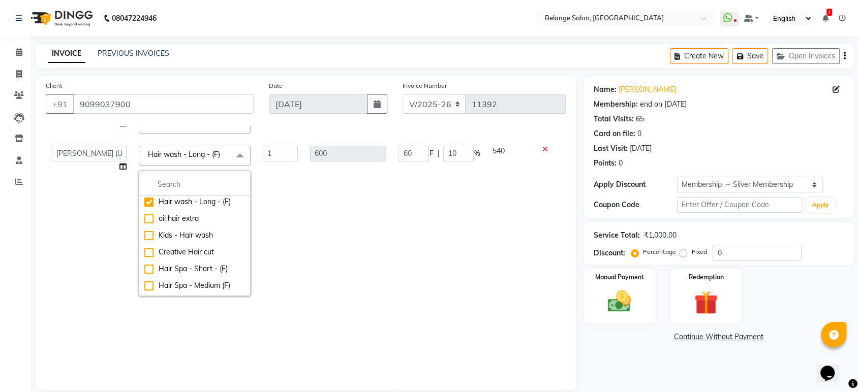
click at [274, 215] on td "1" at bounding box center [280, 221] width 47 height 163
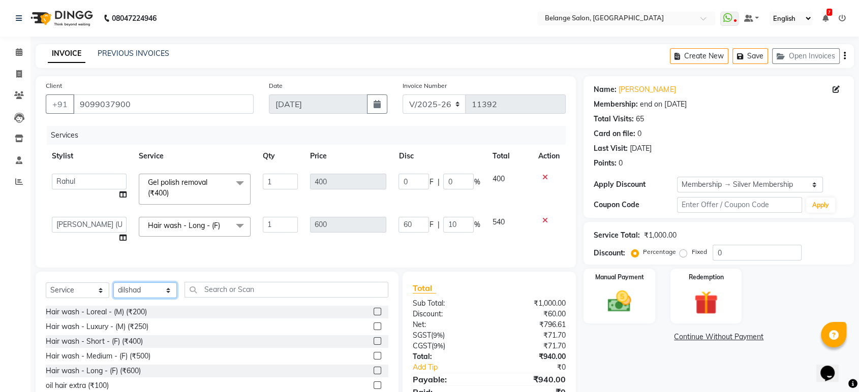
click at [152, 297] on select "Select Stylist [PERSON_NAME] (U) [PERSON_NAME] ANJALI. [PERSON_NAME] [PERSON_NA…" at bounding box center [145, 291] width 64 height 16
select select "47452"
click at [113, 291] on select "Select Stylist [PERSON_NAME] (U) [PERSON_NAME] ANJALI. [PERSON_NAME] [PERSON_NA…" at bounding box center [145, 291] width 64 height 16
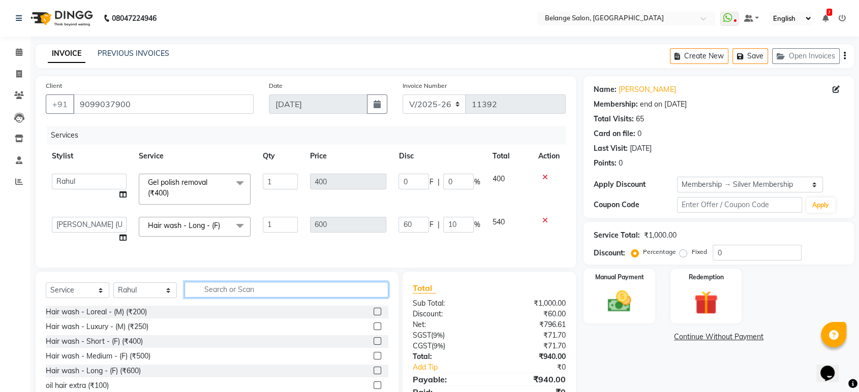
click at [220, 298] on input "text" at bounding box center [286, 290] width 204 height 16
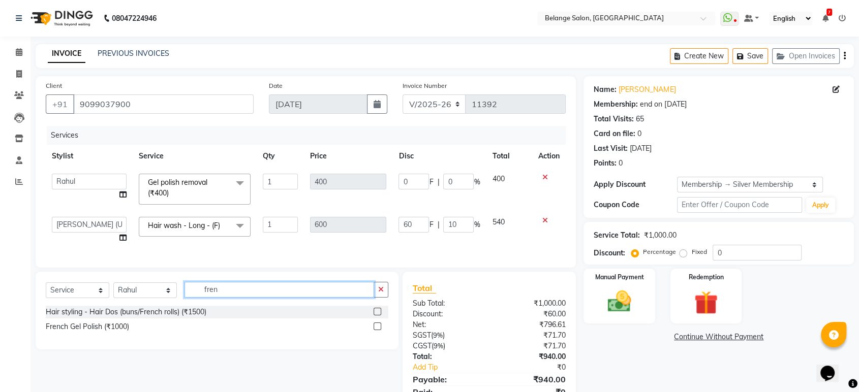
type input "fren"
click at [378, 330] on label at bounding box center [377, 327] width 8 height 8
click at [378, 330] on input "checkbox" at bounding box center [376, 327] width 7 height 7
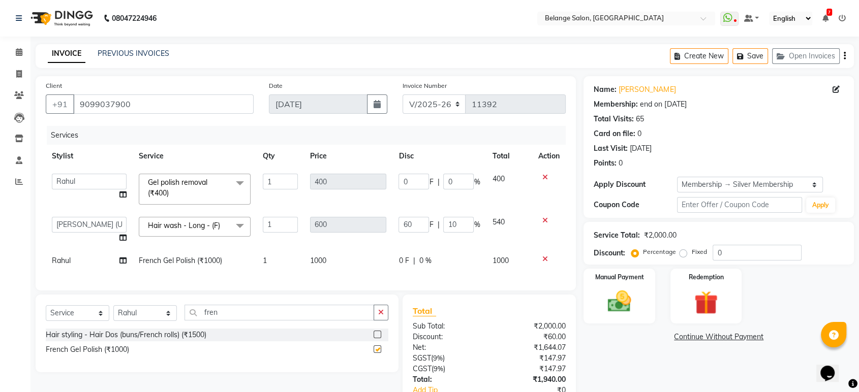
checkbox input "false"
click at [409, 178] on input "0" at bounding box center [413, 182] width 30 height 16
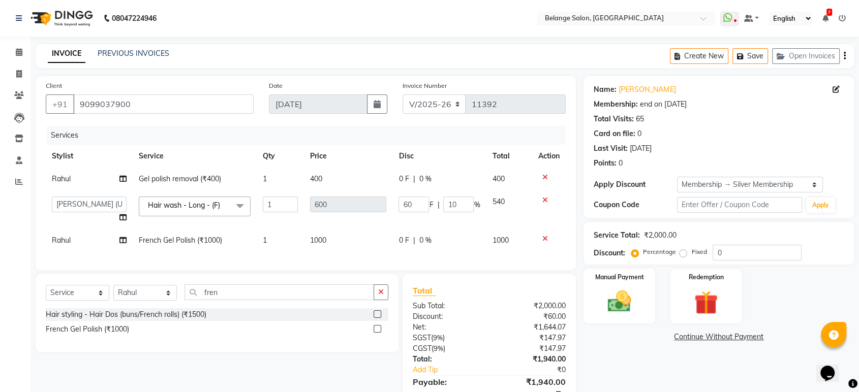
click at [424, 178] on span "0 %" at bounding box center [425, 179] width 12 height 11
select select "47452"
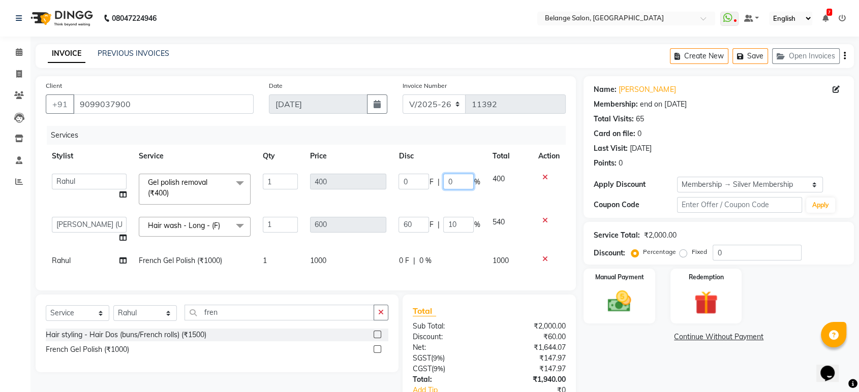
click at [456, 179] on input "0" at bounding box center [458, 182] width 30 height 16
type input "50"
click at [589, 344] on div "Name: [PERSON_NAME] Membership: end on [DATE] Total Visits: 65 Card on file: 0 …" at bounding box center [722, 260] width 278 height 368
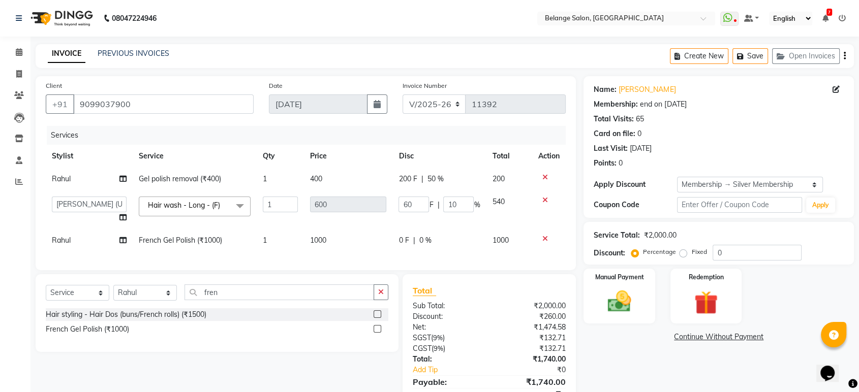
scroll to position [54, 0]
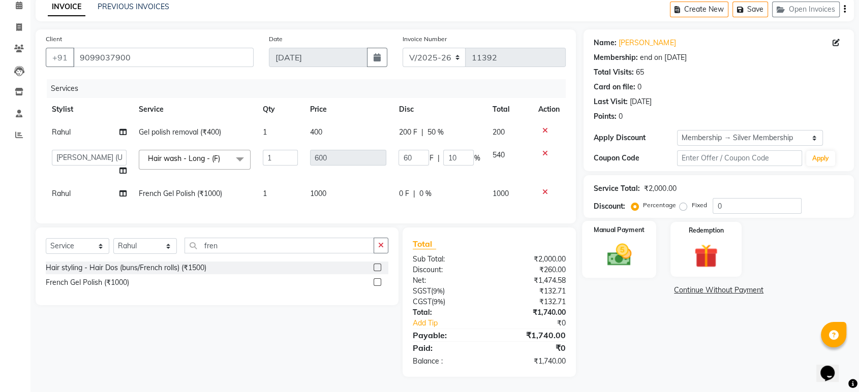
click at [618, 247] on img at bounding box center [619, 255] width 40 height 28
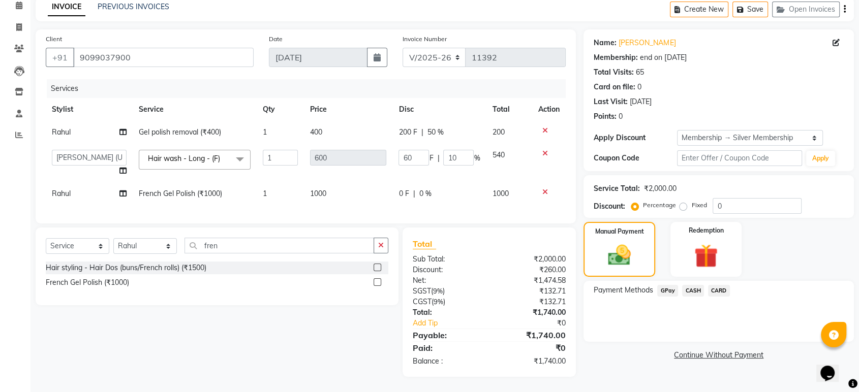
click at [713, 285] on span "CARD" at bounding box center [719, 291] width 22 height 12
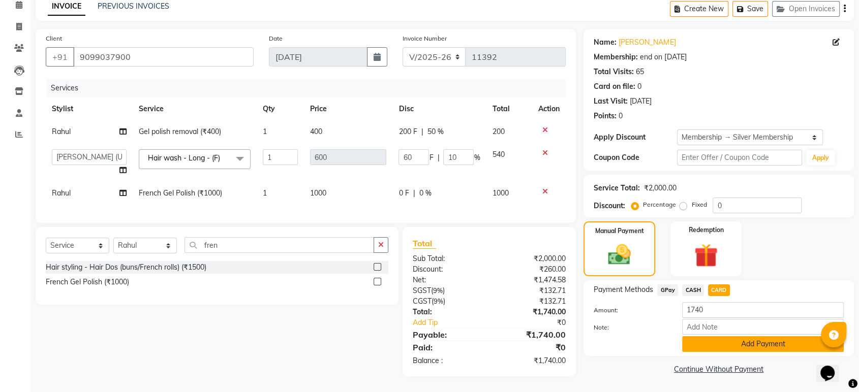
click at [744, 337] on button "Add Payment" at bounding box center [763, 344] width 162 height 16
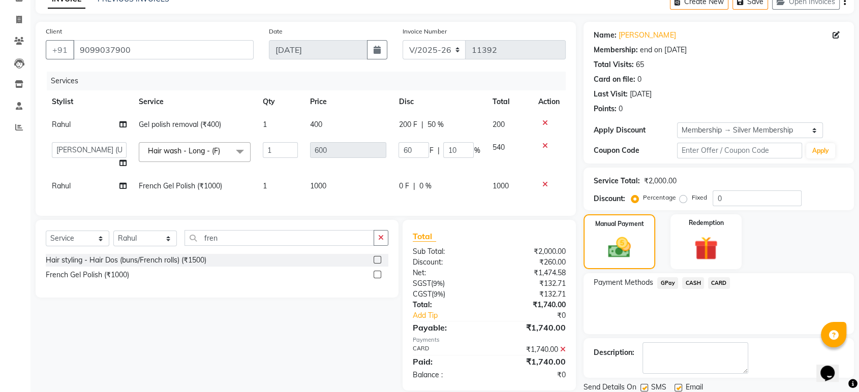
scroll to position [89, 0]
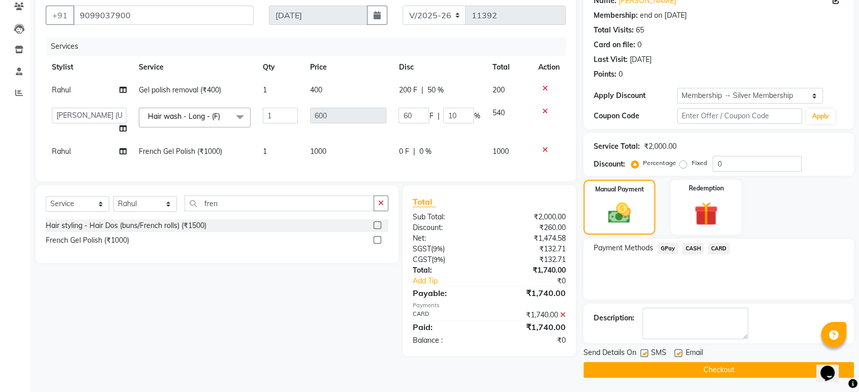
click at [707, 368] on button "Checkout" at bounding box center [718, 370] width 270 height 16
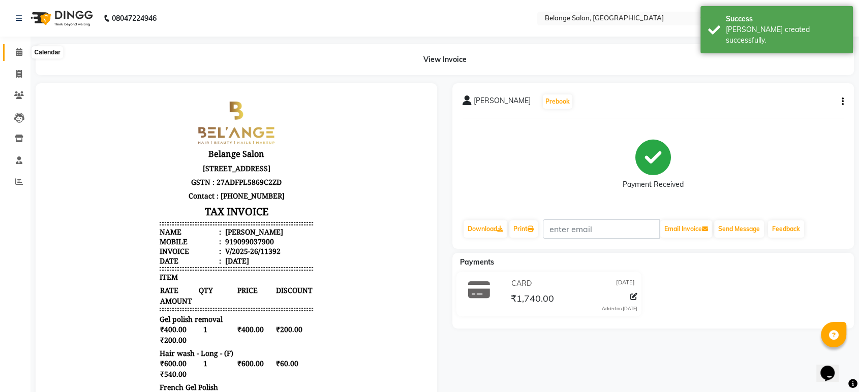
click at [16, 54] on icon at bounding box center [19, 52] width 7 height 8
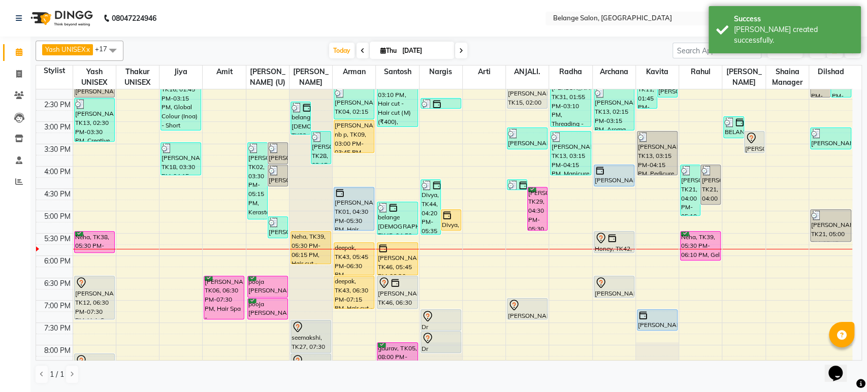
scroll to position [281, 0]
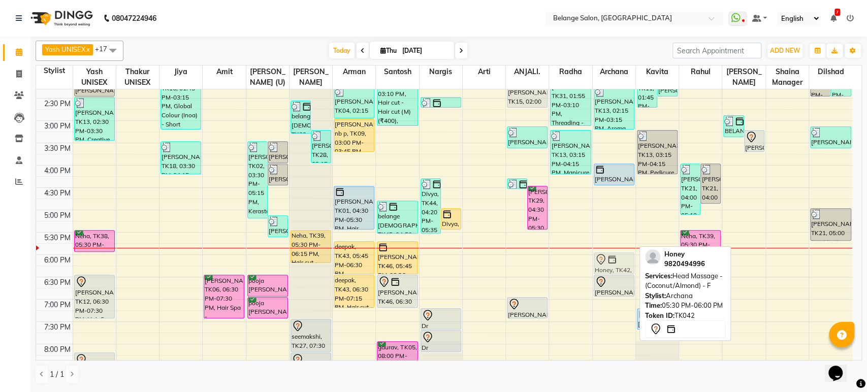
drag, startPoint x: 618, startPoint y: 235, endPoint x: 617, endPoint y: 253, distance: 17.8
click at [617, 253] on div "[PERSON_NAME], TK13, 02:15 PM-03:15 PM, Aroma Massage (60 mins) [PERSON_NAME], …" at bounding box center [614, 143] width 43 height 670
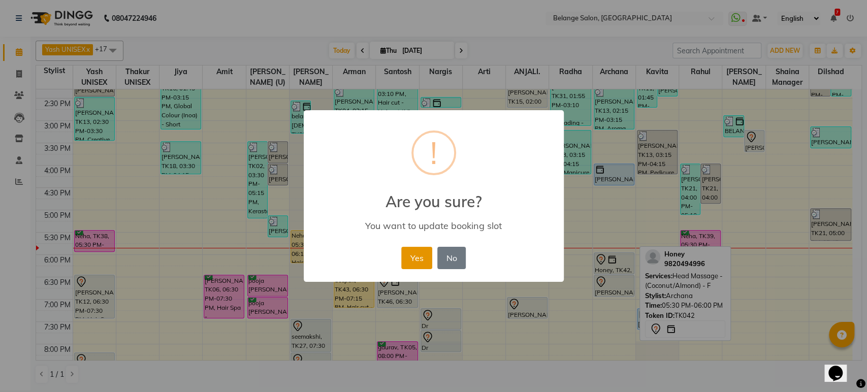
drag, startPoint x: 617, startPoint y: 253, endPoint x: 408, endPoint y: 258, distance: 209.4
click at [408, 258] on button "Yes" at bounding box center [416, 258] width 31 height 22
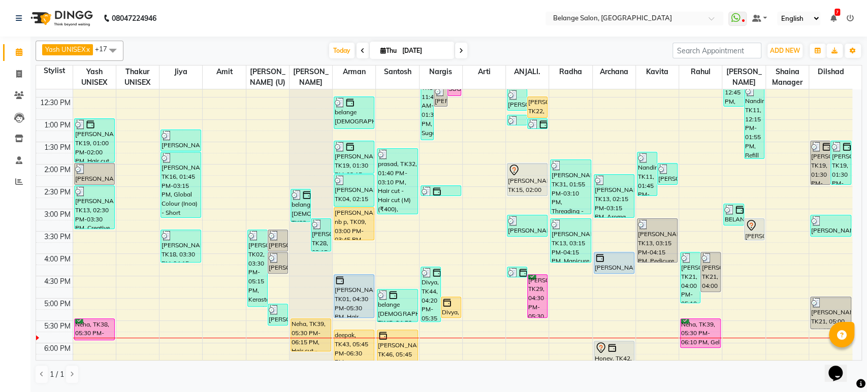
scroll to position [194, 0]
click at [21, 73] on icon at bounding box center [19, 74] width 6 height 8
select select "service"
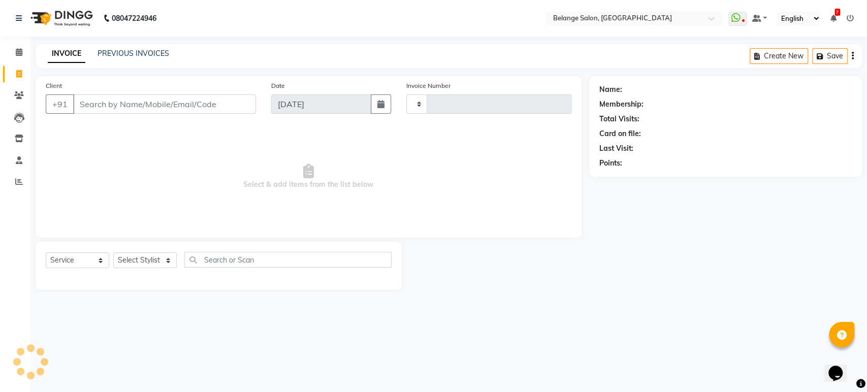
type input "11393"
select select "5076"
click at [141, 50] on link "PREVIOUS INVOICES" at bounding box center [134, 53] width 72 height 9
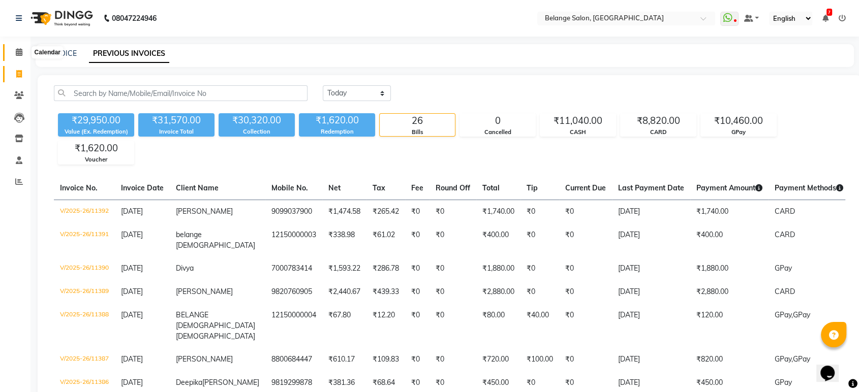
click at [18, 53] on icon at bounding box center [19, 52] width 7 height 8
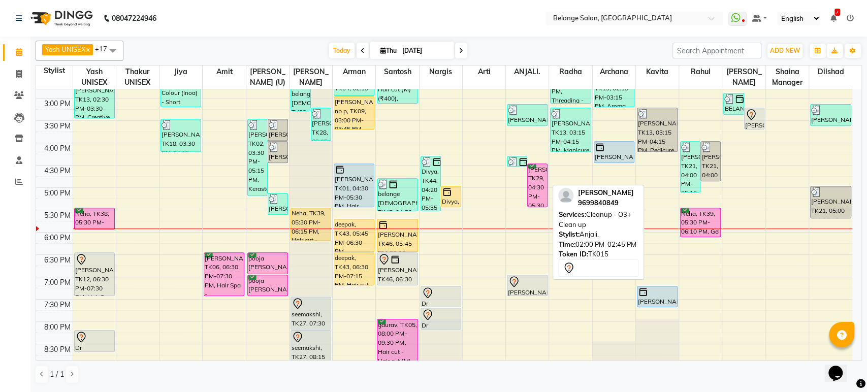
scroll to position [309, 0]
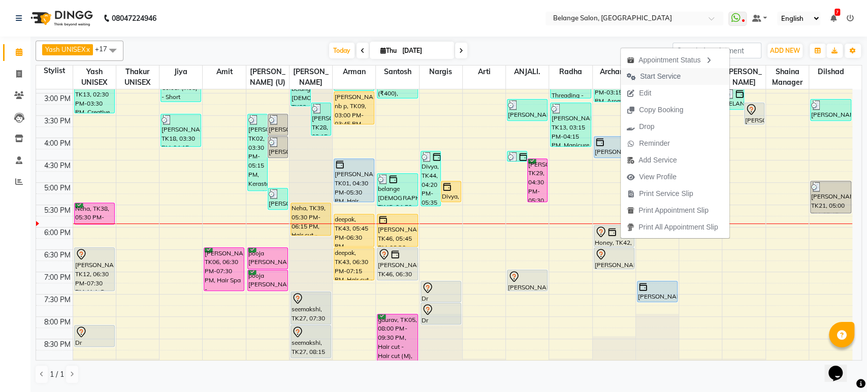
click at [672, 76] on span "Start Service" at bounding box center [660, 76] width 41 height 11
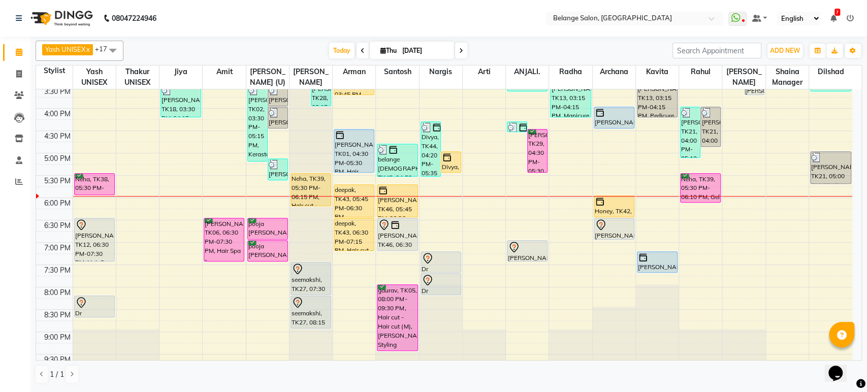
scroll to position [337, 0]
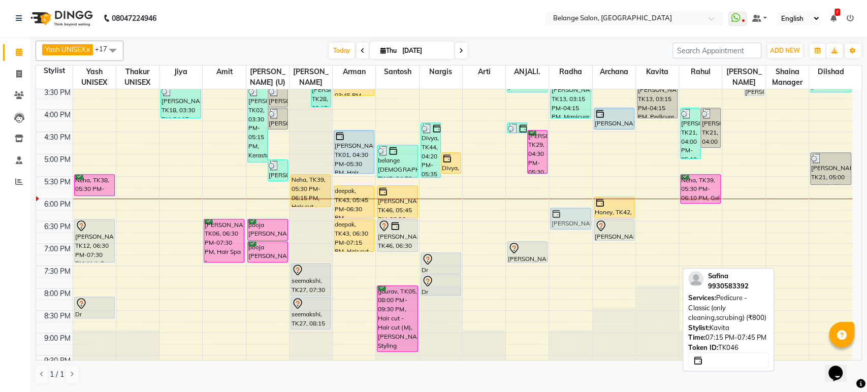
drag, startPoint x: 665, startPoint y: 261, endPoint x: 576, endPoint y: 214, distance: 100.2
click at [576, 214] on tr "[PERSON_NAME], TK19, 01:00 PM-02:00 PM, Hair cut (Wash + Blow dry) [PERSON_NAME…" at bounding box center [444, 87] width 817 height 670
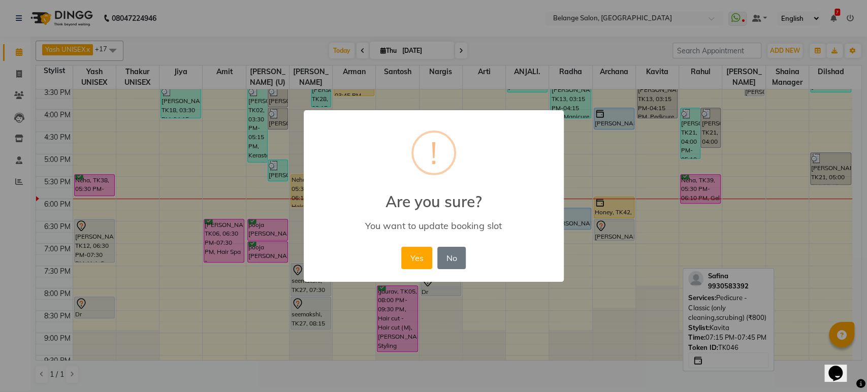
click at [401, 247] on button "Yes" at bounding box center [416, 258] width 31 height 22
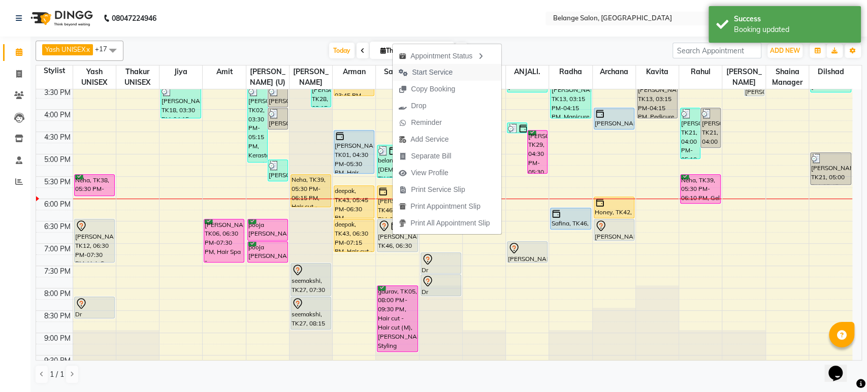
click at [431, 69] on span "Start Service" at bounding box center [432, 72] width 41 height 11
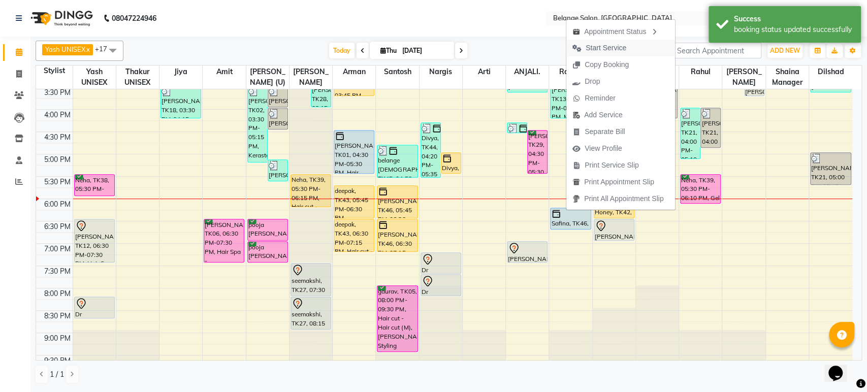
click at [613, 44] on span "Start Service" at bounding box center [606, 48] width 41 height 11
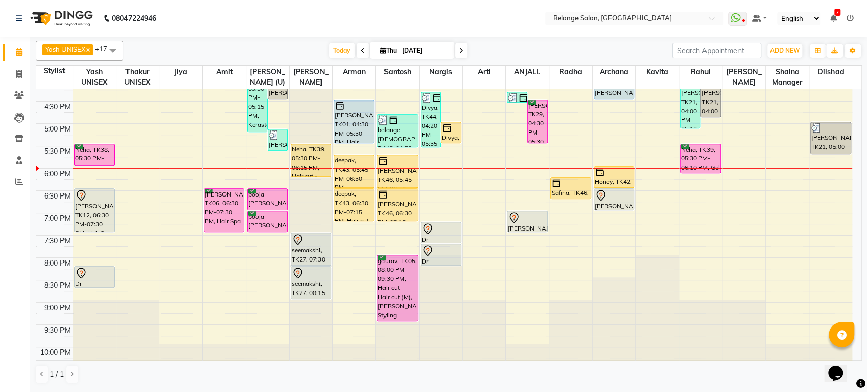
scroll to position [365, 0]
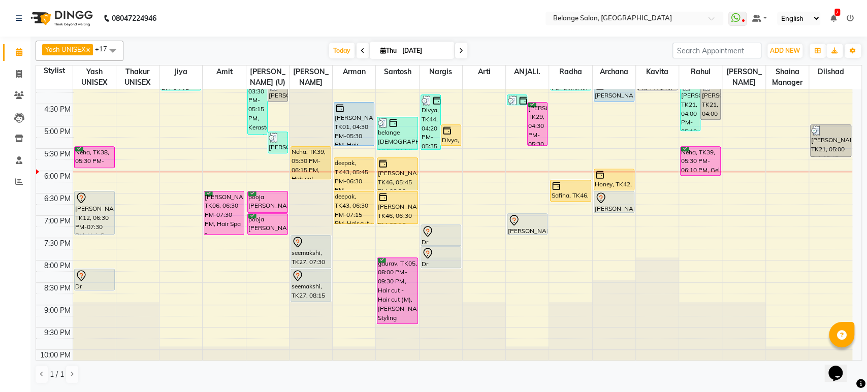
click at [418, 186] on div "8:00 AM 8:30 AM 9:00 AM 9:30 AM 10:00 AM 10:30 AM 11:00 AM 11:30 AM 12:00 PM 12…" at bounding box center [444, 59] width 817 height 670
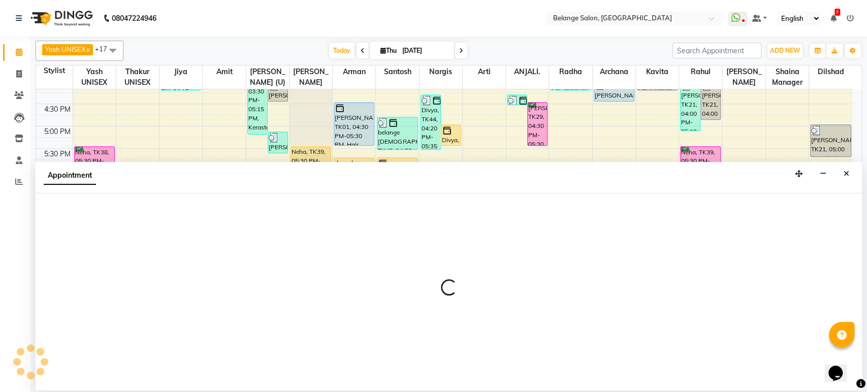
select select "45203"
select select "tentative"
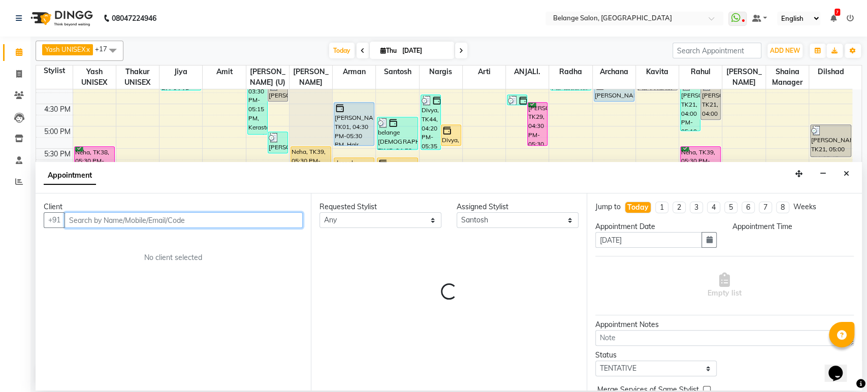
select select "1095"
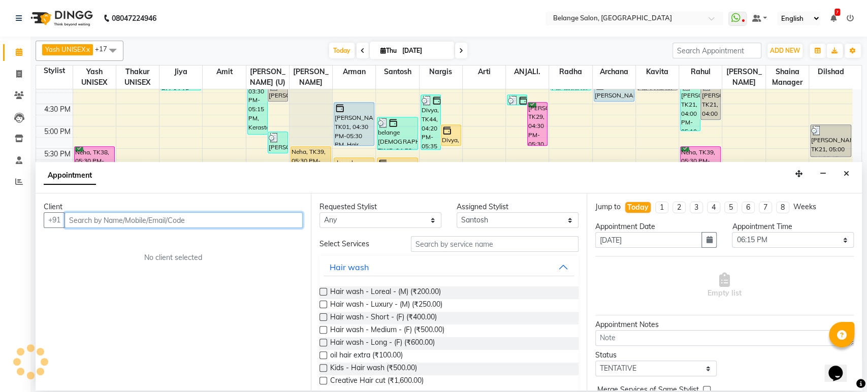
click at [123, 217] on input "text" at bounding box center [184, 220] width 238 height 16
type input "7"
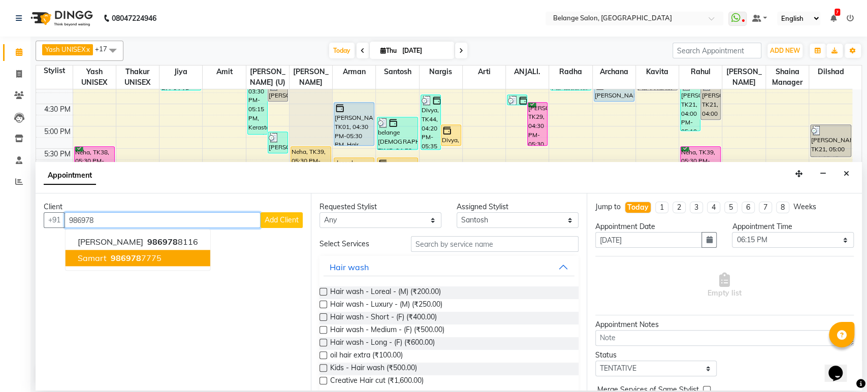
click at [142, 258] on ngb-highlight "986978 7775" at bounding box center [135, 259] width 53 height 10
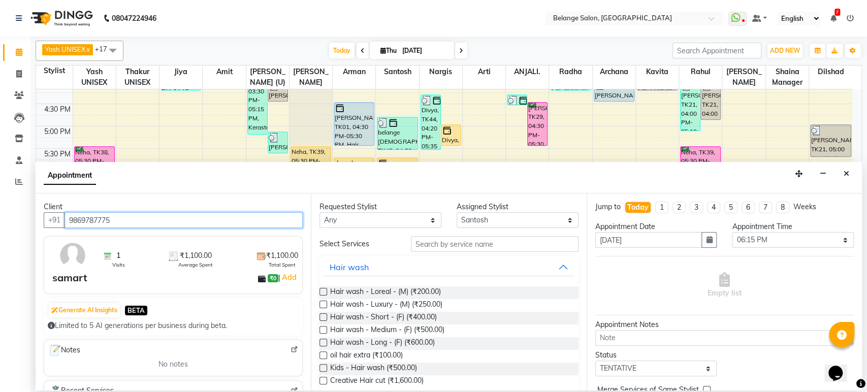
type input "9869787775"
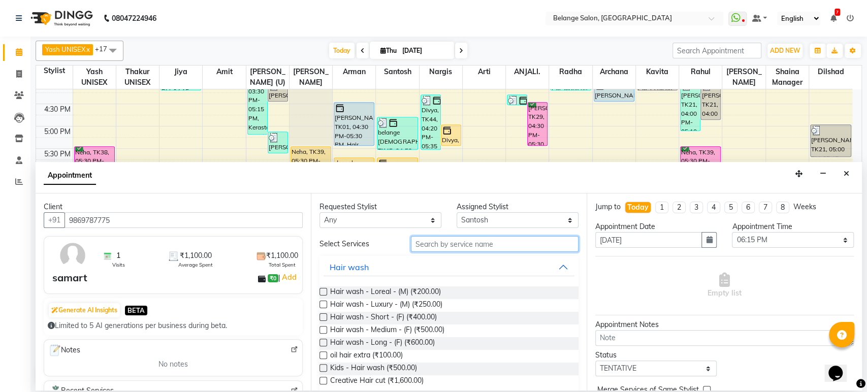
click at [460, 246] on input "text" at bounding box center [495, 244] width 168 height 16
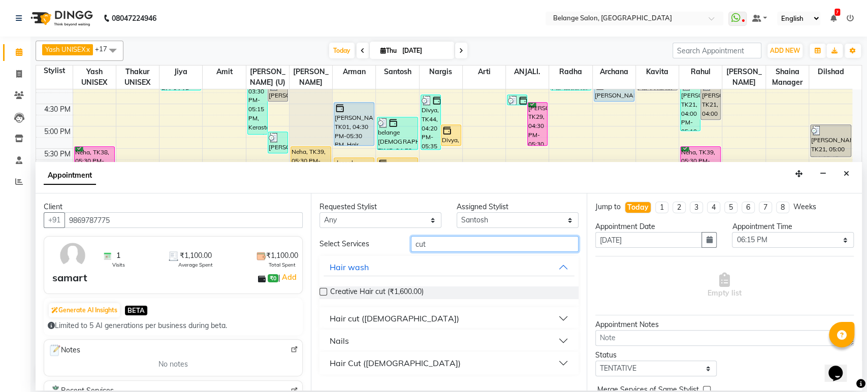
type input "cut"
click at [557, 314] on button "Hair cut ([DEMOGRAPHIC_DATA])" at bounding box center [449, 318] width 251 height 18
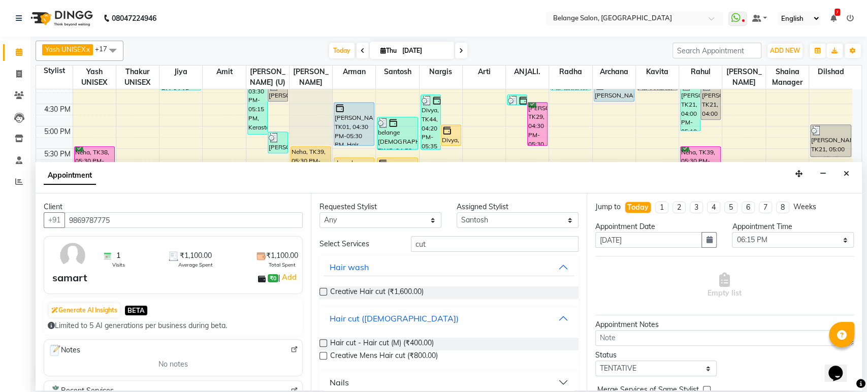
scroll to position [50, 0]
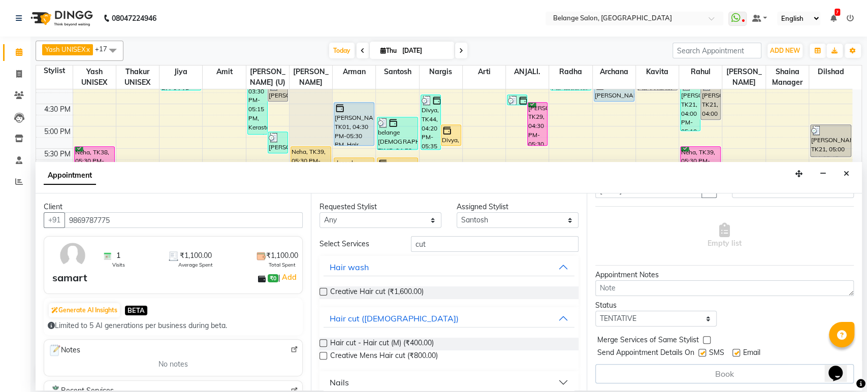
click at [324, 341] on label at bounding box center [324, 343] width 8 height 8
click at [324, 341] on input "checkbox" at bounding box center [323, 344] width 7 height 7
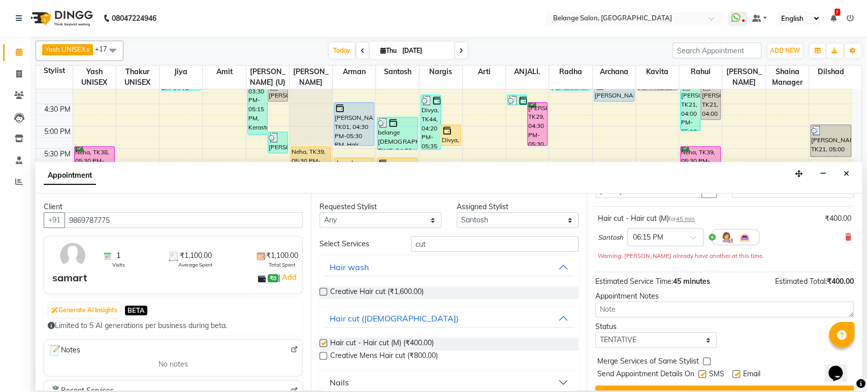
checkbox input "false"
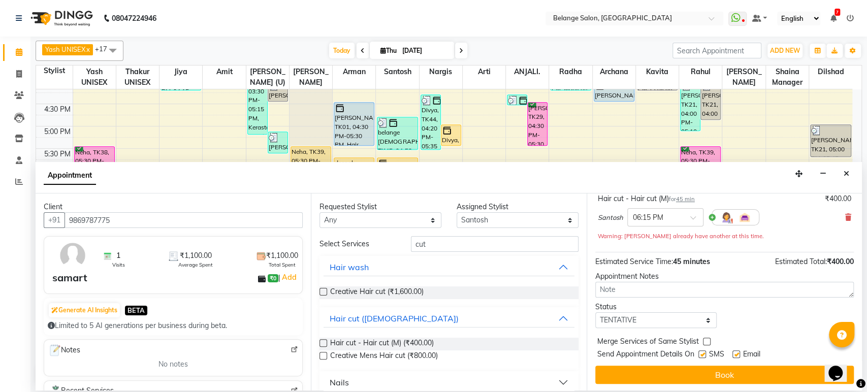
scroll to position [71, 0]
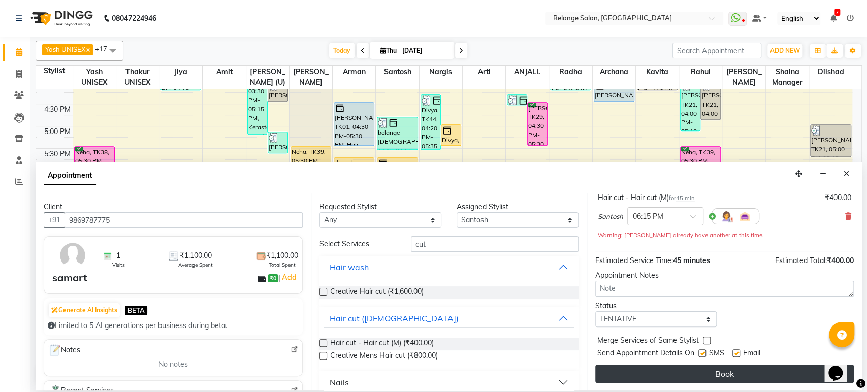
click at [727, 371] on button "Book" at bounding box center [725, 374] width 259 height 18
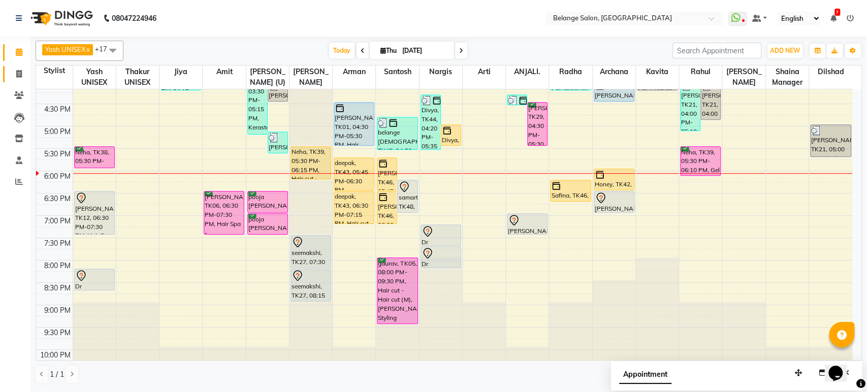
click at [18, 73] on icon at bounding box center [19, 74] width 6 height 8
select select "5076"
select select "service"
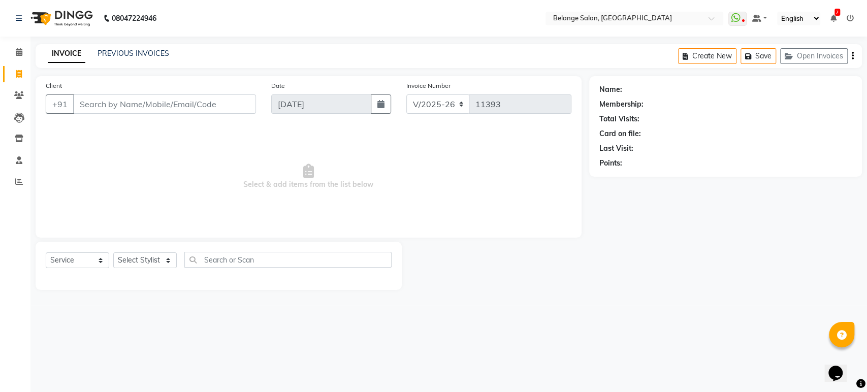
click at [131, 102] on input "Client" at bounding box center [164, 104] width 183 height 19
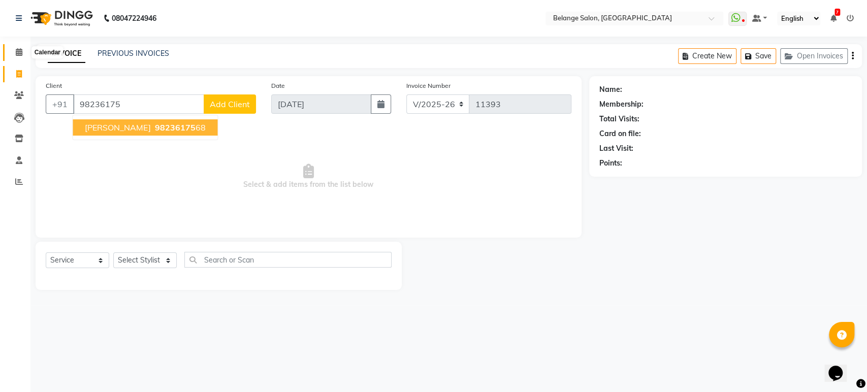
type input "98236175"
click at [16, 55] on icon at bounding box center [19, 52] width 7 height 8
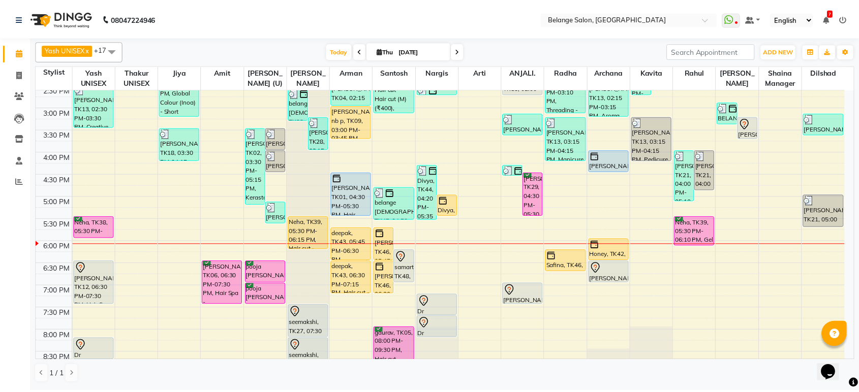
scroll to position [295, 0]
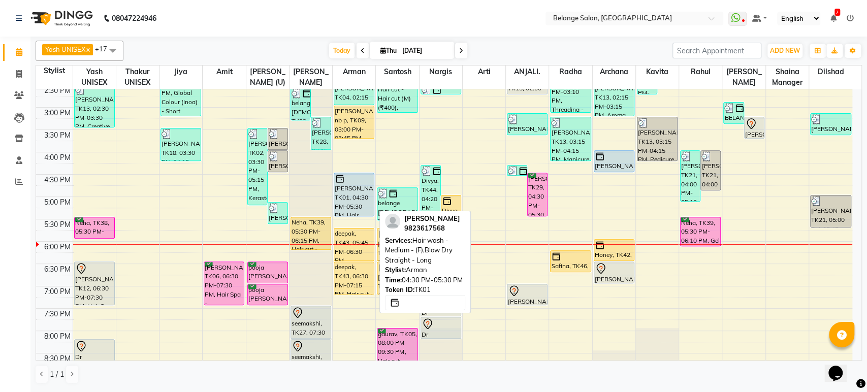
click at [351, 191] on div "[PERSON_NAME], TK01, 04:30 PM-05:30 PM, Hair wash - Medium - (F),Blow Dry Strai…" at bounding box center [354, 194] width 40 height 43
select select "5"
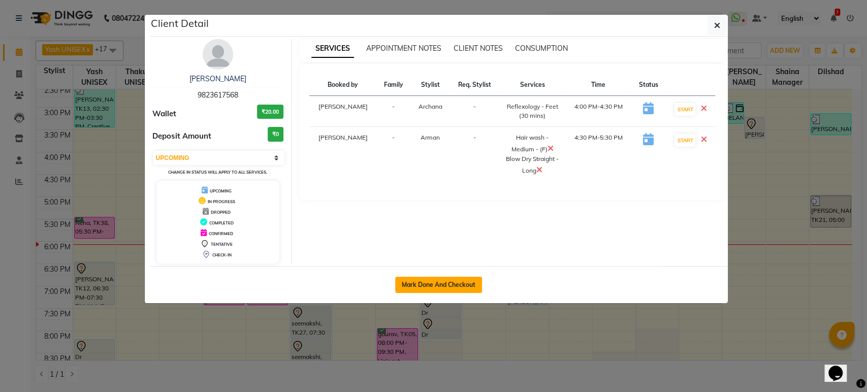
click at [442, 280] on button "Mark Done And Checkout" at bounding box center [438, 285] width 87 height 16
select select "5076"
select select "service"
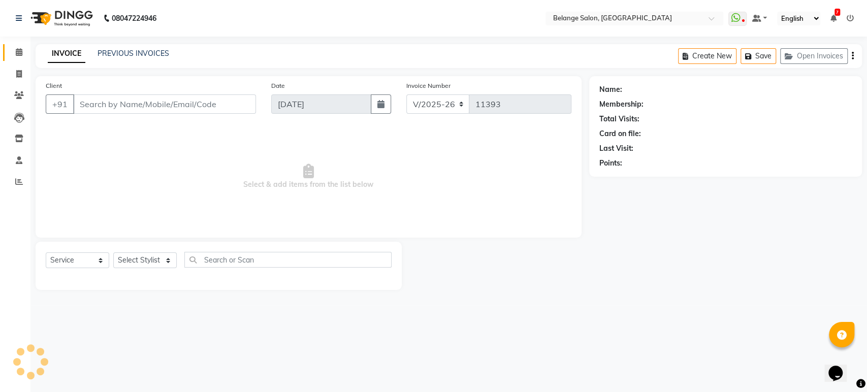
type input "9823617568"
select select "70102"
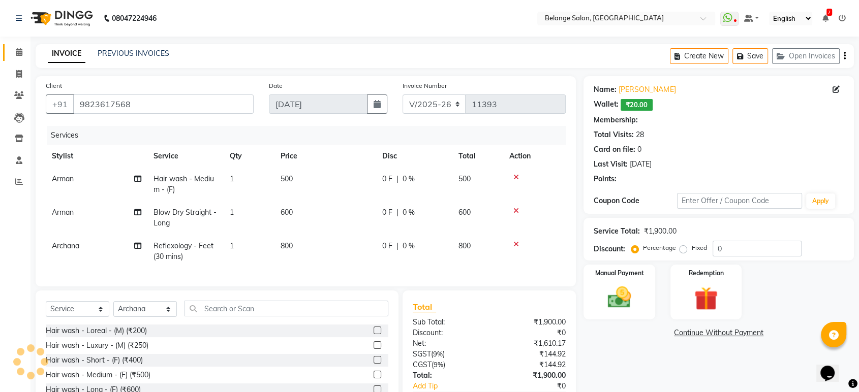
select select "1: Object"
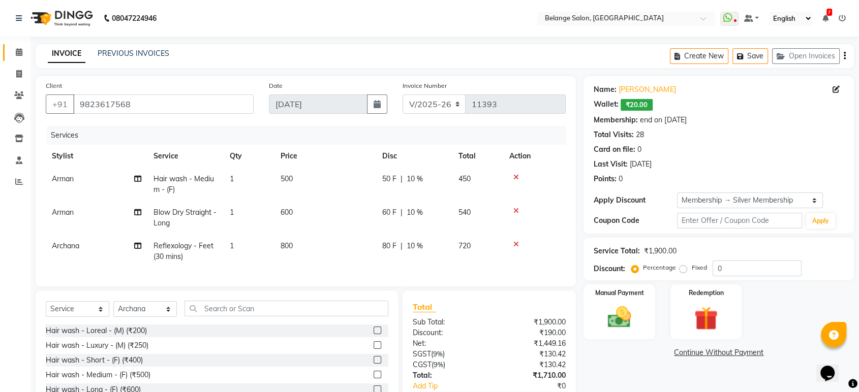
scroll to position [41, 0]
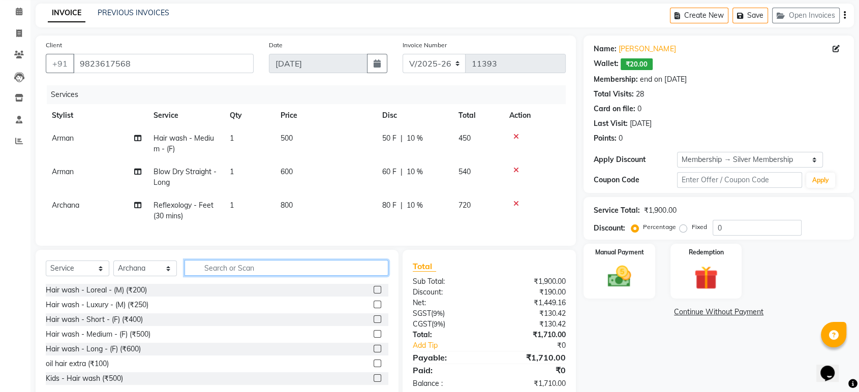
click at [204, 276] on input "text" at bounding box center [286, 268] width 204 height 16
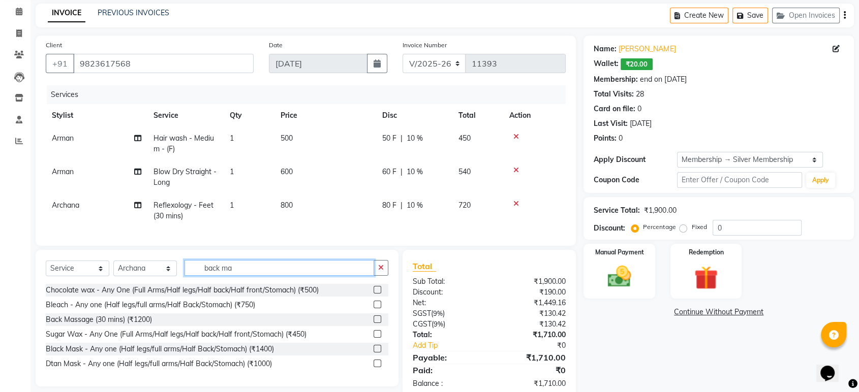
type input "back ma"
click at [376, 323] on label at bounding box center [377, 320] width 8 height 8
click at [376, 323] on input "checkbox" at bounding box center [376, 320] width 7 height 7
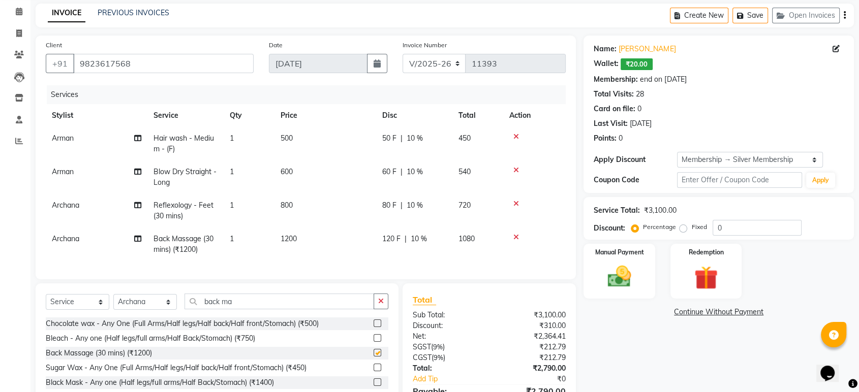
checkbox input "false"
click at [70, 140] on span "Arman" at bounding box center [63, 138] width 22 height 9
select select "78262"
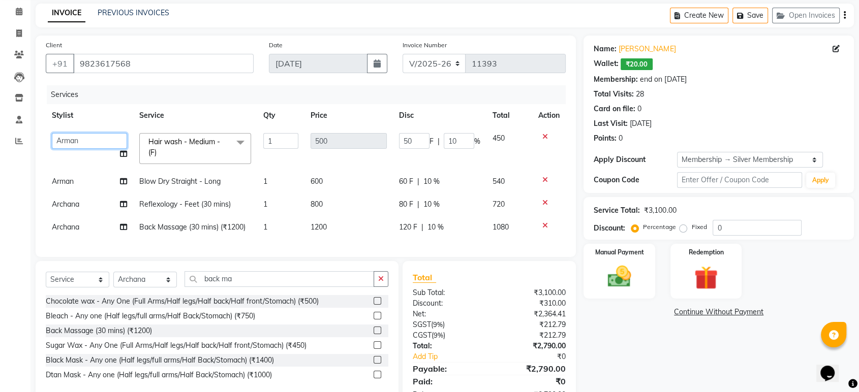
click at [93, 137] on select "[PERSON_NAME] (U) [PERSON_NAME]. [PERSON_NAME] [PERSON_NAME] Billing [PERSON_NA…" at bounding box center [89, 141] width 75 height 16
select select "87927"
click at [98, 181] on td "Arman" at bounding box center [89, 181] width 87 height 23
select select "78262"
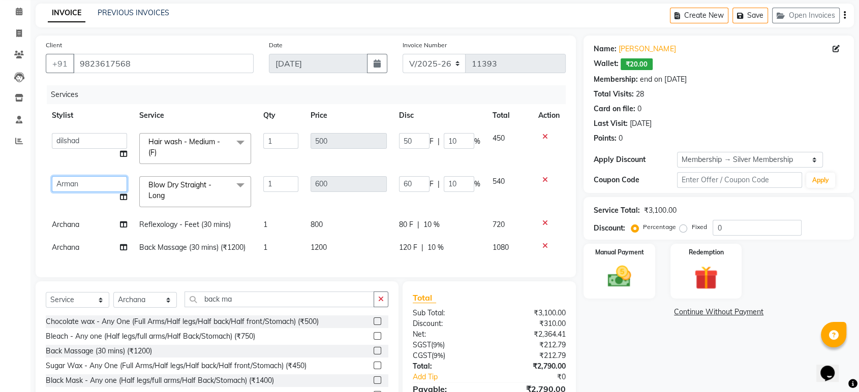
click at [75, 185] on select "[PERSON_NAME] (U) [PERSON_NAME]. [PERSON_NAME] [PERSON_NAME] Billing [PERSON_NA…" at bounding box center [89, 184] width 75 height 16
select select "87927"
click at [229, 145] on span "Hair wash - Medium - (F) x" at bounding box center [190, 148] width 89 height 22
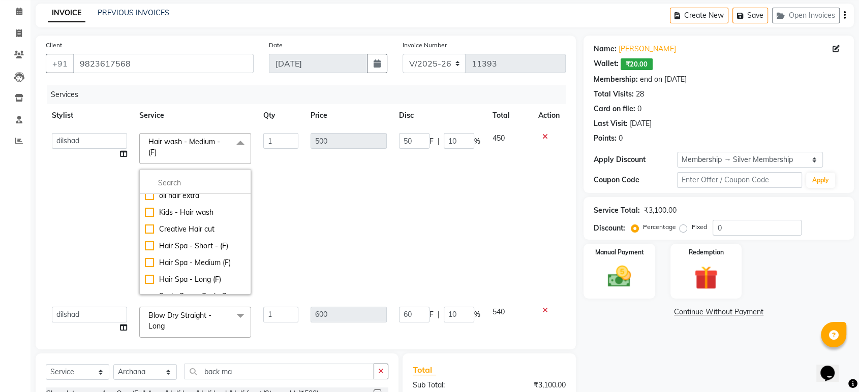
scroll to position [78, 0]
click at [145, 197] on div "Hair wash - Long - (F)" at bounding box center [195, 191] width 101 height 11
checkbox input "false"
checkbox input "true"
type input "600"
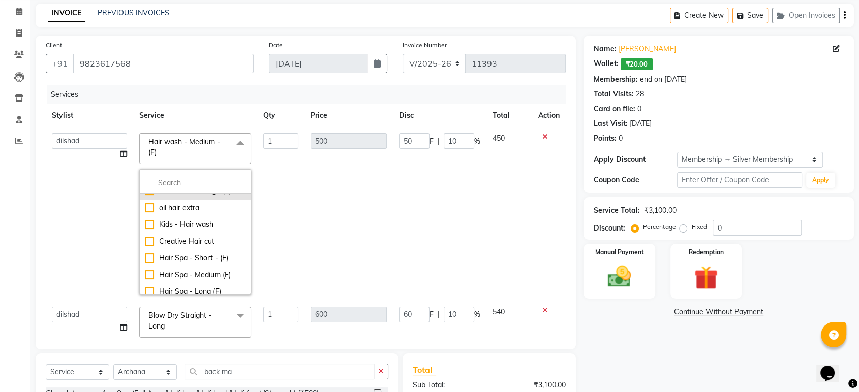
type input "60"
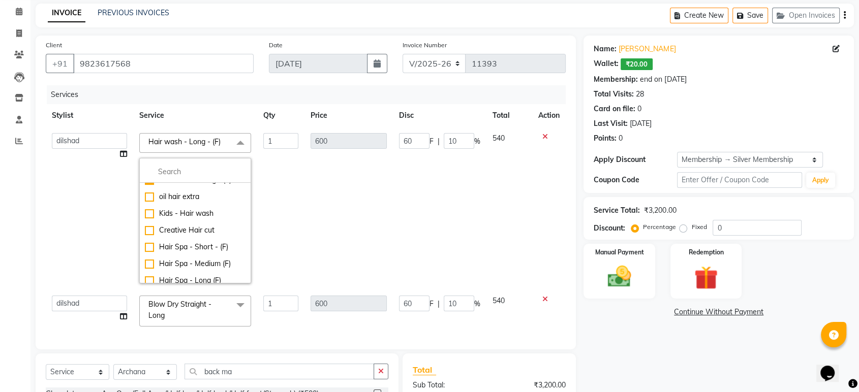
click at [321, 154] on td "600" at bounding box center [348, 208] width 88 height 163
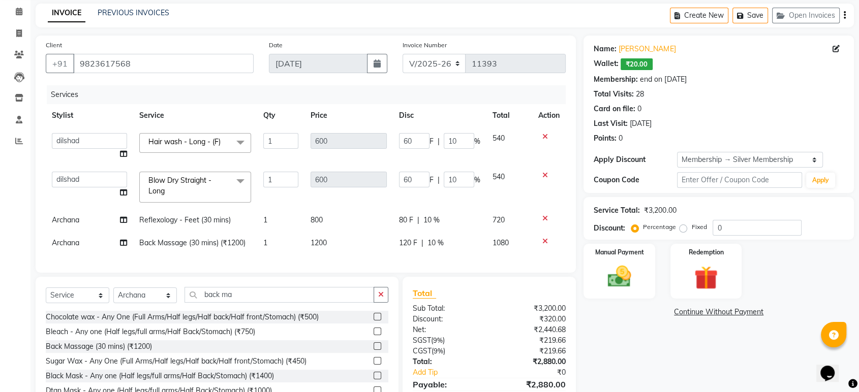
click at [243, 182] on span at bounding box center [240, 181] width 20 height 19
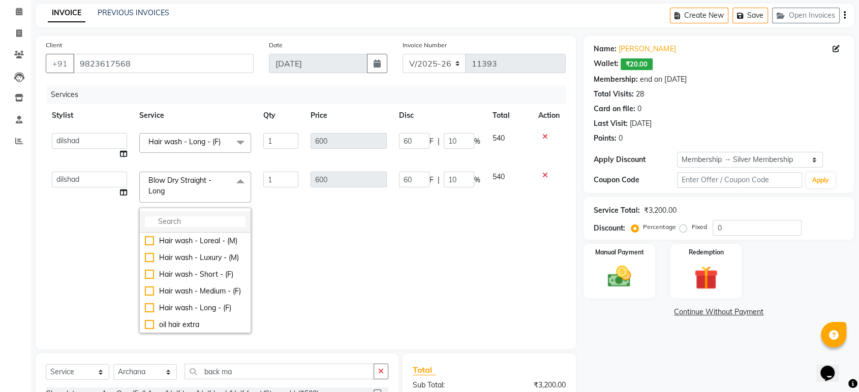
click at [198, 216] on input "multiselect-search" at bounding box center [195, 221] width 101 height 11
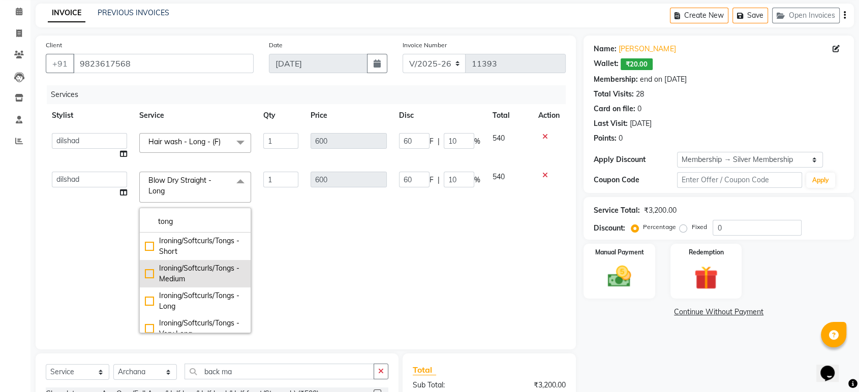
type input "tong"
click at [146, 275] on div "Ironing/Softcurls/Tongs - Medium" at bounding box center [195, 273] width 101 height 21
type input "800"
type input "80"
checkbox input "true"
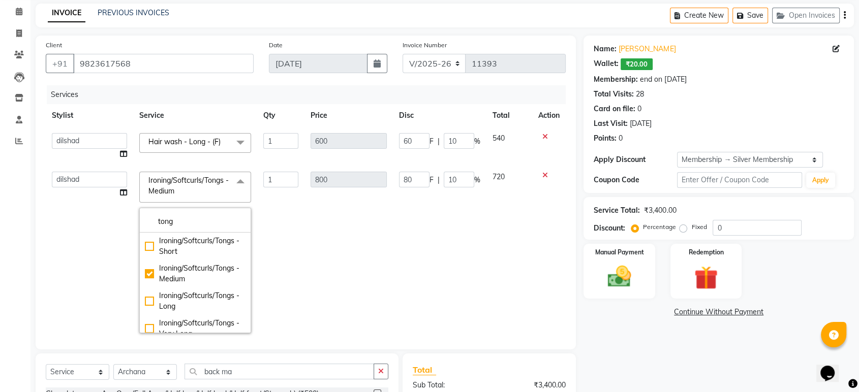
click at [287, 203] on td "1" at bounding box center [280, 253] width 47 height 174
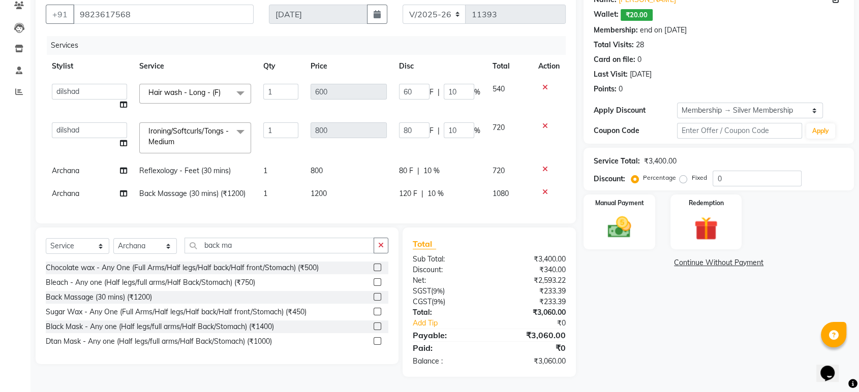
scroll to position [93, 0]
click at [93, 251] on select "Select Service Product Membership Package Voucher Prepaid Gift Card" at bounding box center [78, 246] width 64 height 16
select select "product"
click at [46, 243] on select "Select Service Product Membership Package Voucher Prepaid Gift Card" at bounding box center [78, 246] width 64 height 16
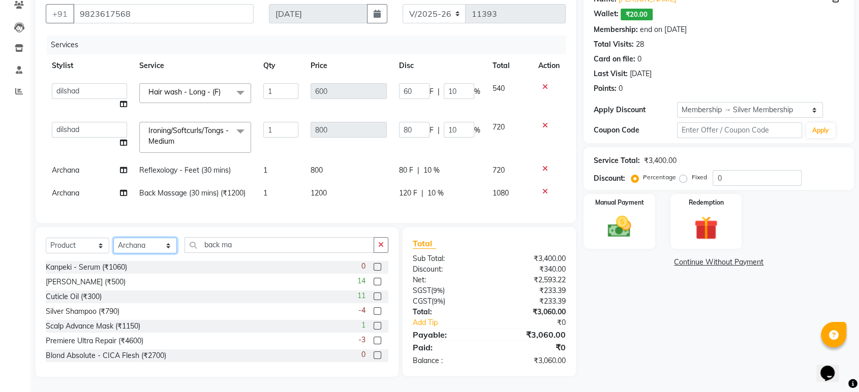
click at [126, 252] on select "Select Stylist [PERSON_NAME] (U) [PERSON_NAME] ANJALI. [PERSON_NAME] [PERSON_NA…" at bounding box center [145, 246] width 64 height 16
select select "87927"
click at [113, 243] on select "Select Stylist [PERSON_NAME] (U) [PERSON_NAME] ANJALI. [PERSON_NAME] [PERSON_NA…" at bounding box center [145, 246] width 64 height 16
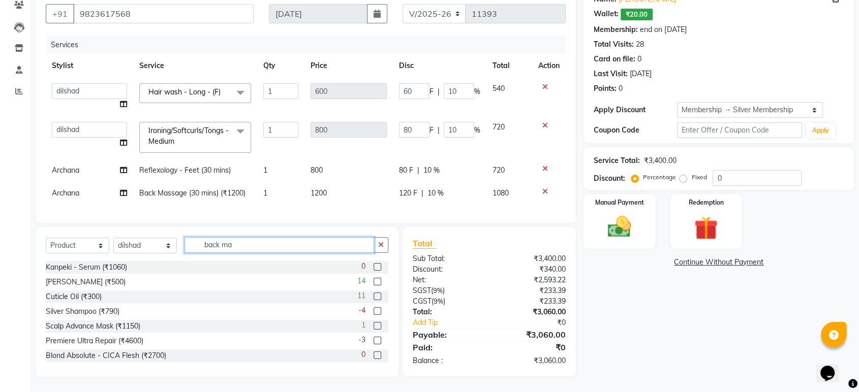
click at [228, 251] on input "back ma" at bounding box center [279, 245] width 190 height 16
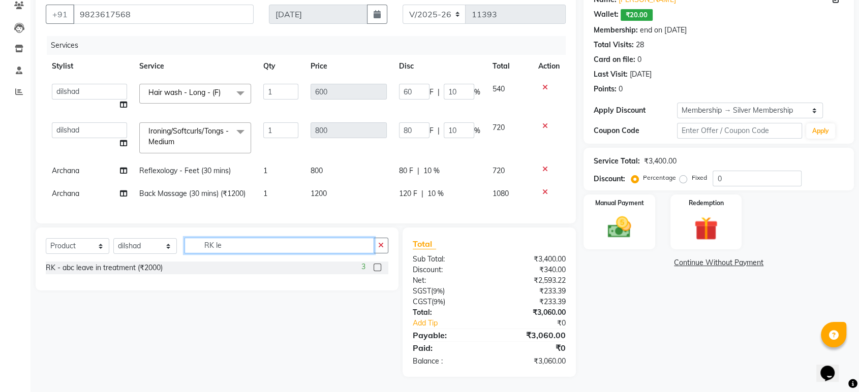
type input "RK le"
click at [378, 271] on label at bounding box center [377, 268] width 8 height 8
click at [378, 271] on input "checkbox" at bounding box center [376, 268] width 7 height 7
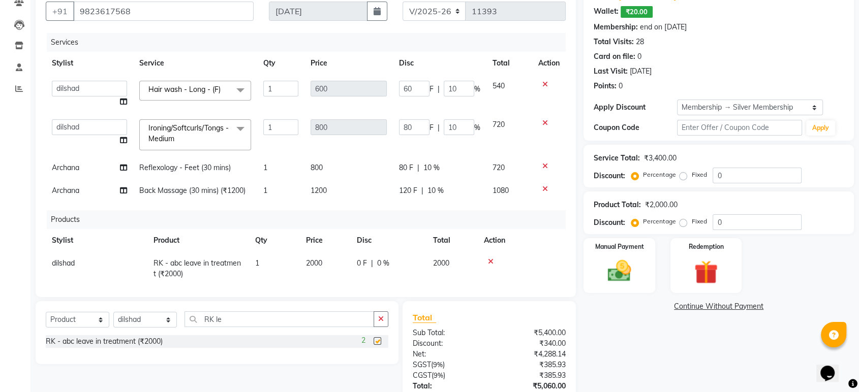
checkbox input "false"
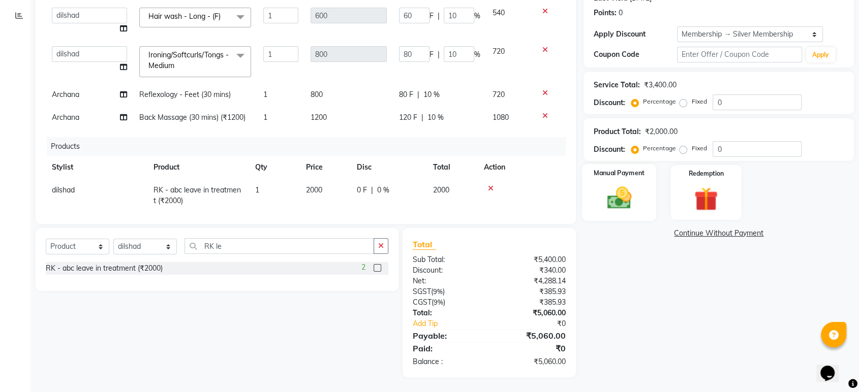
click at [612, 194] on img at bounding box center [619, 198] width 40 height 28
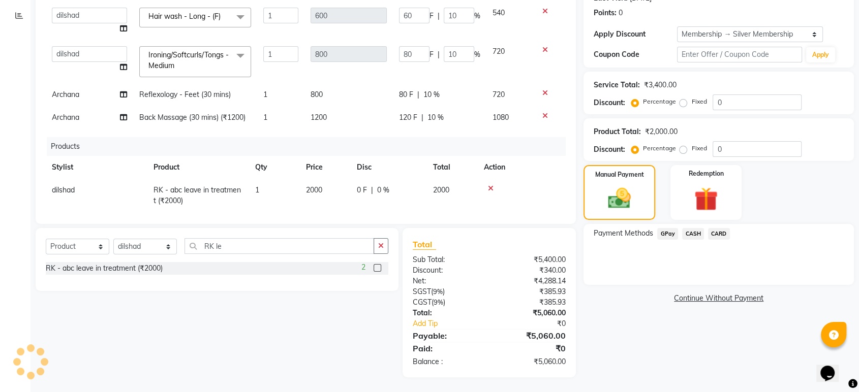
click at [716, 232] on span "CARD" at bounding box center [719, 234] width 22 height 12
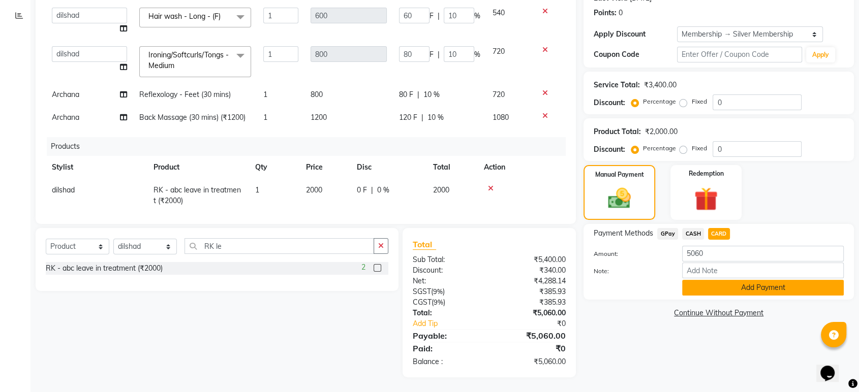
click at [719, 284] on button "Add Payment" at bounding box center [763, 288] width 162 height 16
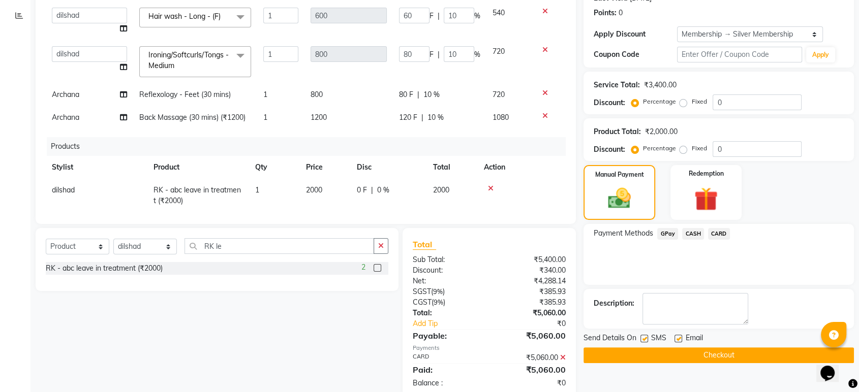
click at [699, 351] on button "Checkout" at bounding box center [718, 356] width 270 height 16
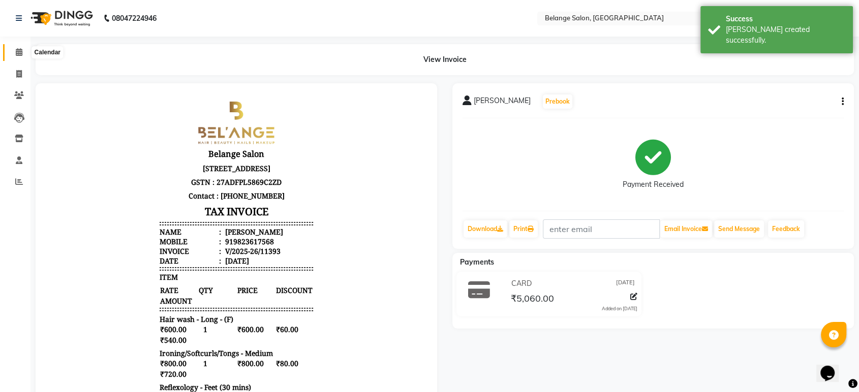
click at [19, 49] on icon at bounding box center [19, 52] width 7 height 8
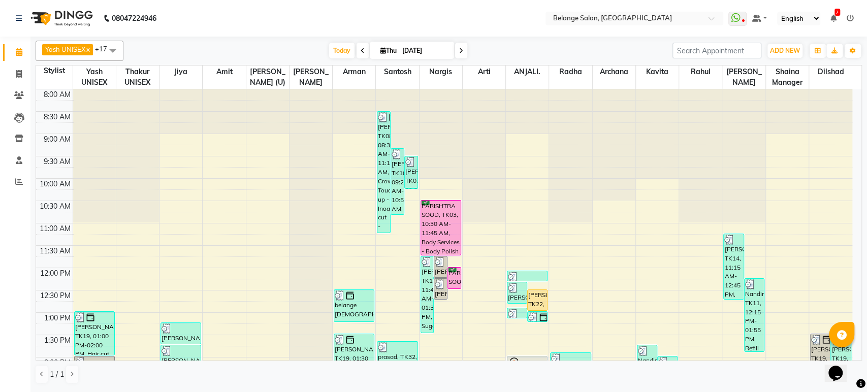
scroll to position [236, 0]
